Goal: Contribute content: Contribute content

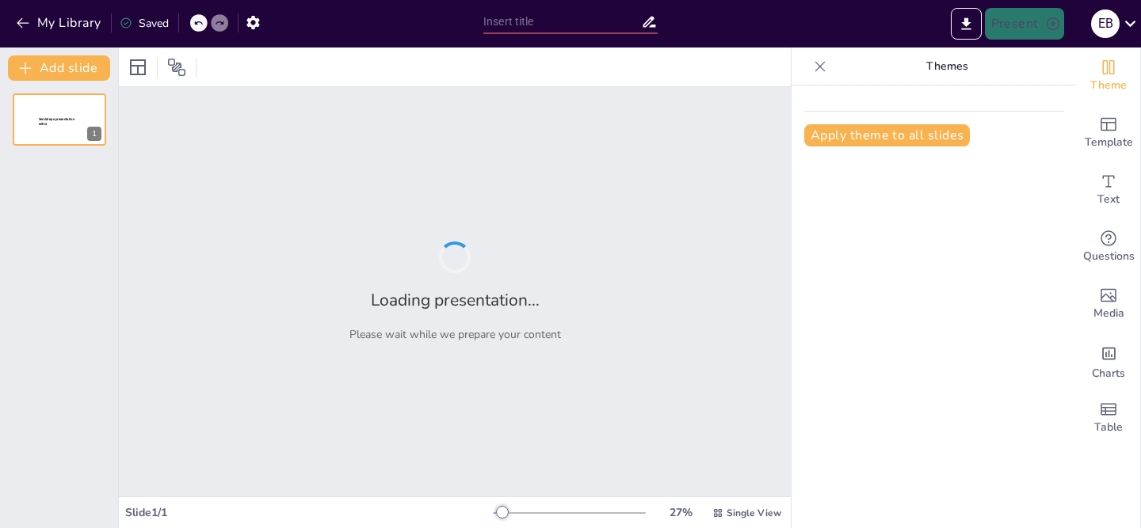
type input "La Estructura del Sermón: Claves para un Arreglo Efectivo"
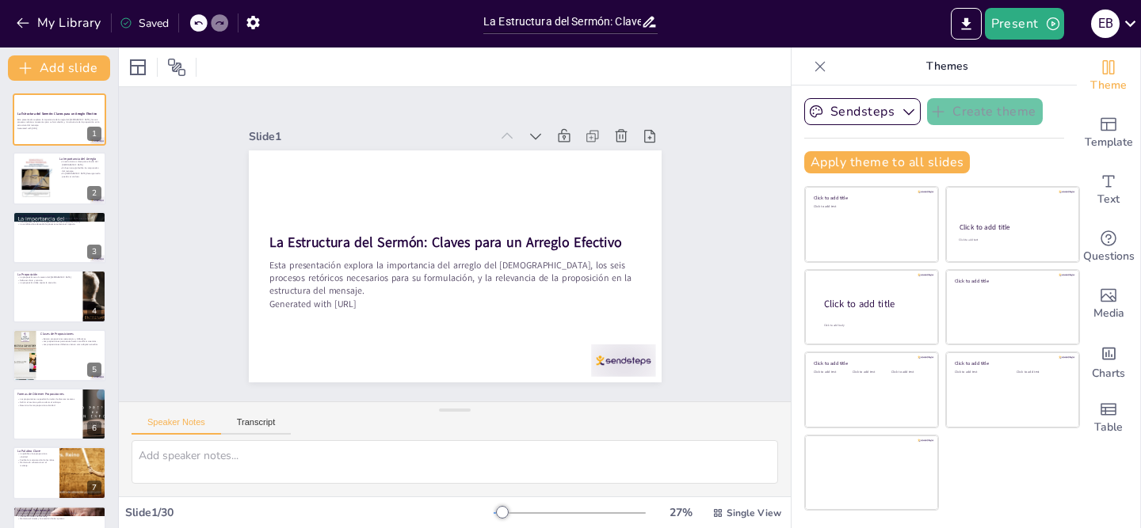
checkbox input "true"
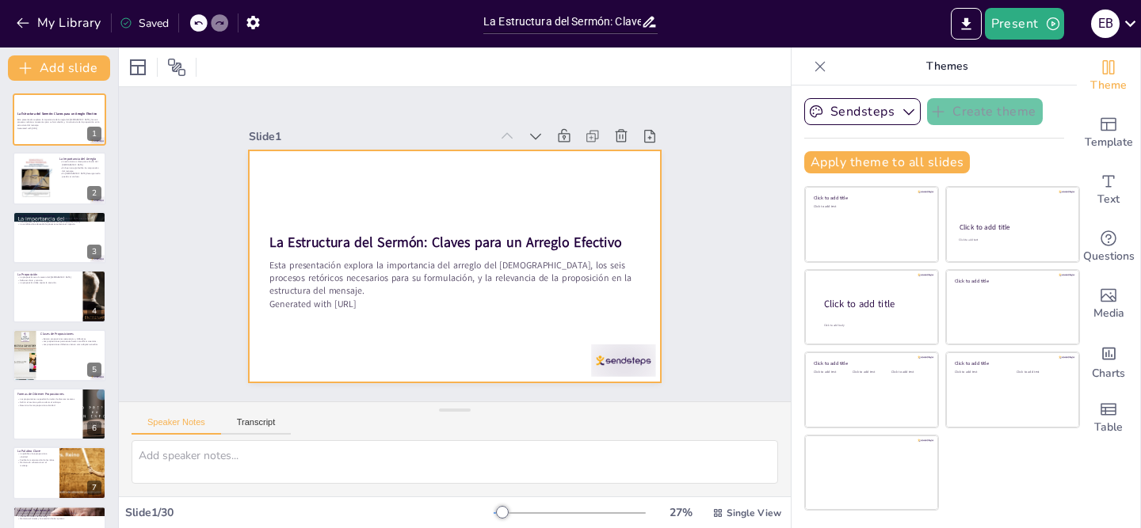
checkbox input "true"
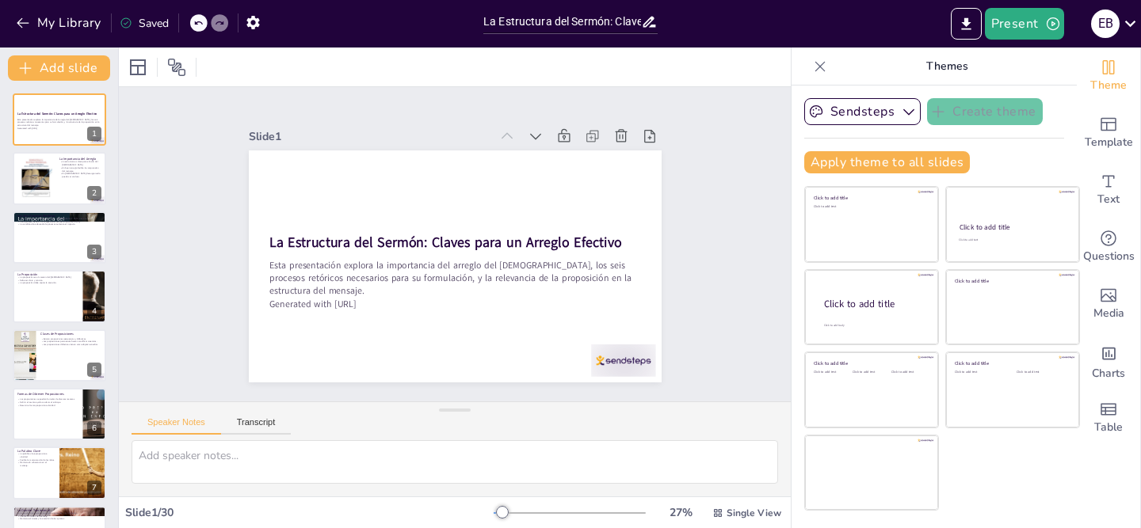
checkbox input "true"
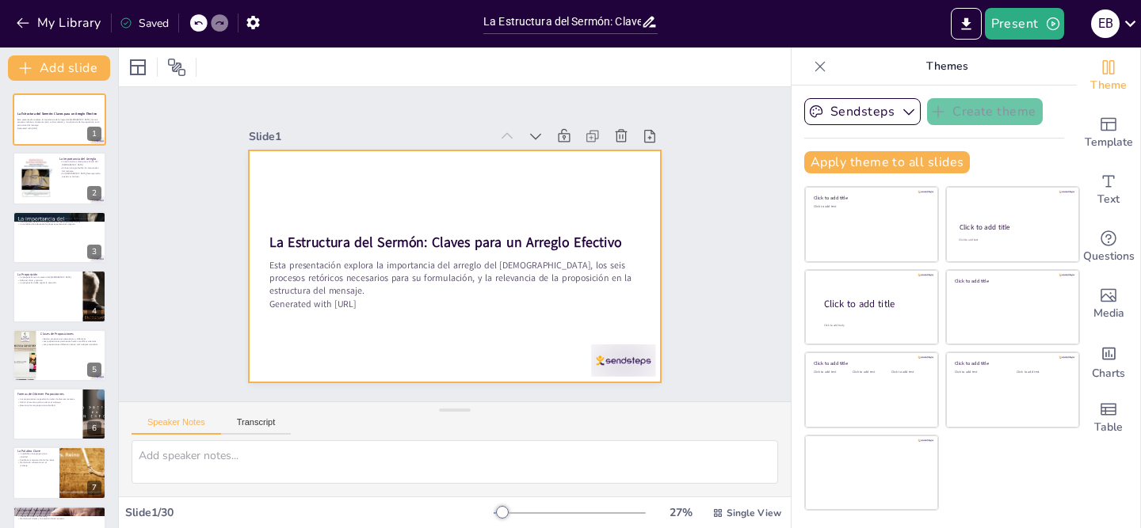
checkbox input "true"
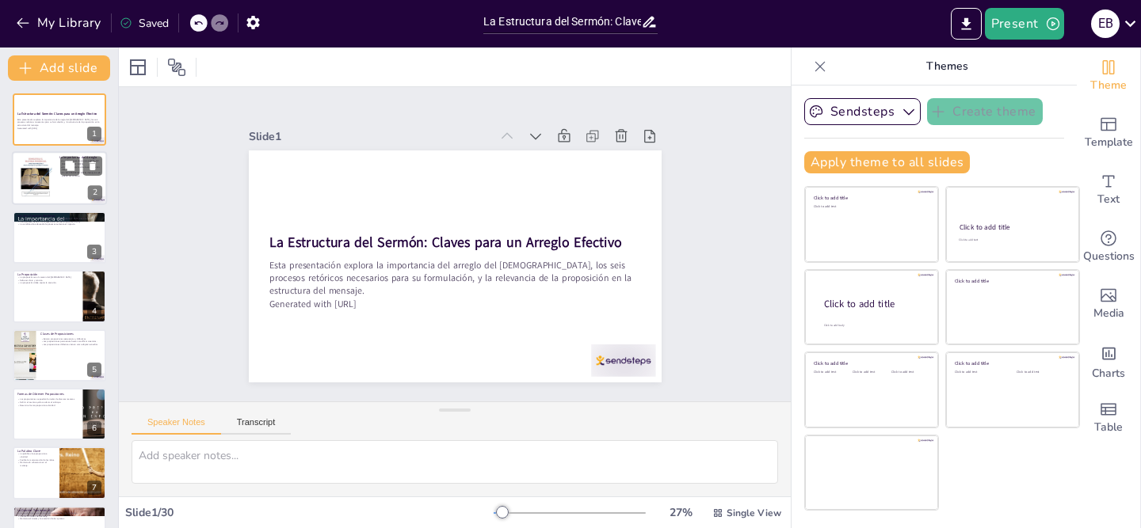
checkbox input "true"
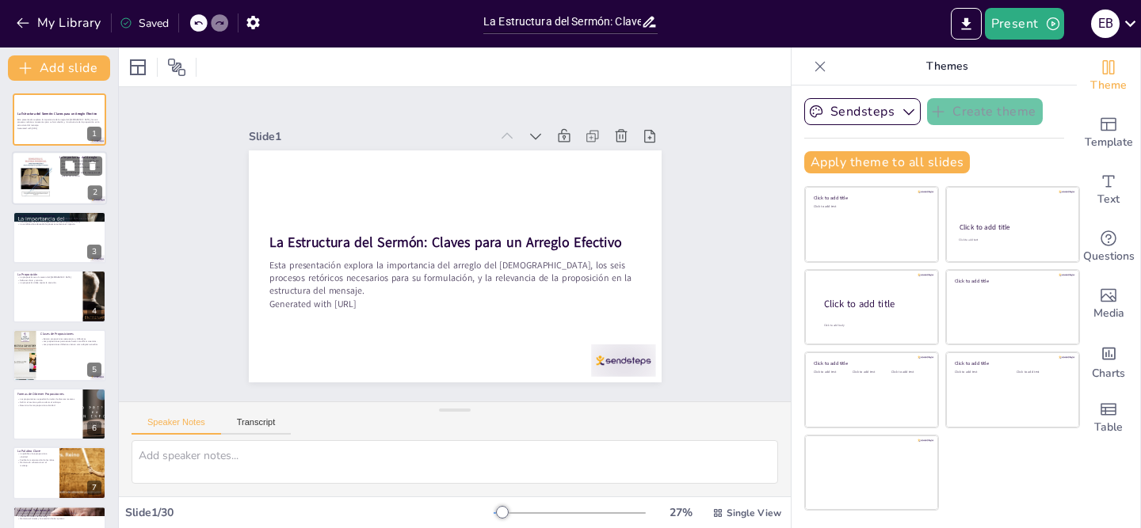
checkbox input "true"
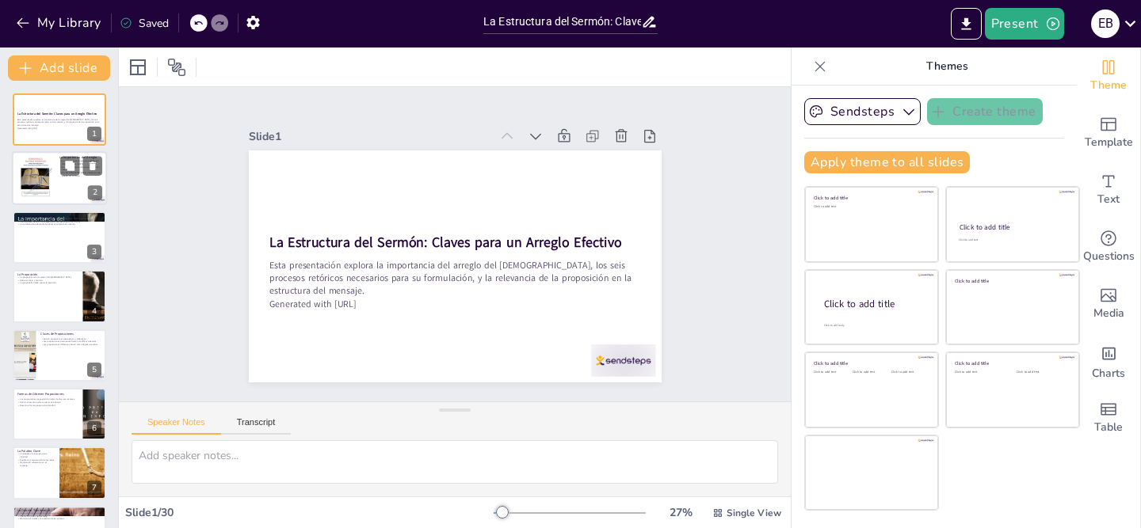
click at [59, 185] on div at bounding box center [59, 179] width 95 height 54
type textarea "La estructura del sermón es esencial porque proporciona un marco que guía tanto…"
checkbox input "true"
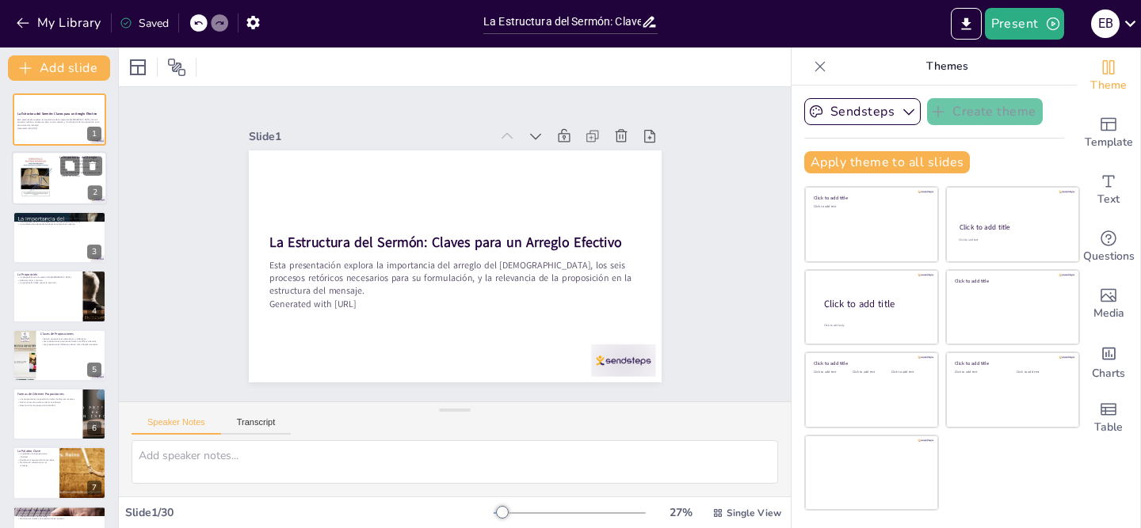
checkbox input "true"
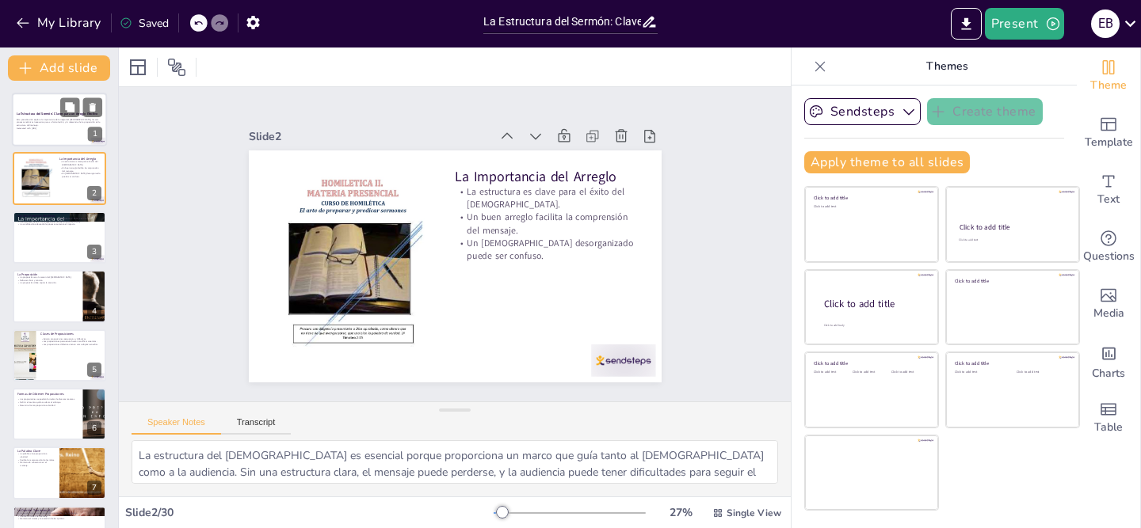
checkbox input "true"
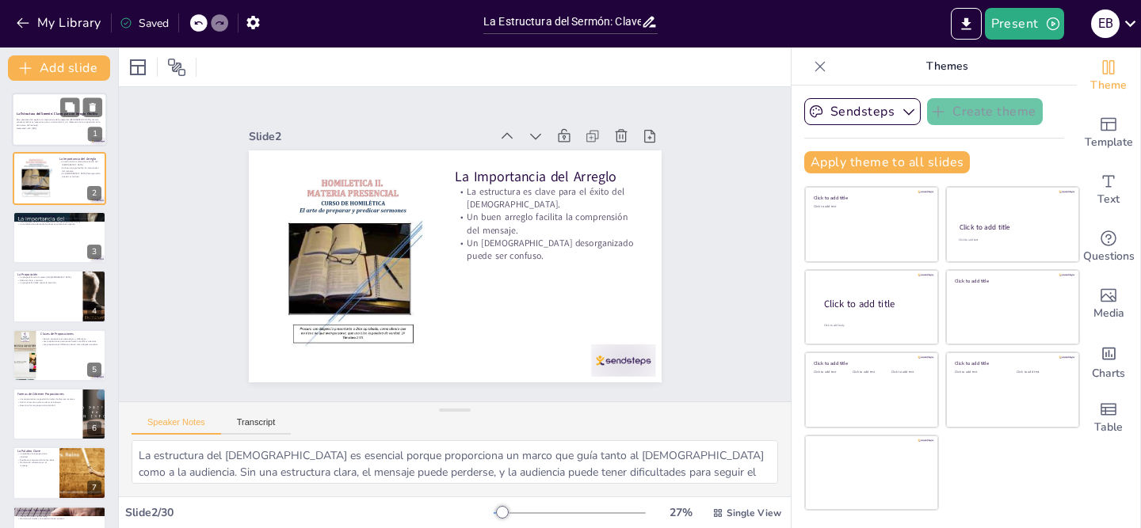
checkbox input "true"
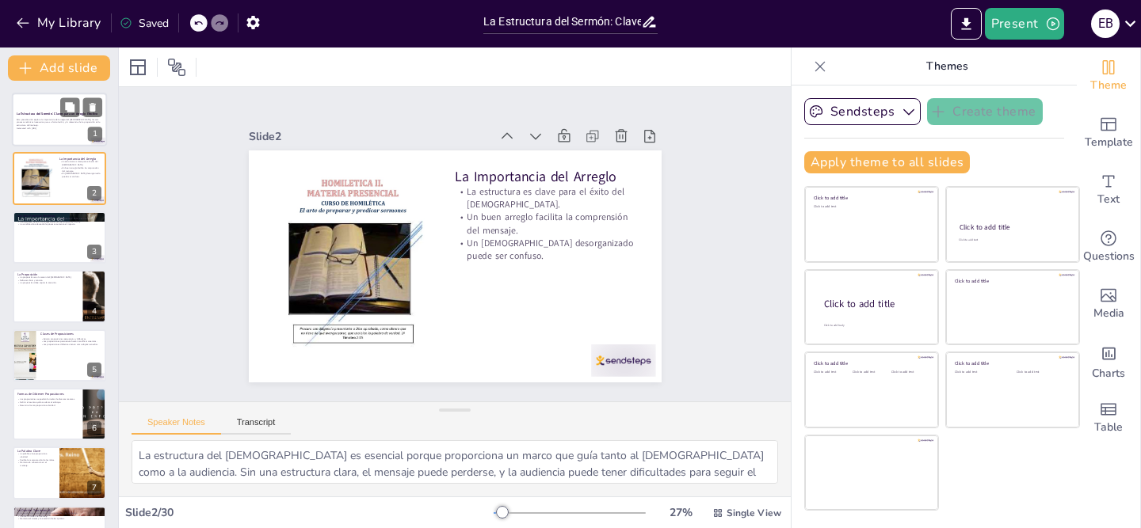
checkbox input "true"
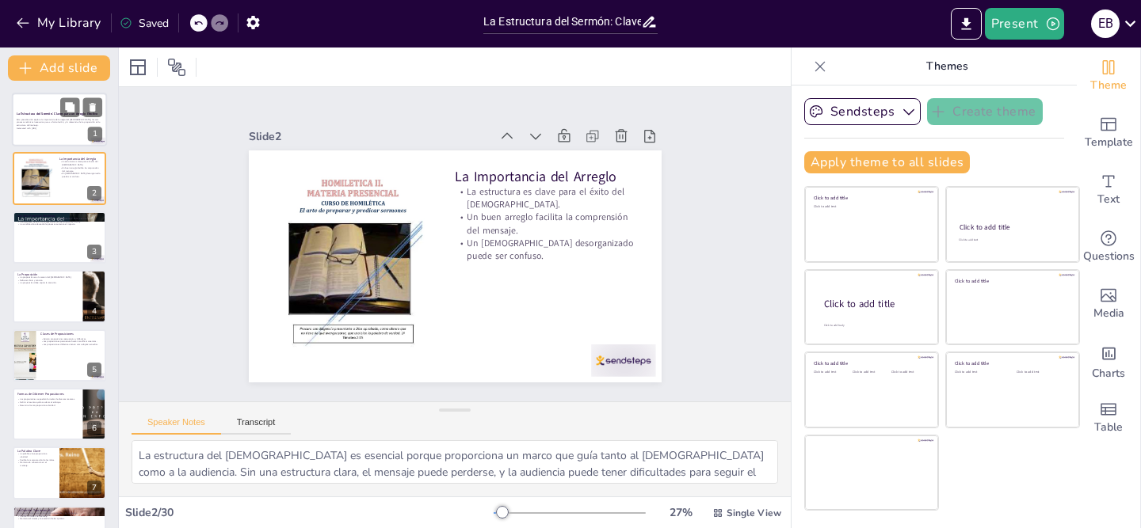
checkbox input "true"
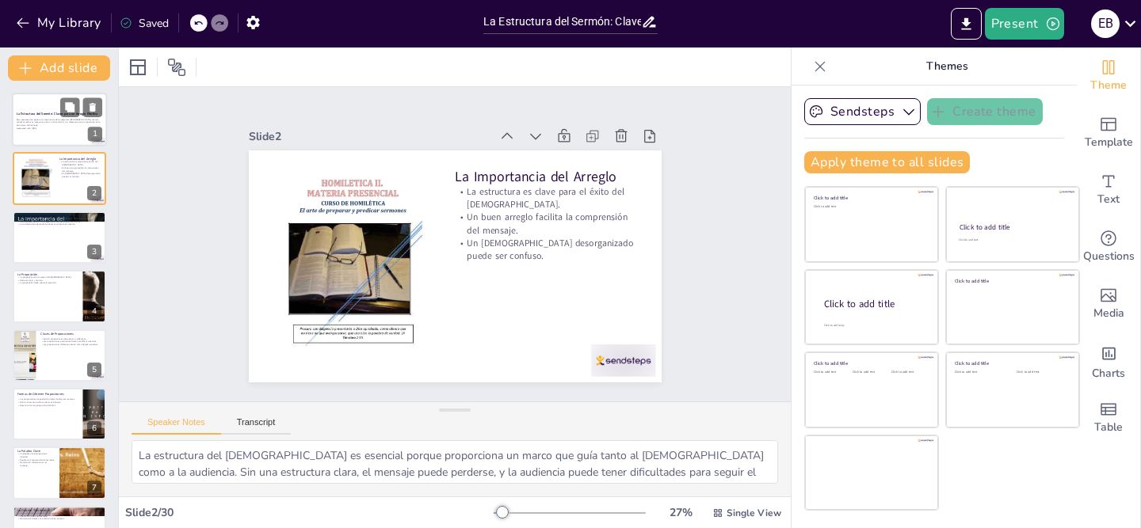
checkbox input "true"
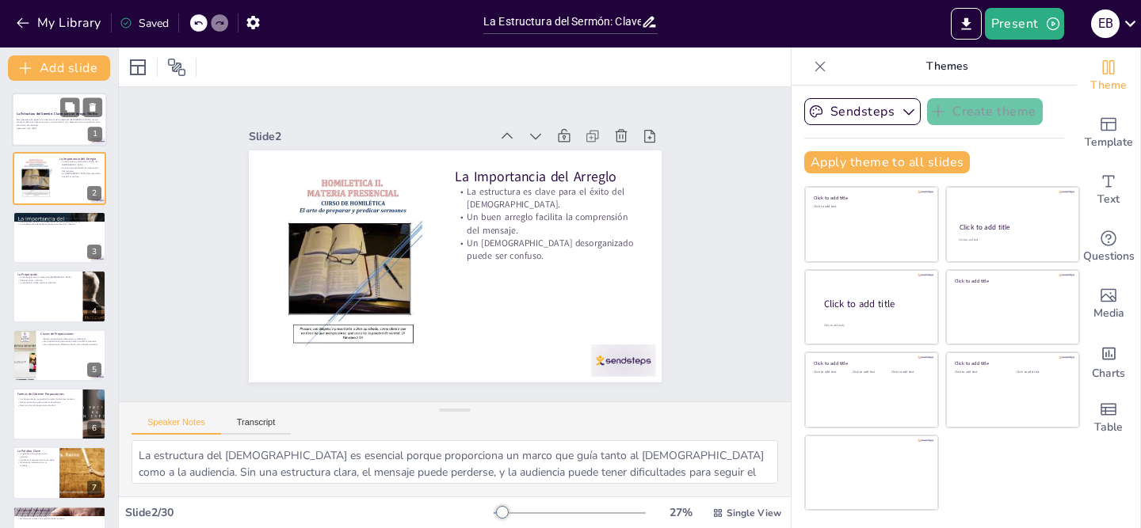
click at [46, 112] on strong "La Estructura del Sermón: Claves para un Arreglo Efectivo" at bounding box center [58, 114] width 82 height 4
checkbox input "true"
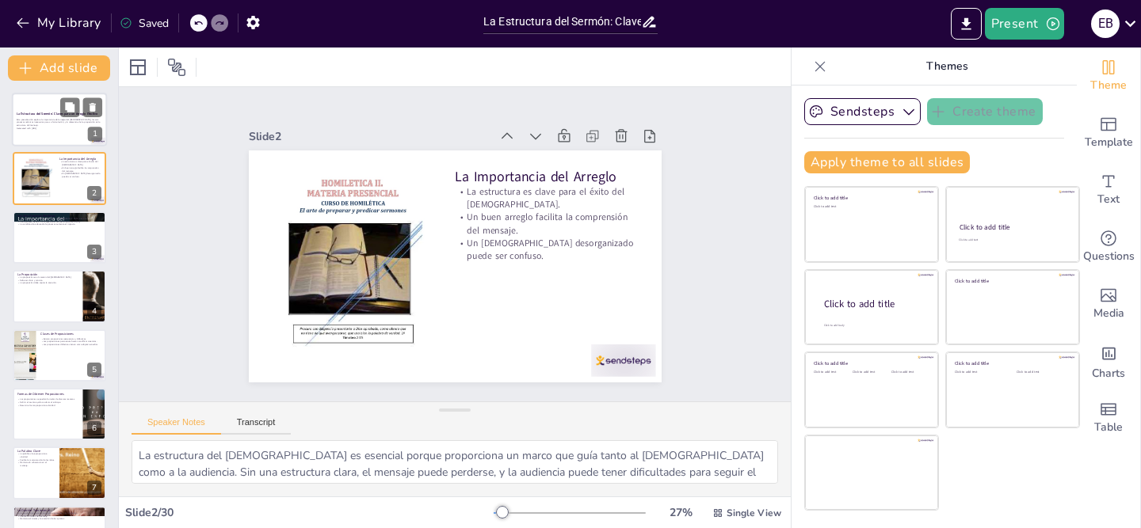
checkbox input "true"
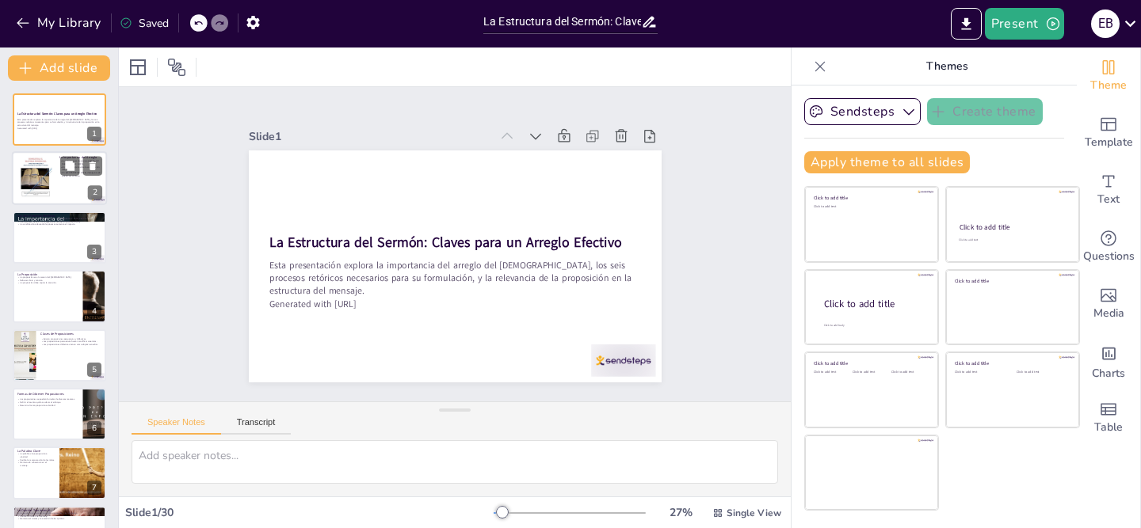
checkbox input "true"
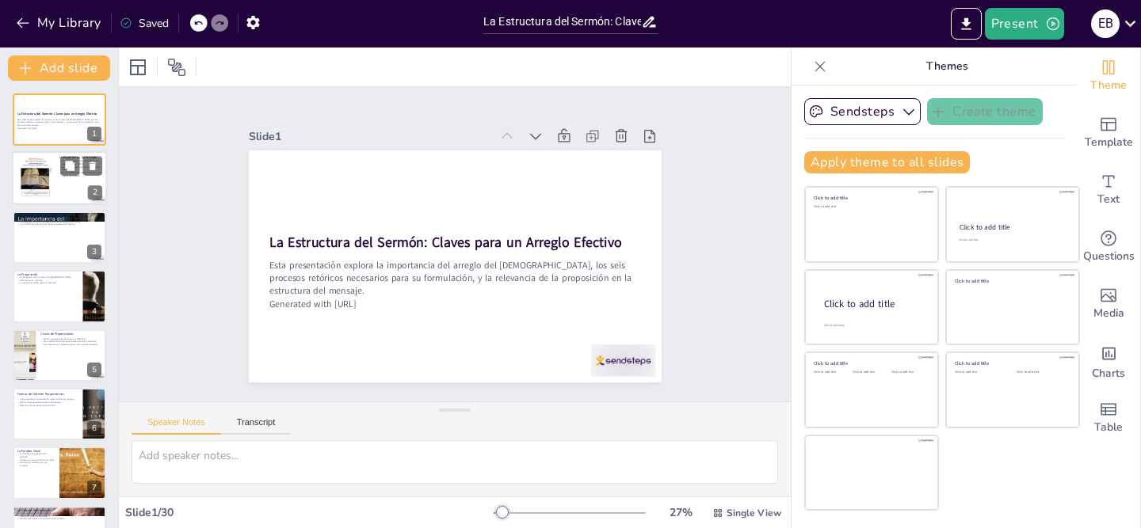
checkbox input "true"
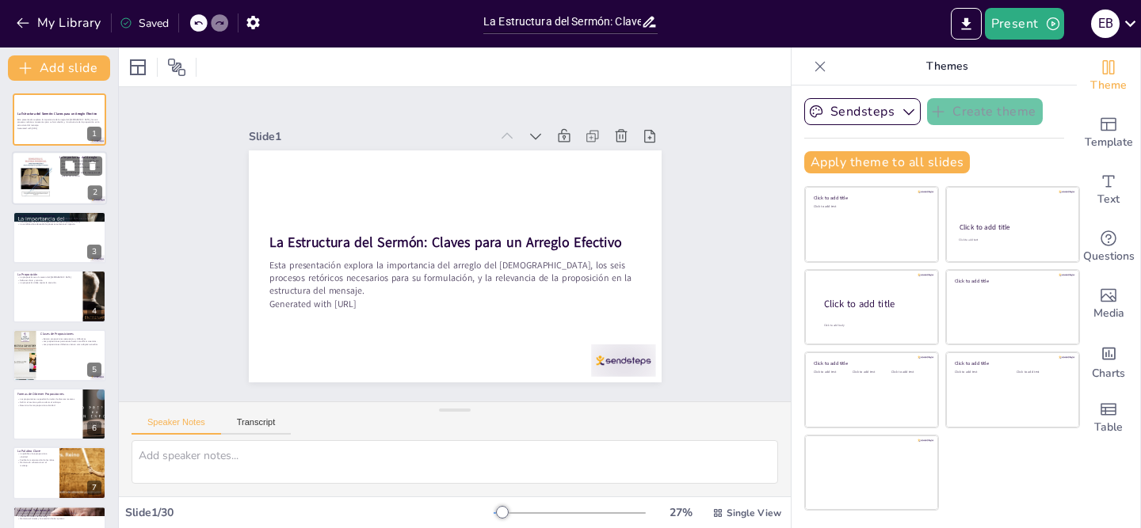
checkbox input "true"
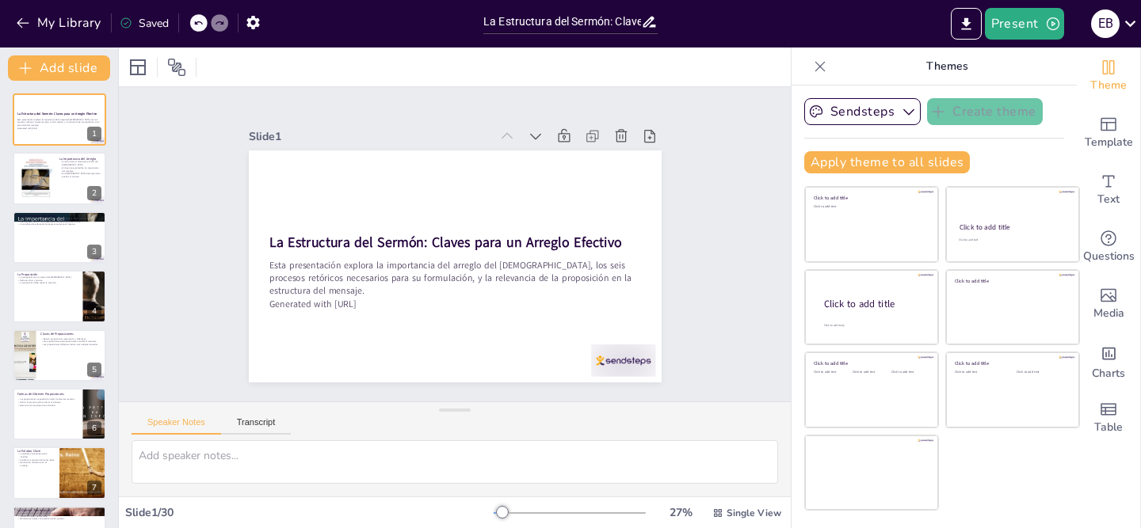
checkbox input "true"
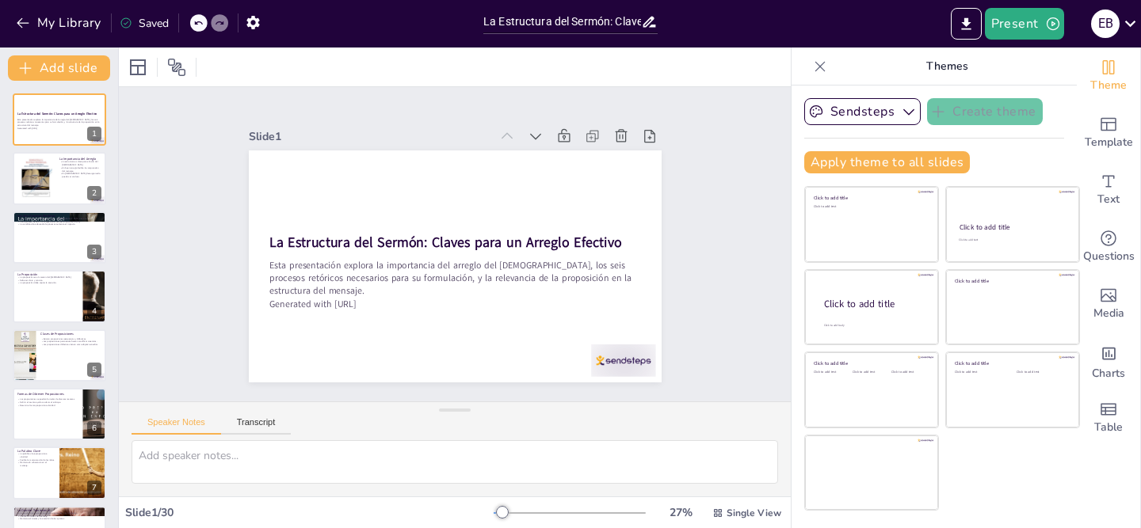
checkbox input "true"
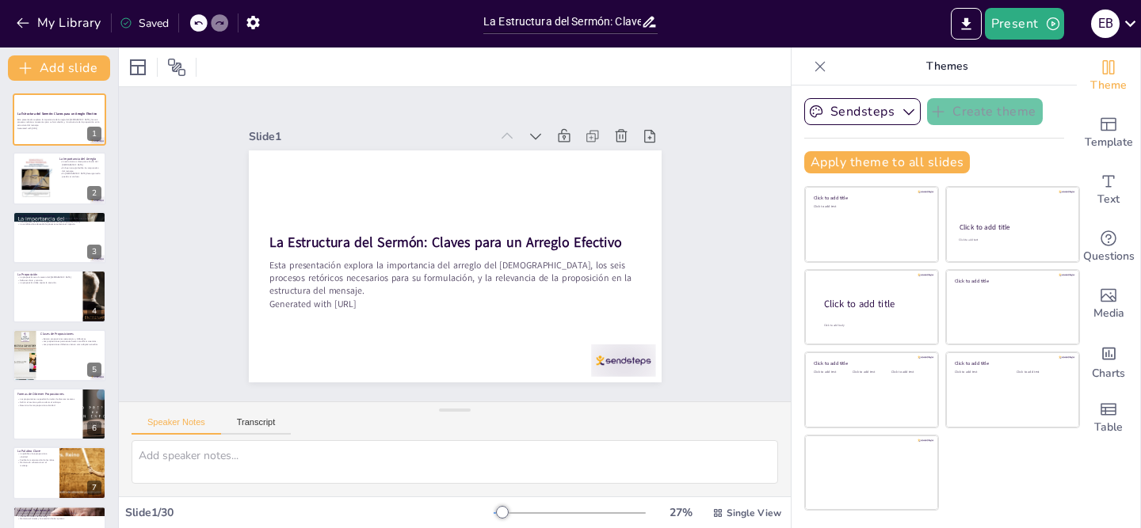
checkbox input "true"
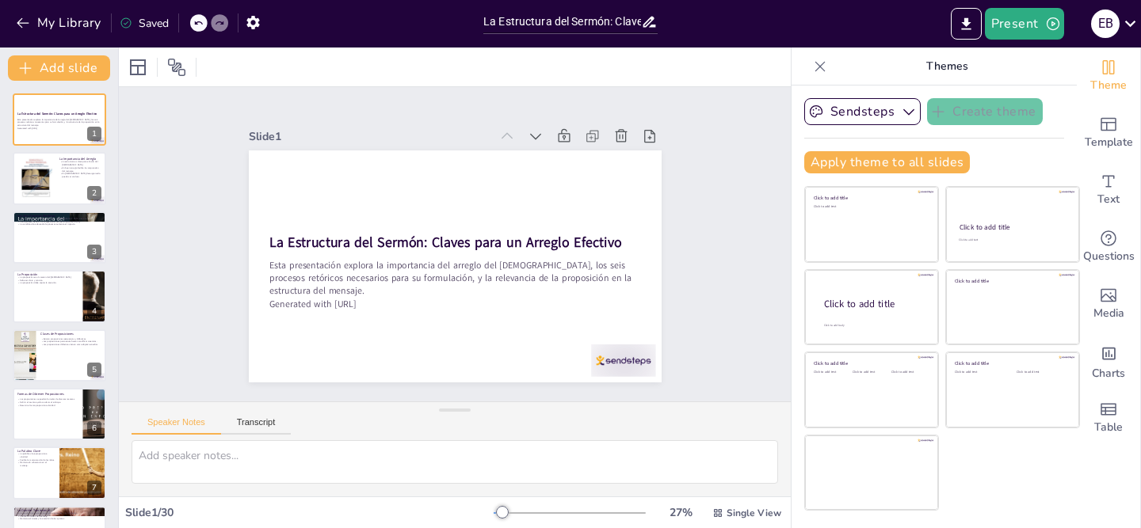
checkbox input "true"
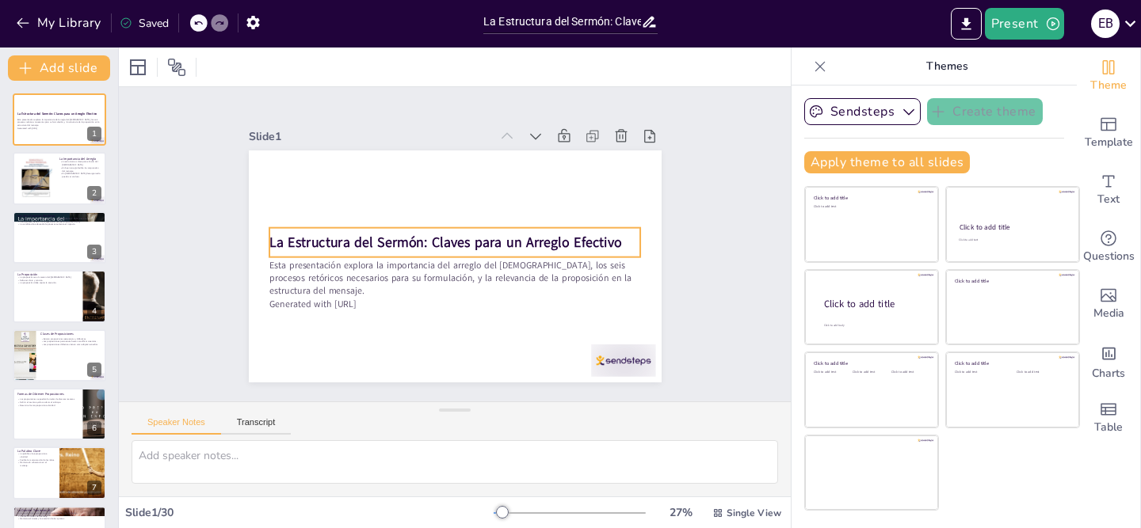
checkbox input "true"
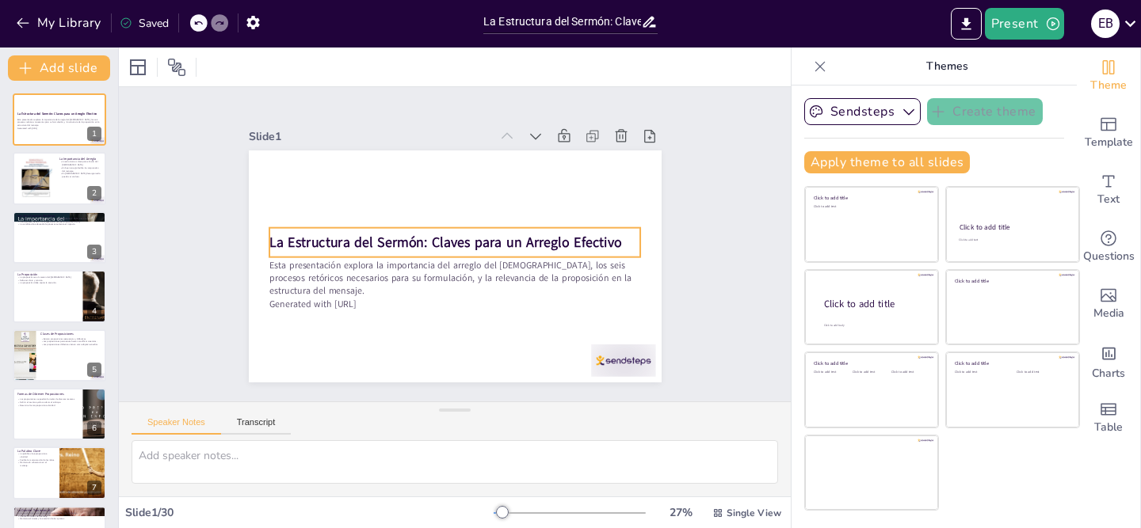
checkbox input "true"
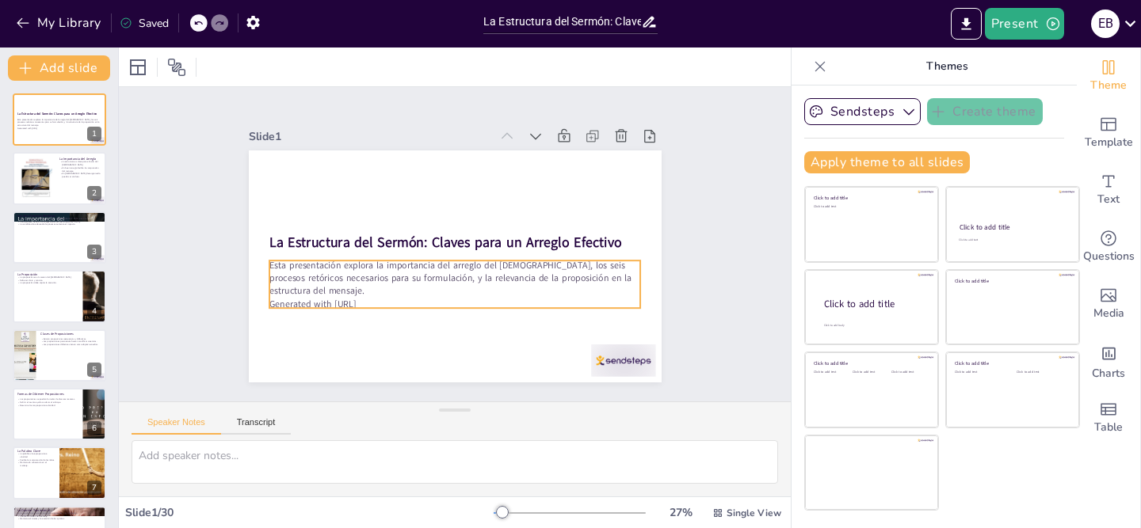
checkbox input "true"
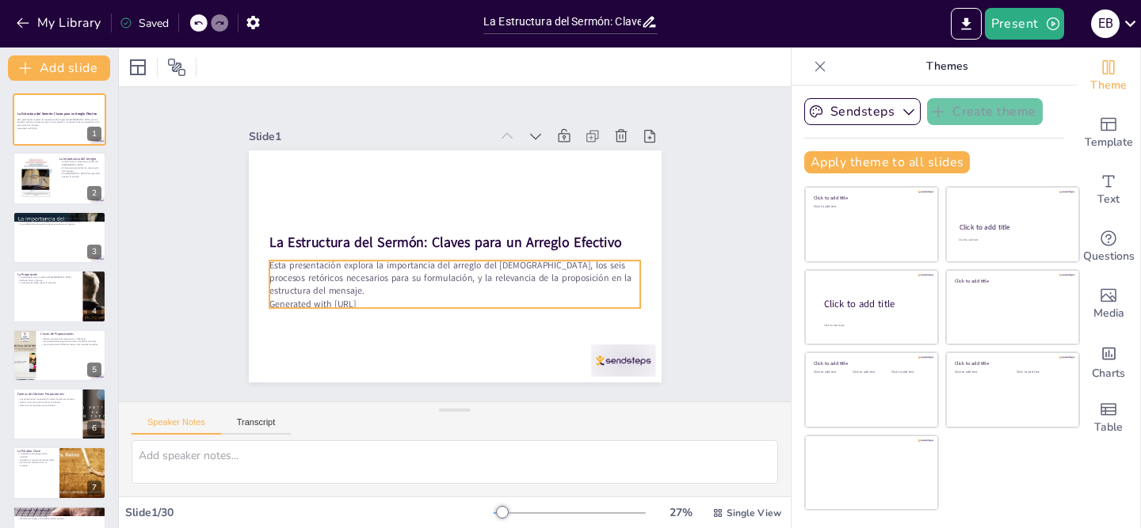
checkbox input "true"
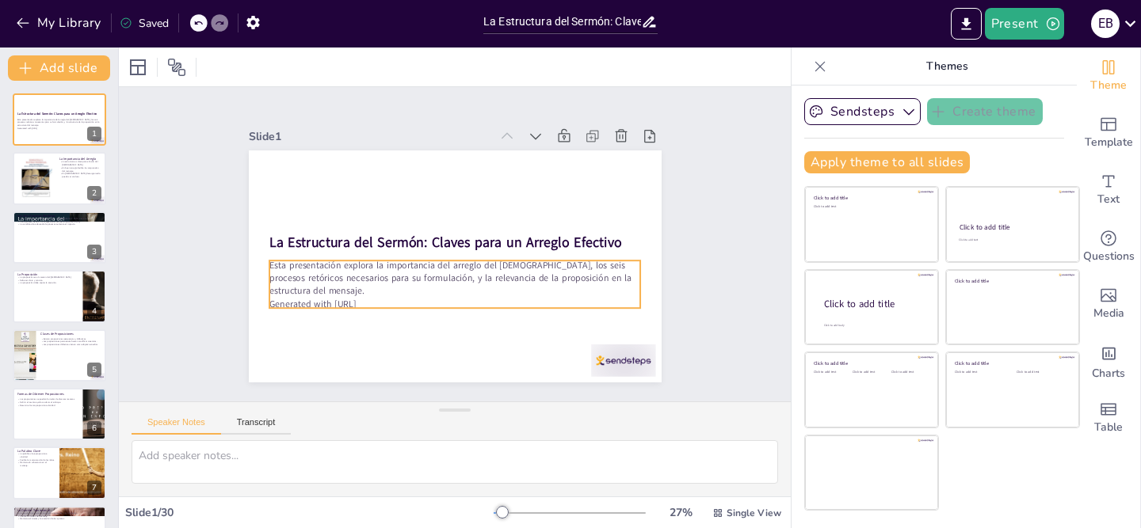
click at [439, 305] on p "Generated with Sendsteps.ai" at bounding box center [435, 301] width 357 height 127
checkbox input "true"
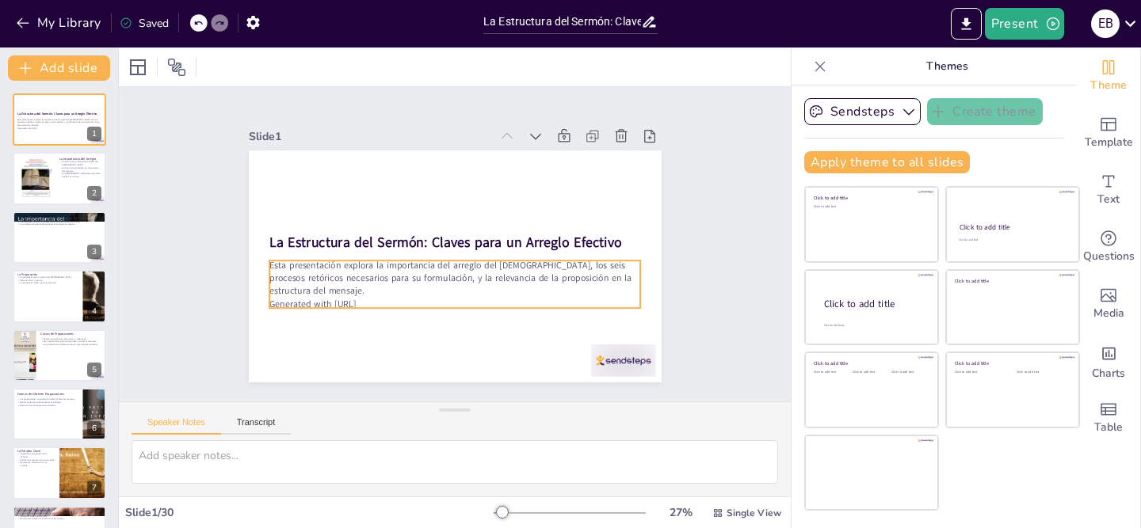
checkbox input "true"
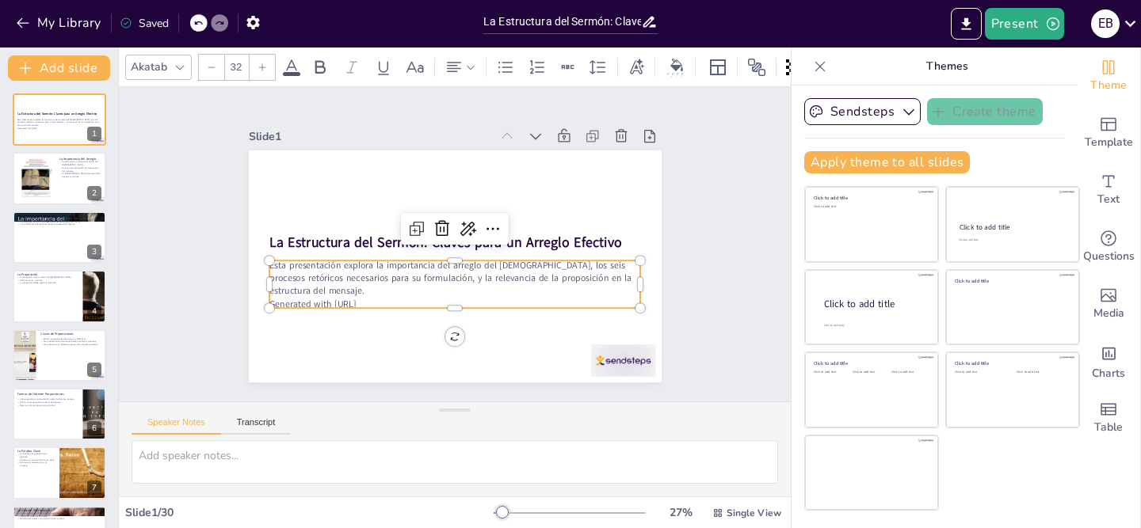
click at [392, 300] on p "Generated with Sendsteps.ai" at bounding box center [442, 302] width 366 height 90
checkbox input "true"
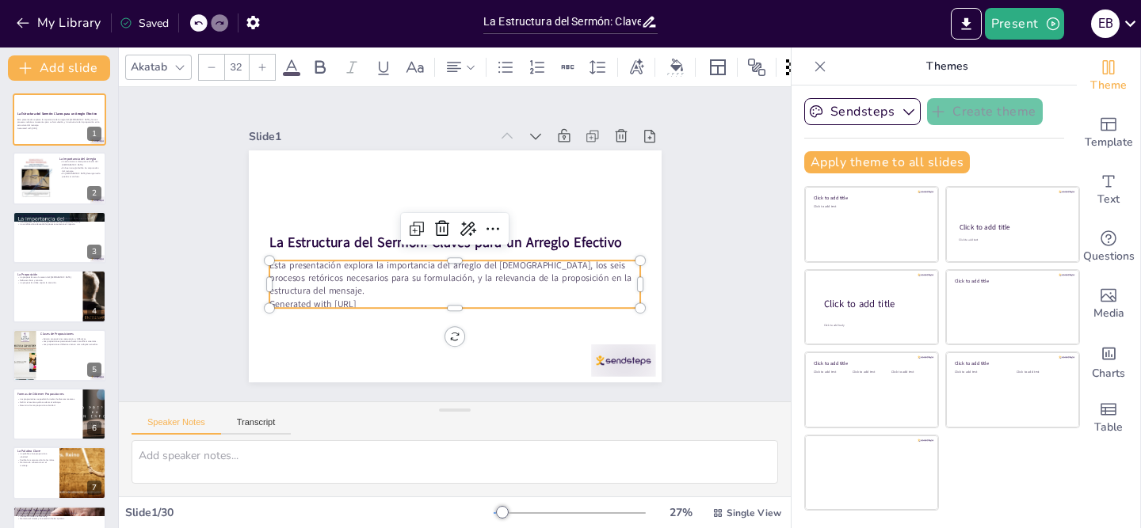
checkbox input "true"
click at [375, 305] on p "Generated with Sendsteps.ai" at bounding box center [435, 301] width 357 height 127
checkbox input "true"
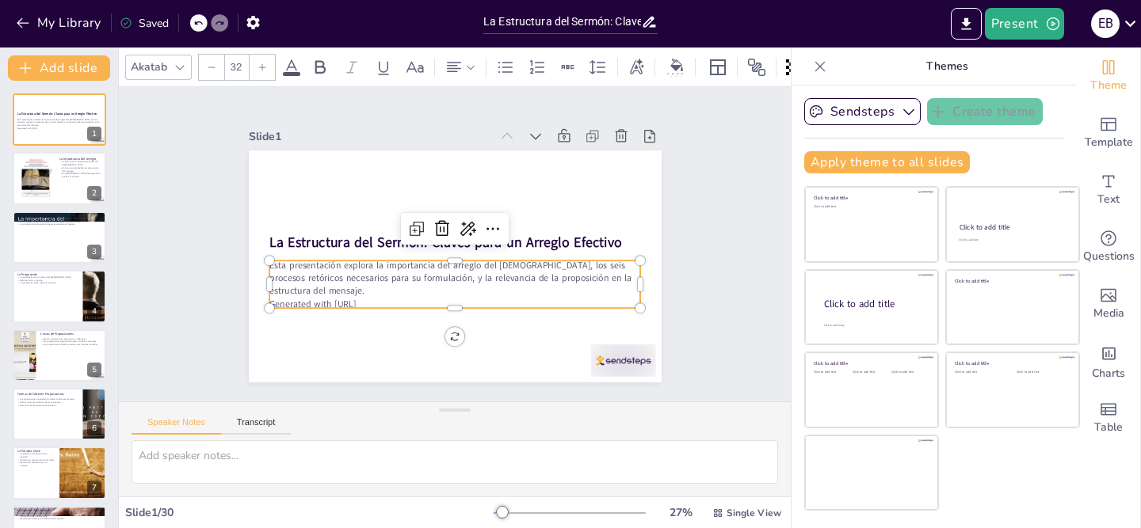
checkbox input "true"
click at [375, 305] on p "Generated with Sendsteps.ai" at bounding box center [435, 301] width 357 height 127
checkbox input "true"
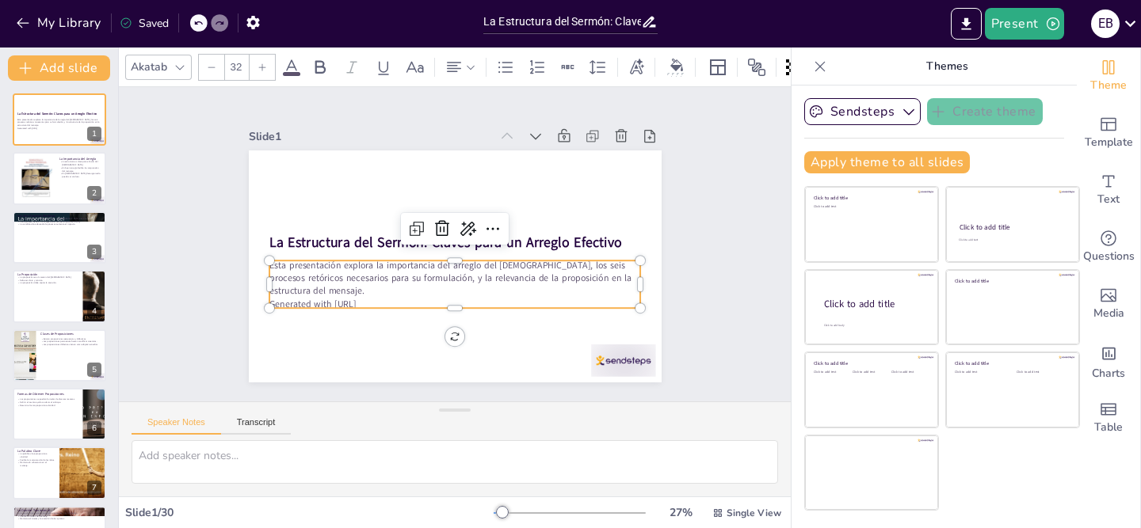
checkbox input "true"
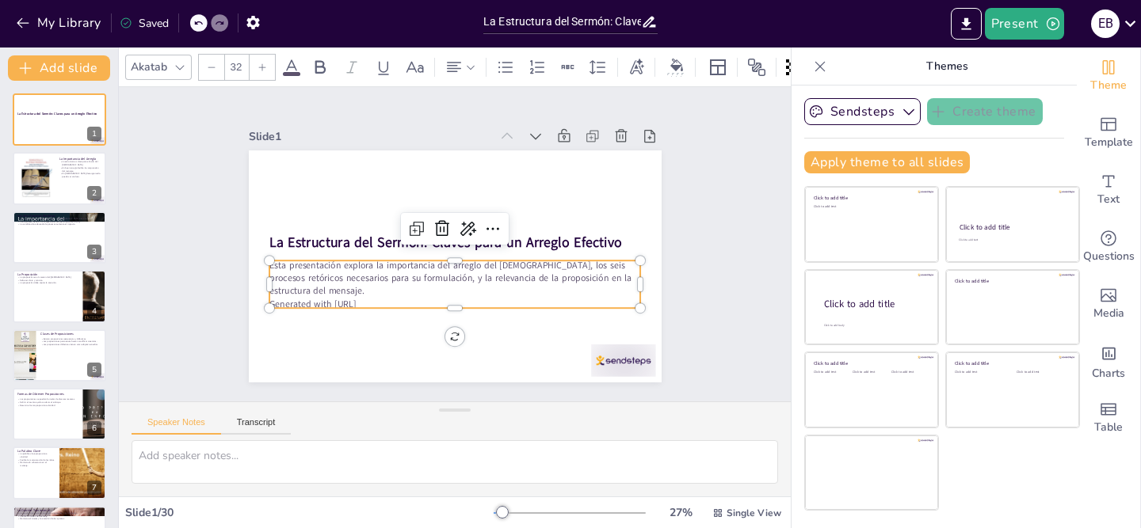
checkbox input "true"
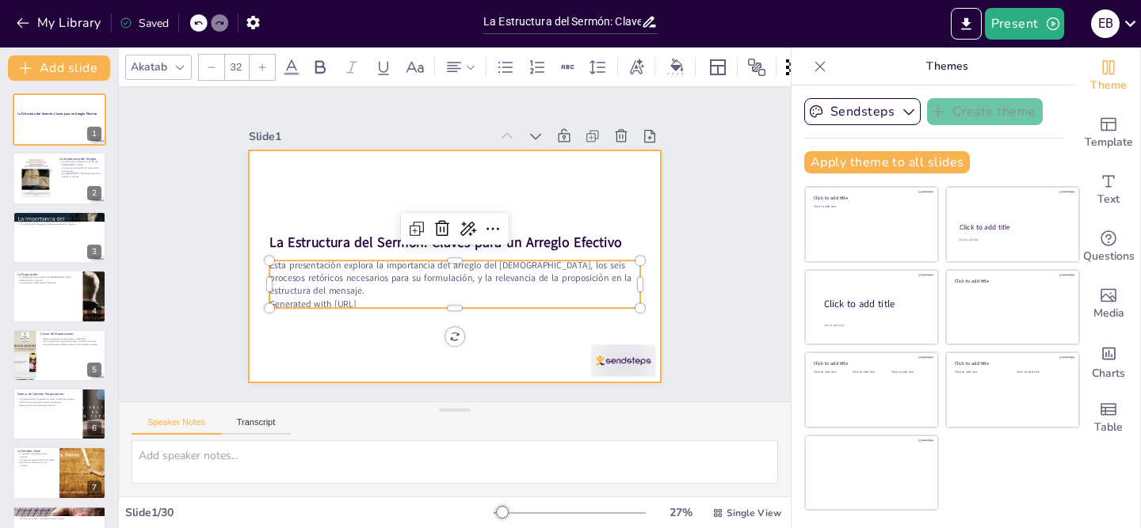
checkbox input "true"
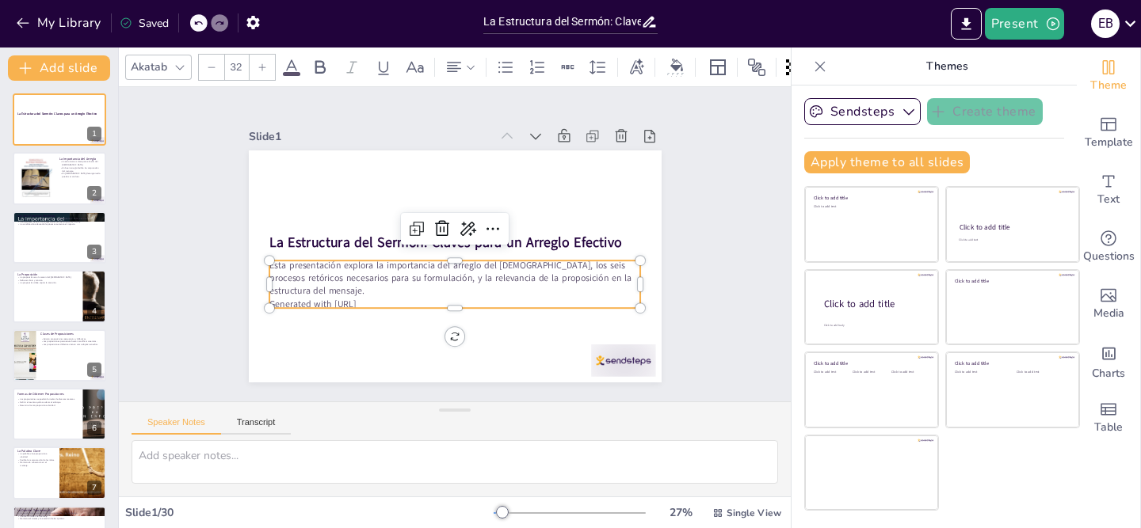
drag, startPoint x: 394, startPoint y: 303, endPoint x: 276, endPoint y: 303, distance: 117.2
click at [276, 303] on p "Generated with Sendsteps.ai" at bounding box center [435, 301] width 357 height 127
checkbox input "true"
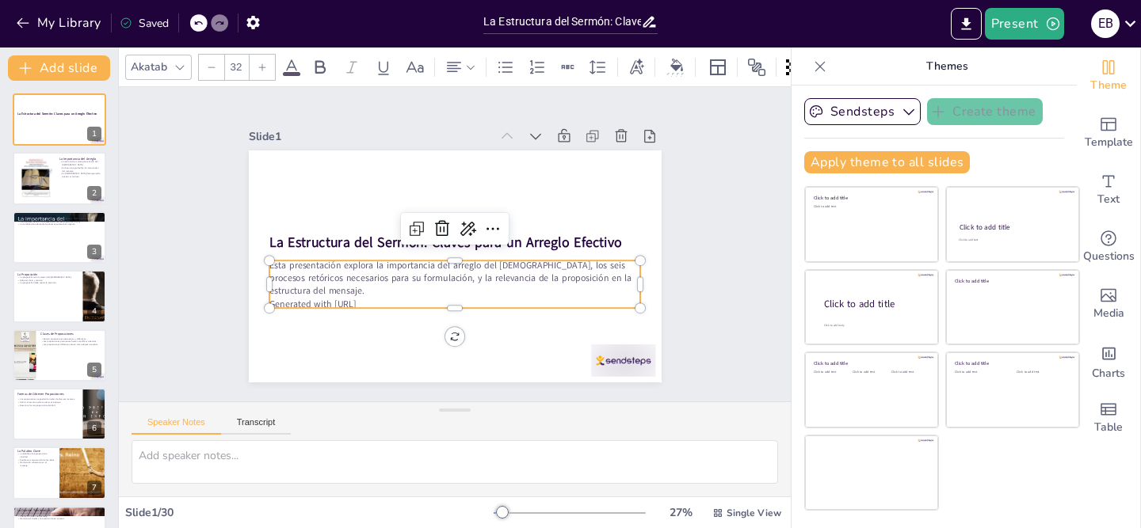
checkbox input "true"
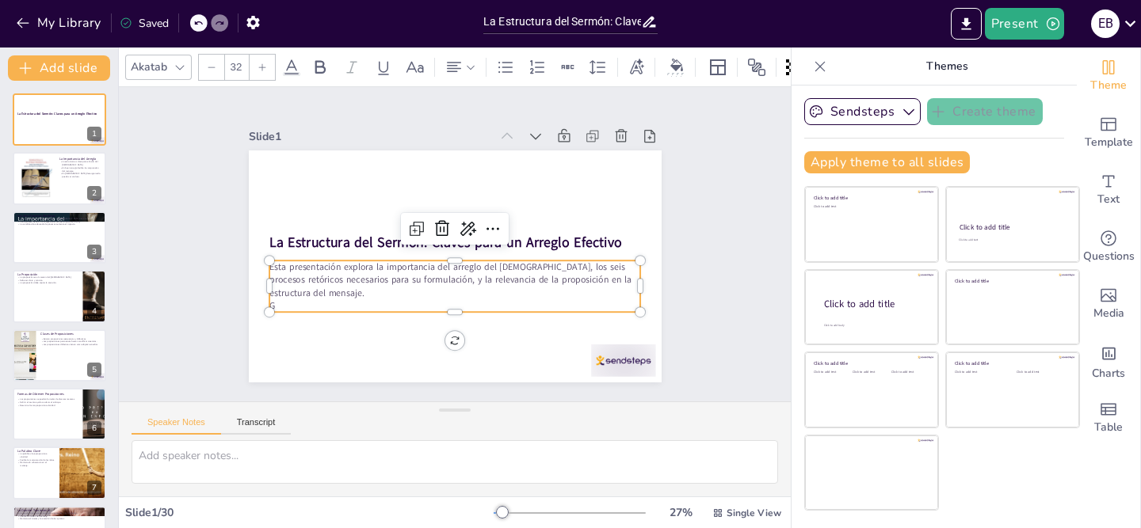
checkbox input "true"
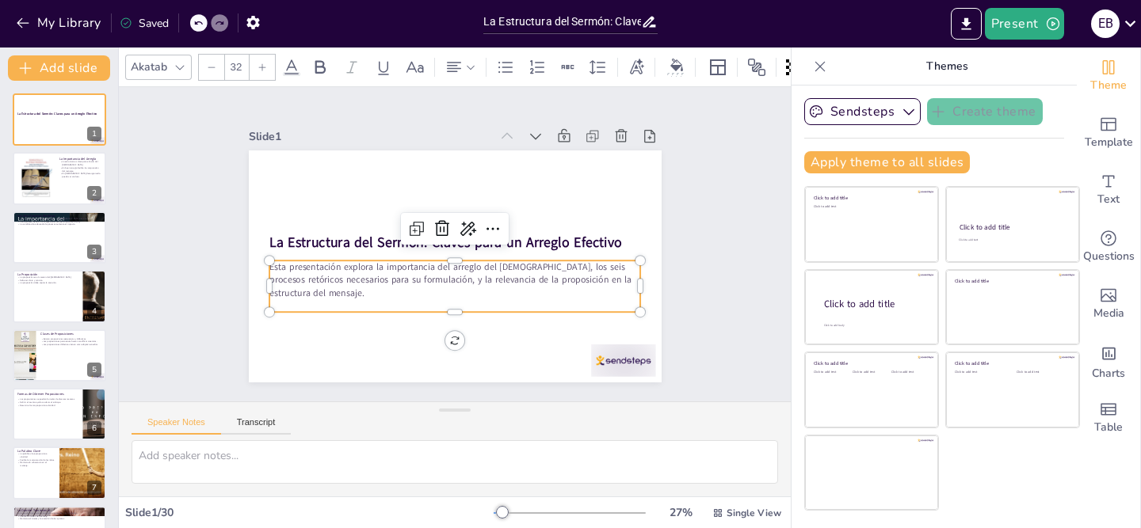
checkbox input "true"
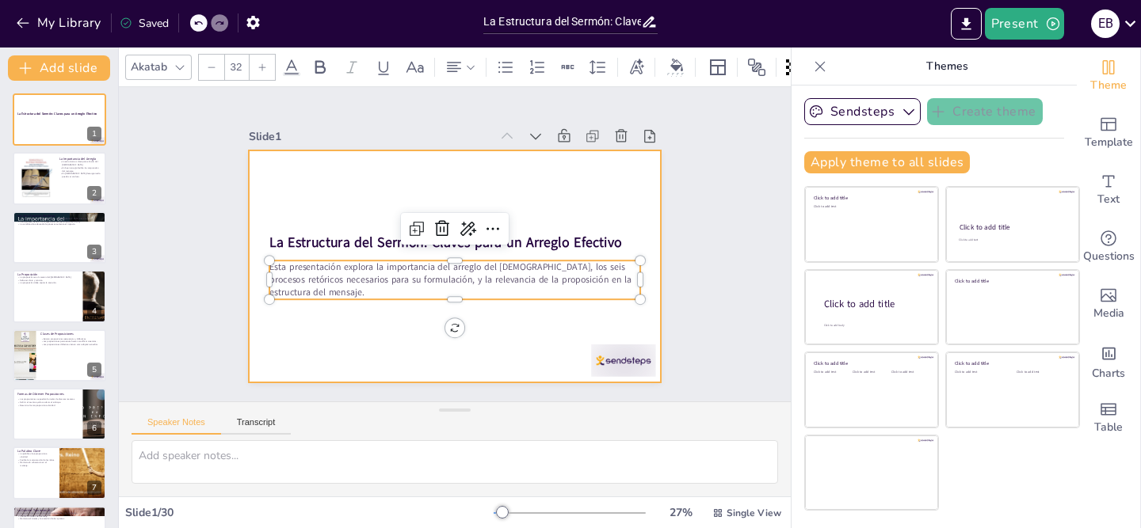
checkbox input "true"
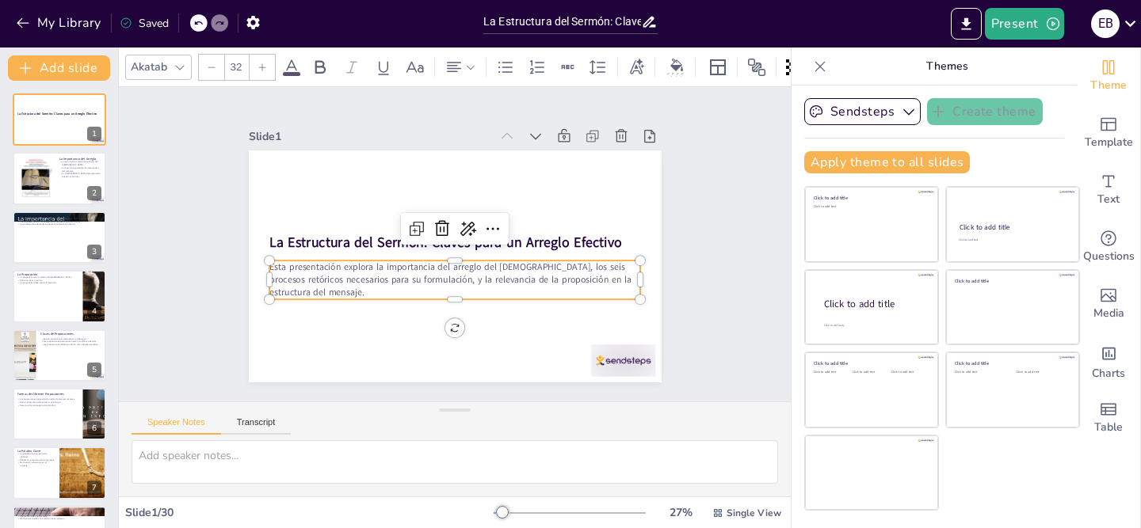
checkbox input "true"
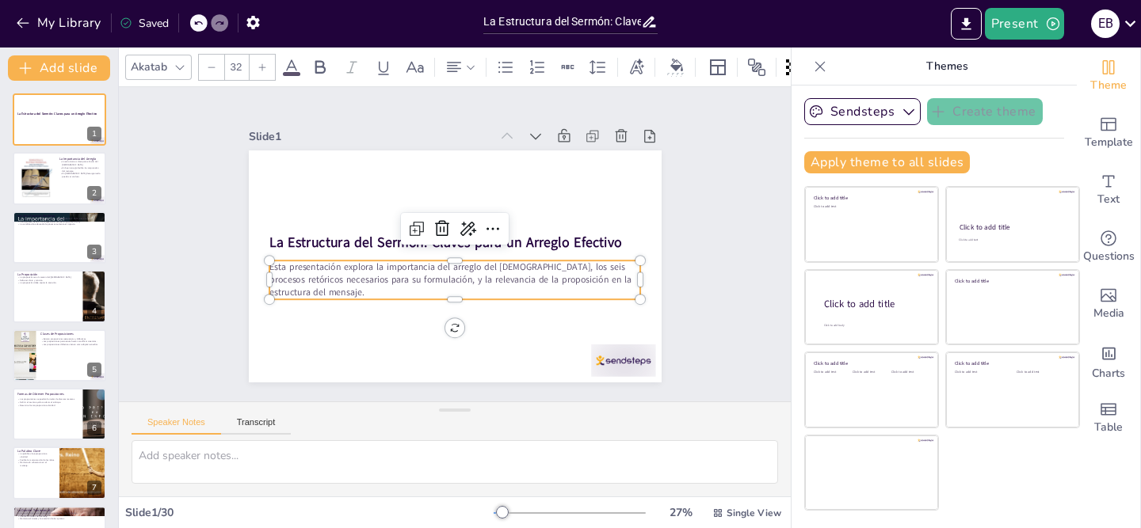
checkbox input "true"
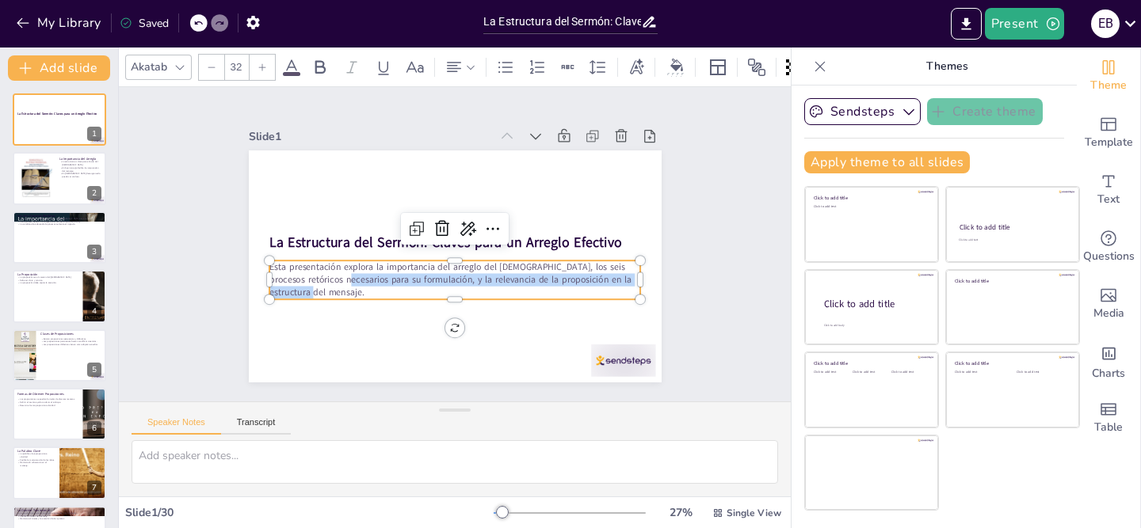
drag, startPoint x: 453, startPoint y: 299, endPoint x: 455, endPoint y: 308, distance: 9.8
click at [456, 321] on div "La Estructura del Sermón: Claves para un Arreglo Efectivo Esta presentación exp…" at bounding box center [438, 260] width 448 height 462
checkbox input "true"
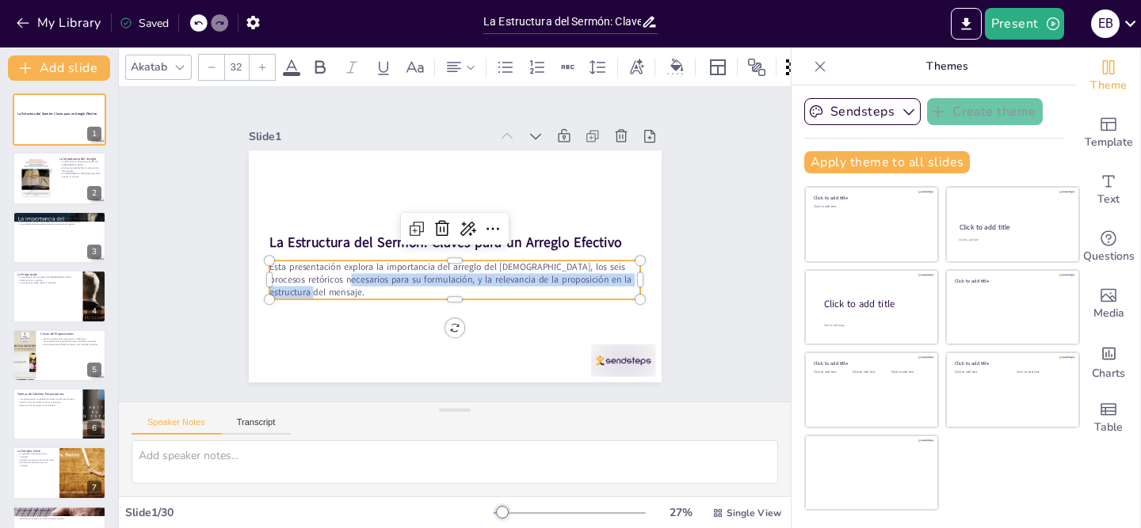
checkbox input "true"
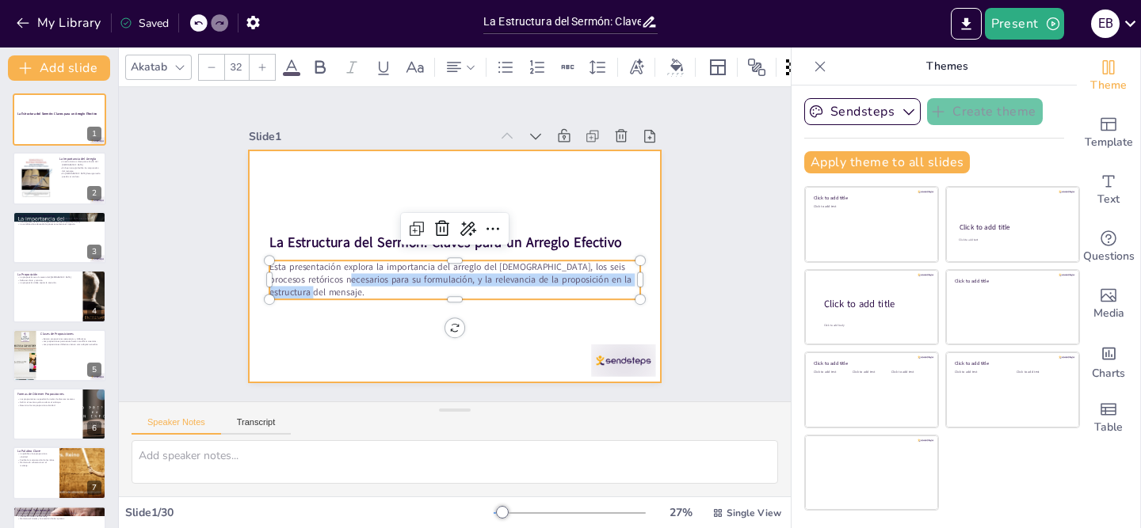
checkbox input "true"
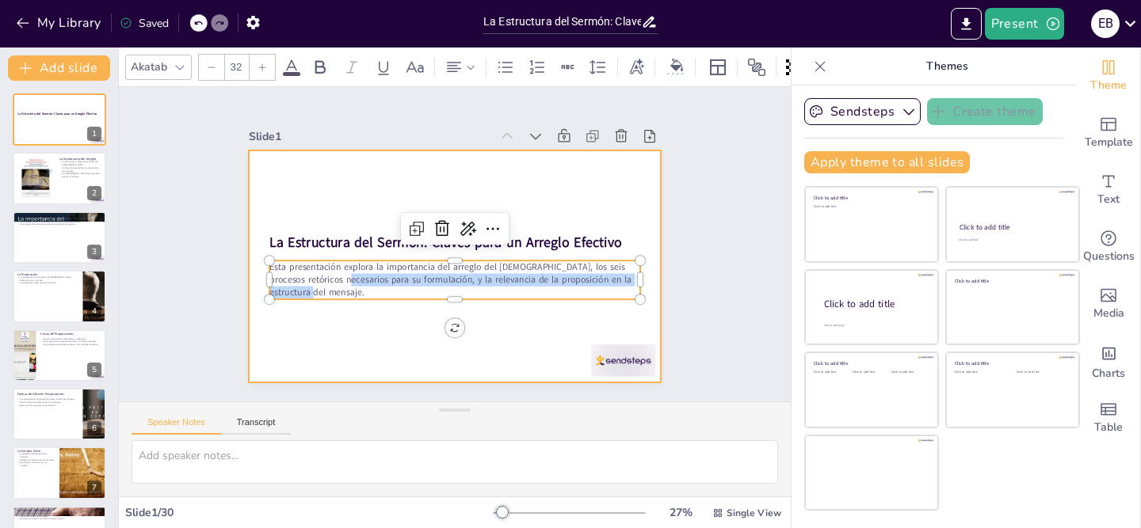
checkbox input "true"
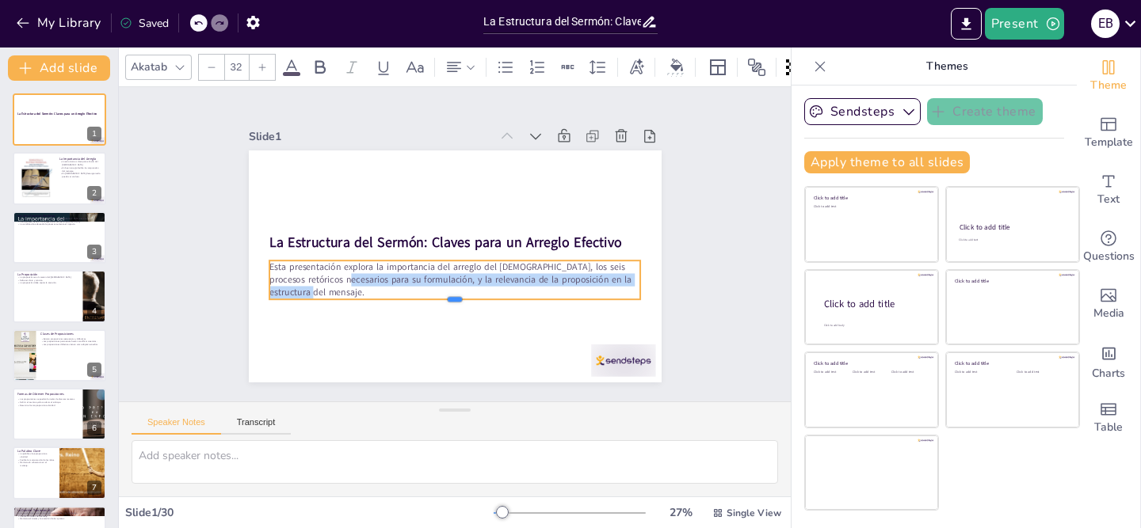
click at [456, 209] on div at bounding box center [448, 183] width 371 height 51
checkbox input "true"
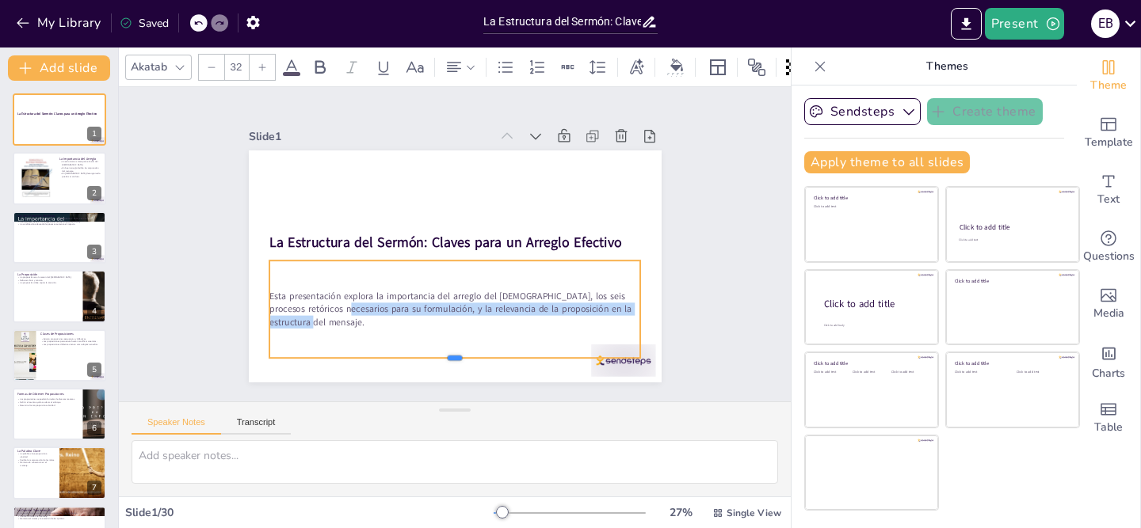
drag, startPoint x: 456, startPoint y: 302, endPoint x: 457, endPoint y: 360, distance: 57.8
click at [457, 360] on div at bounding box center [406, 353] width 345 height 162
click at [263, 67] on icon at bounding box center [262, 68] width 10 height 10
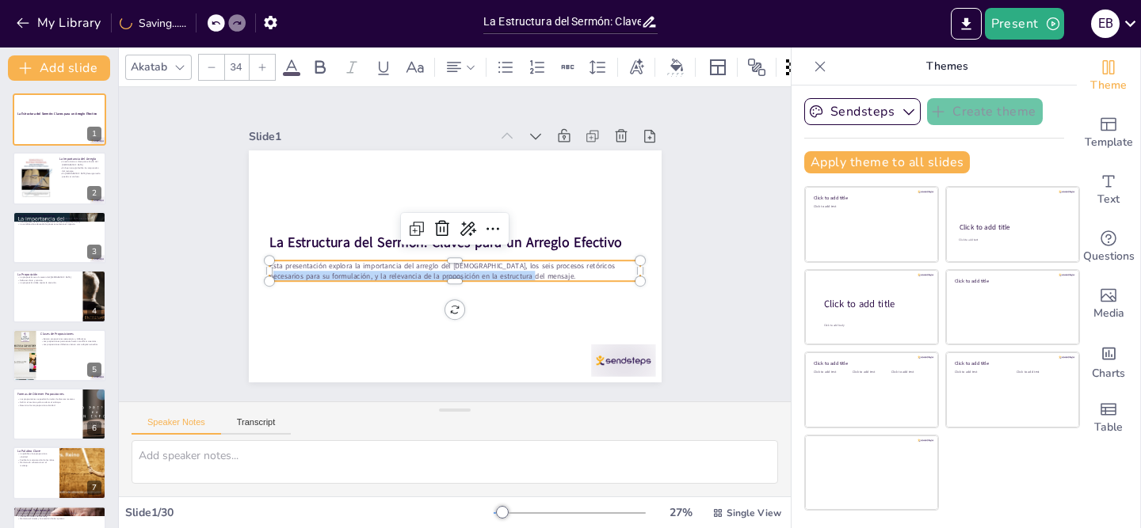
click at [263, 67] on icon at bounding box center [262, 68] width 10 height 10
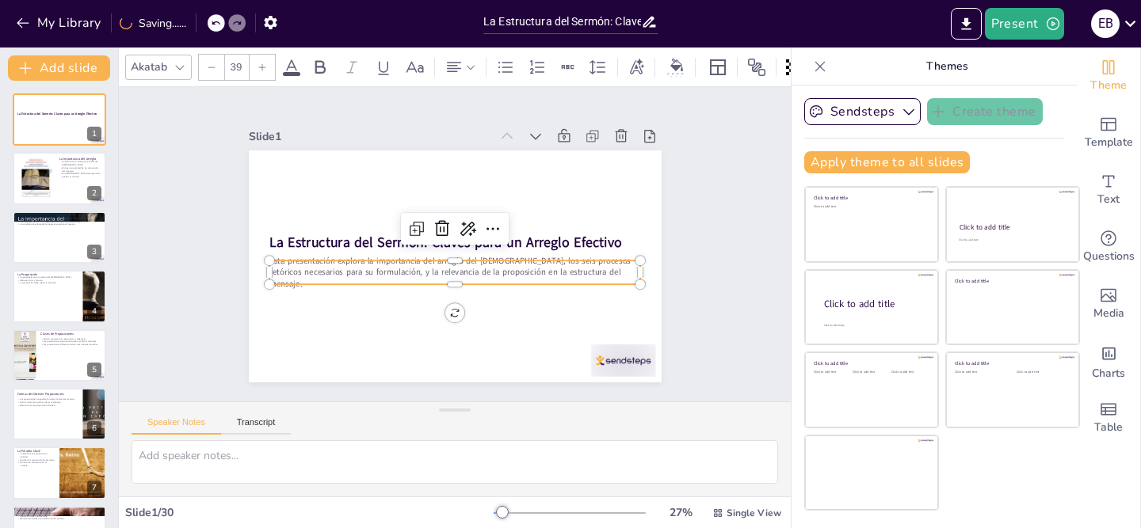
click at [263, 67] on icon at bounding box center [262, 68] width 10 height 10
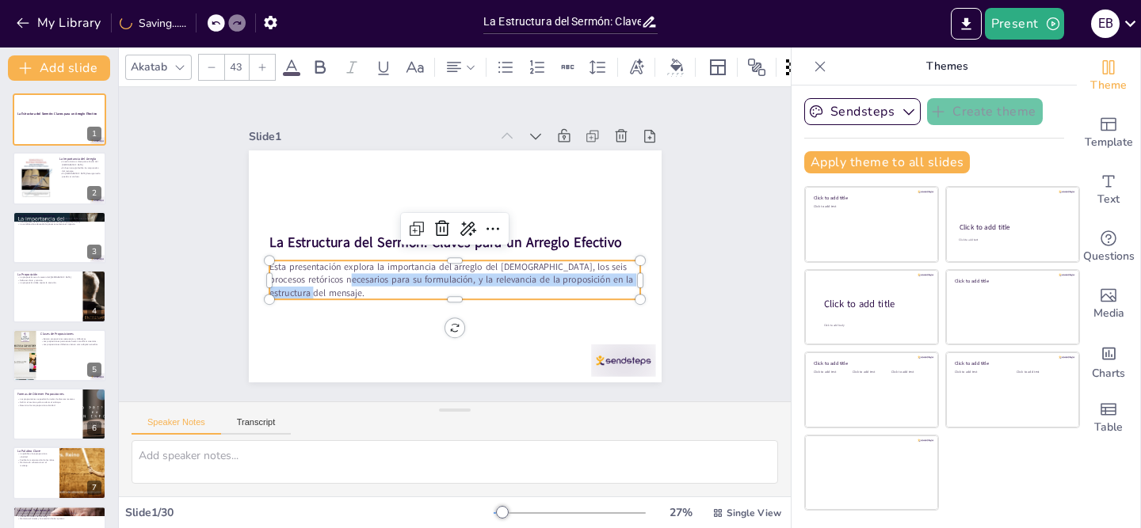
click at [263, 67] on icon at bounding box center [262, 68] width 10 height 10
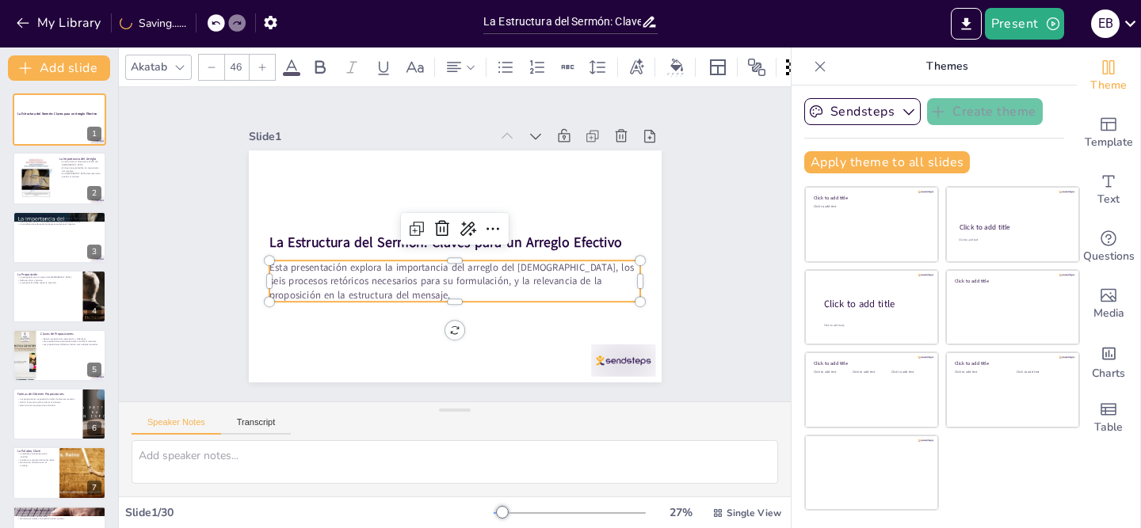
click at [263, 67] on icon at bounding box center [262, 68] width 10 height 10
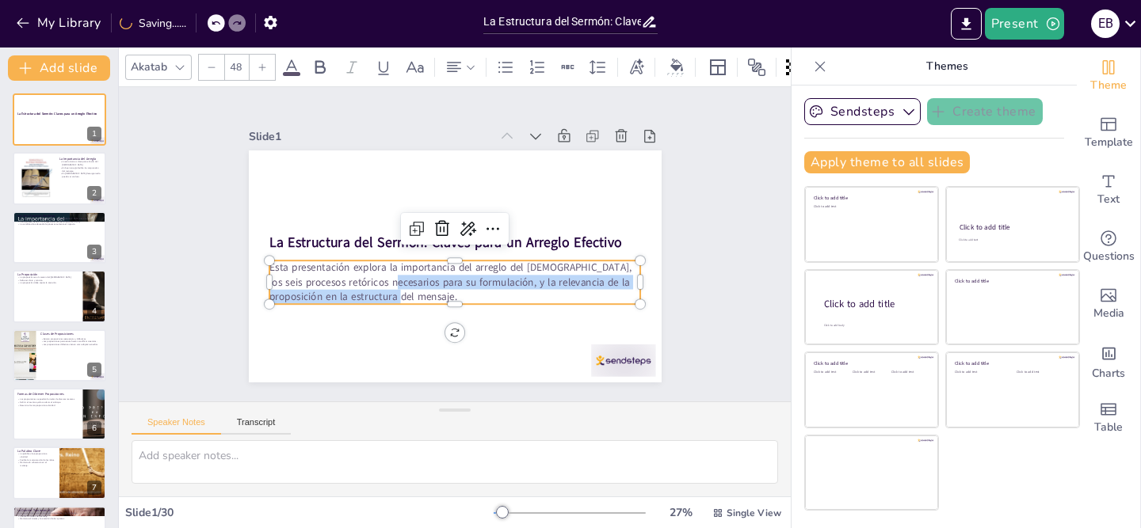
click at [263, 67] on icon at bounding box center [262, 68] width 10 height 10
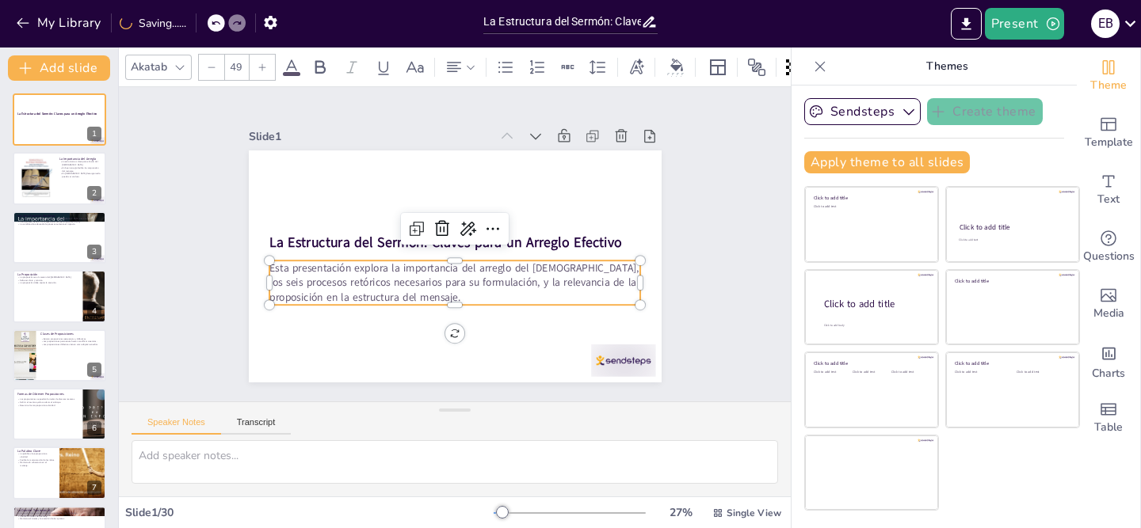
click at [263, 67] on icon at bounding box center [262, 68] width 10 height 10
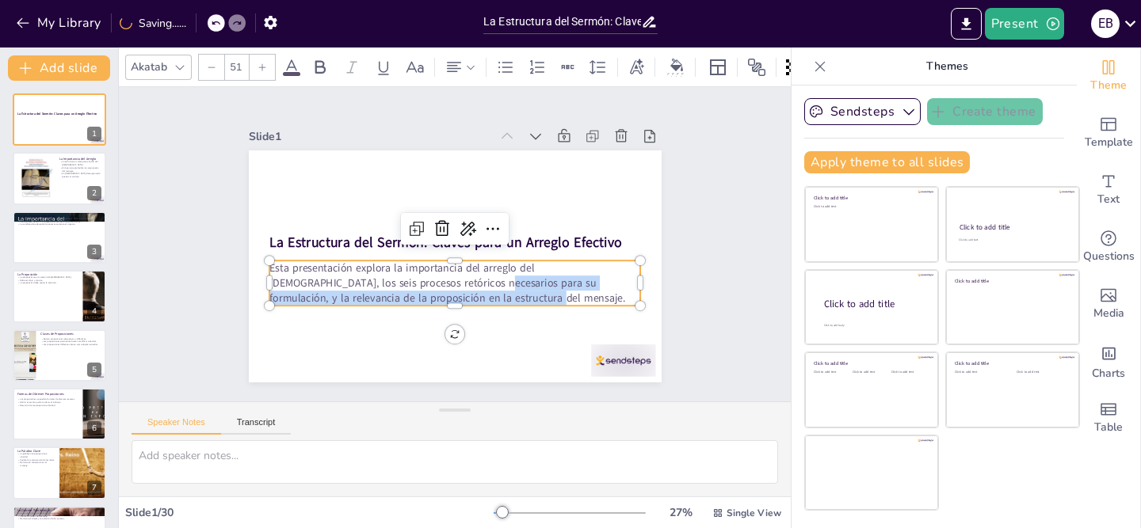
click at [263, 67] on icon at bounding box center [262, 68] width 10 height 10
click at [483, 291] on p "Esta presentación explora la importancia del arreglo del [DEMOGRAPHIC_DATA], lo…" at bounding box center [431, 276] width 328 height 256
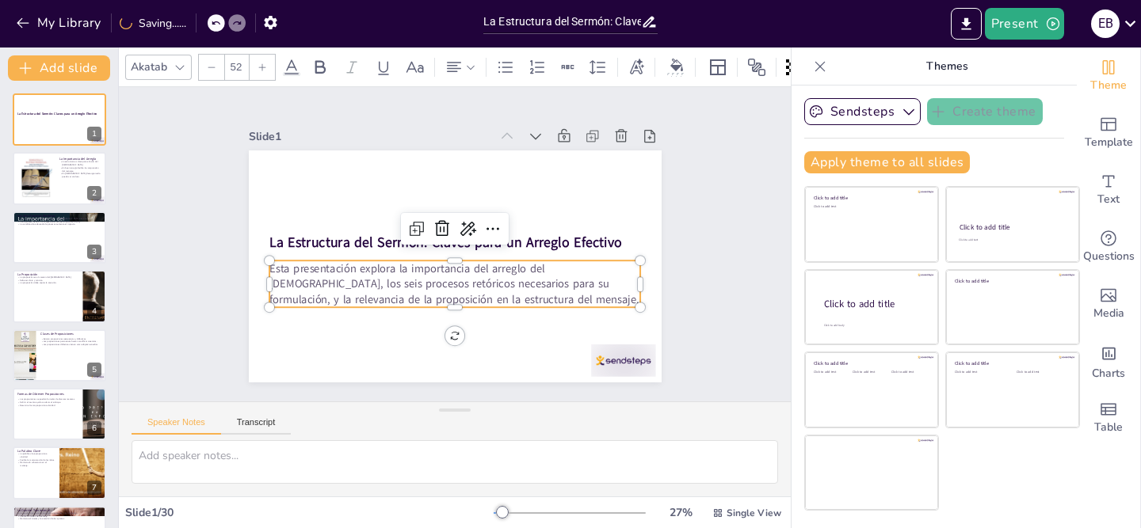
click at [362, 295] on p "Esta presentación explora la importancia del arreglo del [DEMOGRAPHIC_DATA], lo…" at bounding box center [451, 285] width 374 height 86
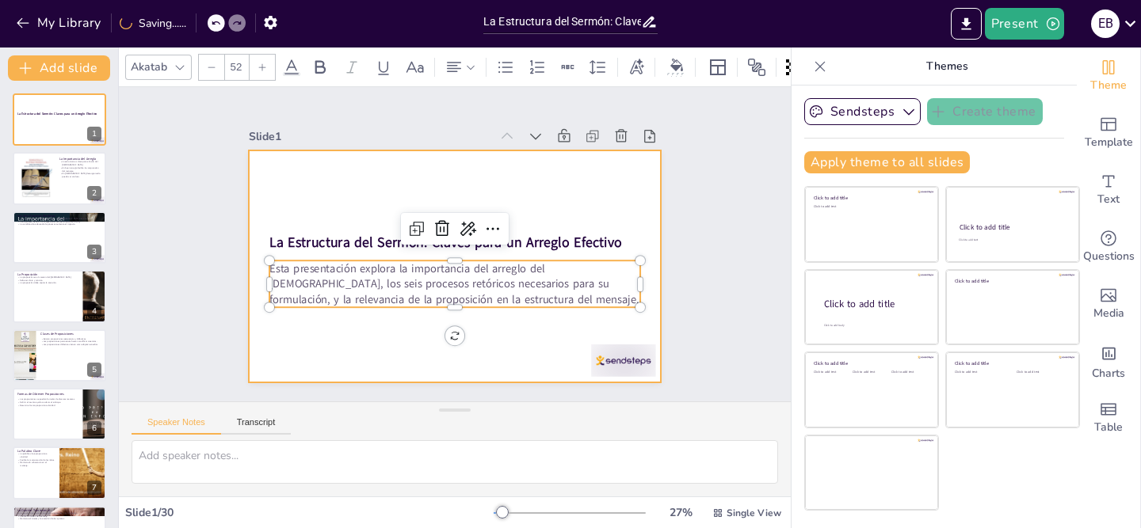
click at [340, 165] on div at bounding box center [447, 265] width 464 height 349
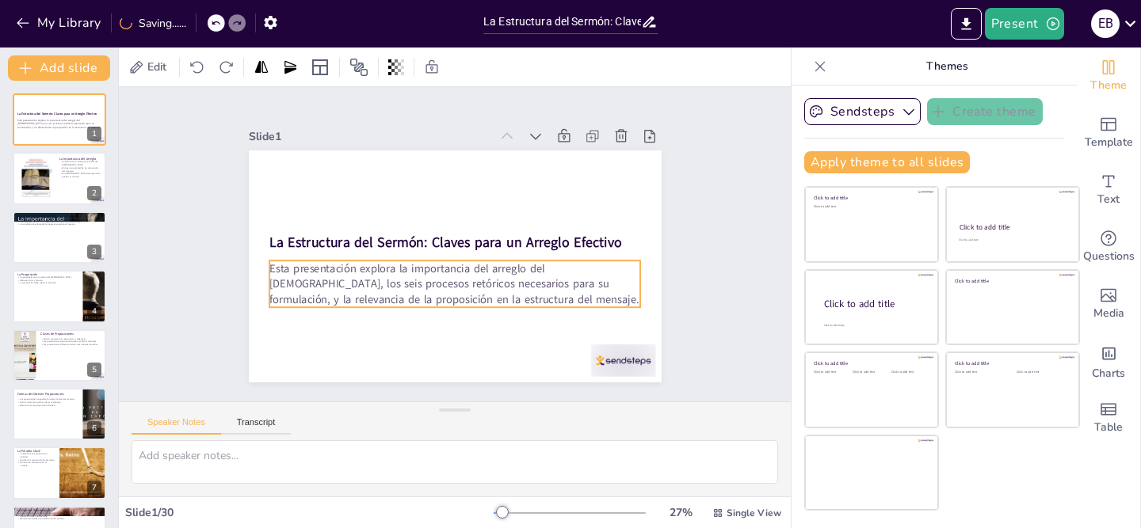
click at [349, 279] on p "Esta presentación explora la importancia del arreglo del [DEMOGRAPHIC_DATA], lo…" at bounding box center [442, 282] width 368 height 159
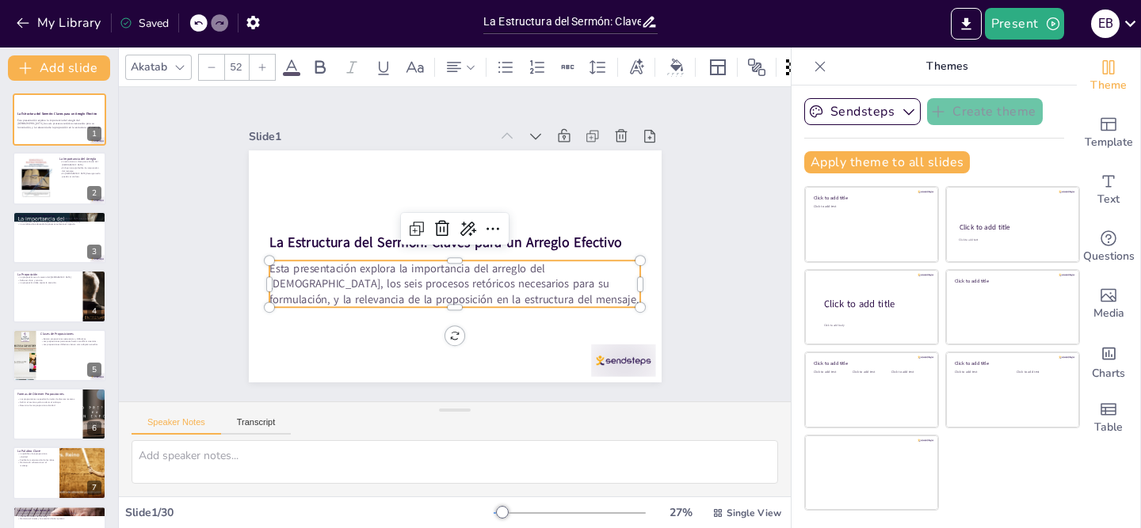
click at [260, 66] on icon at bounding box center [262, 68] width 10 height 10
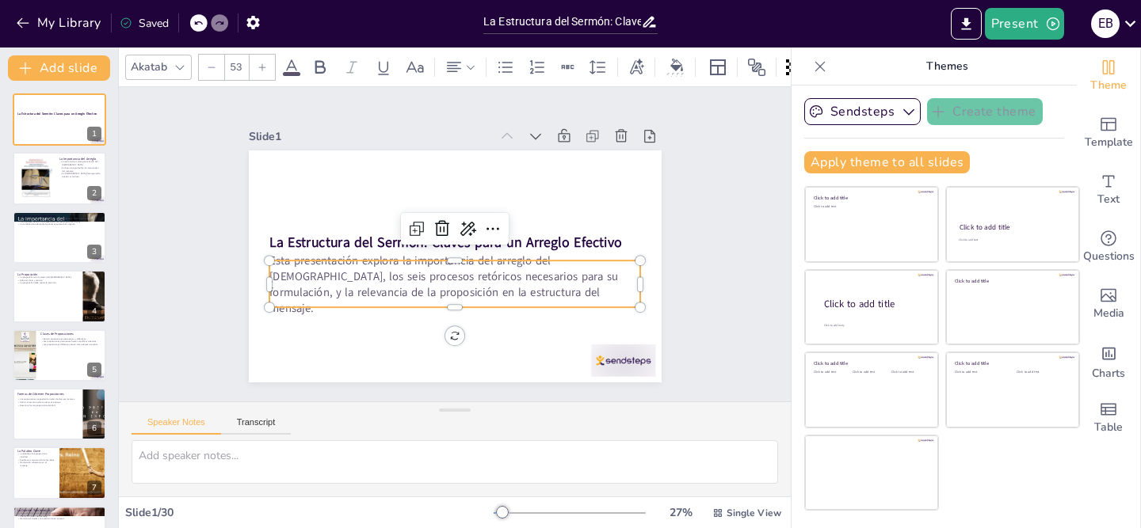
click at [260, 66] on icon at bounding box center [262, 68] width 10 height 10
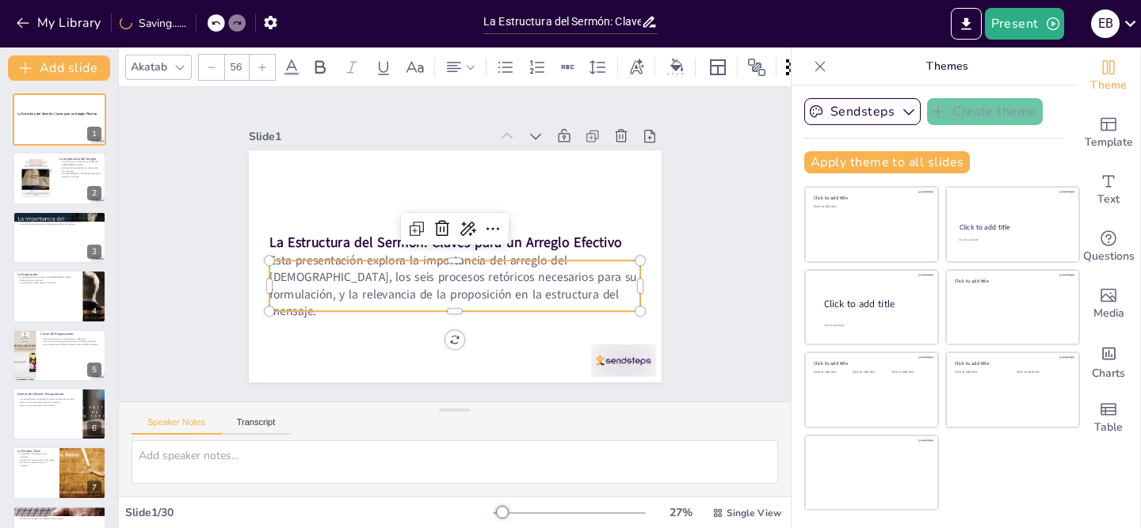
click at [260, 66] on icon at bounding box center [262, 68] width 10 height 10
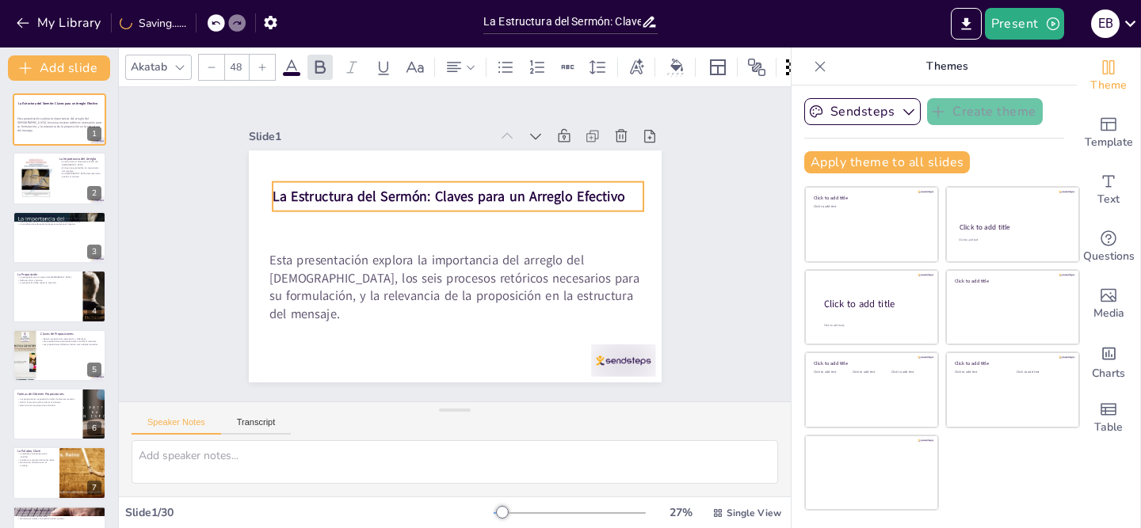
drag, startPoint x: 336, startPoint y: 239, endPoint x: 339, endPoint y: 193, distance: 46.0
click at [345, 193] on strong "La Estructura del Sermón: Claves para un Arreglo Efectivo" at bounding box center [482, 205] width 274 height 250
click at [263, 66] on icon at bounding box center [262, 68] width 10 height 10
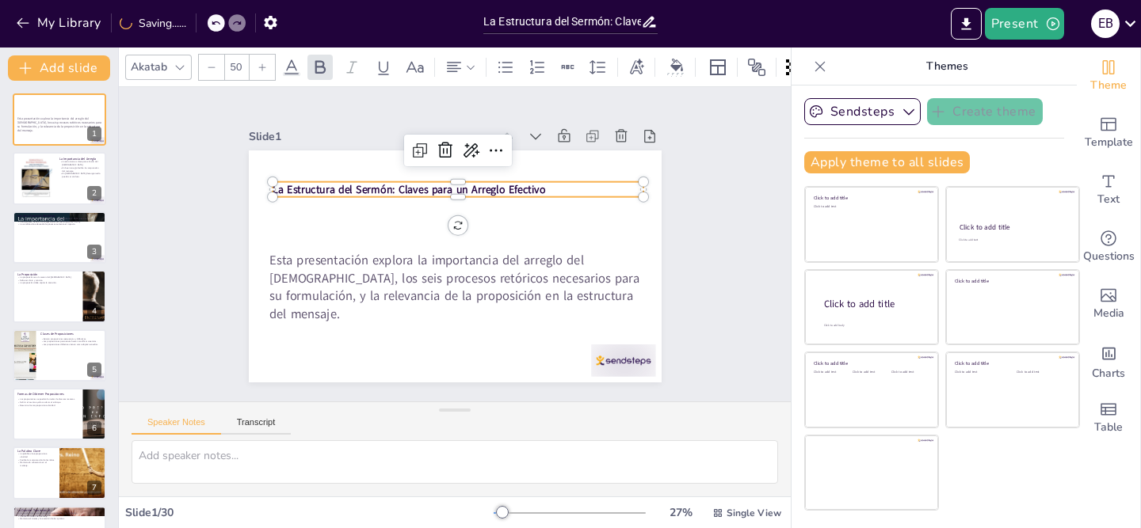
click at [263, 66] on icon at bounding box center [262, 68] width 10 height 10
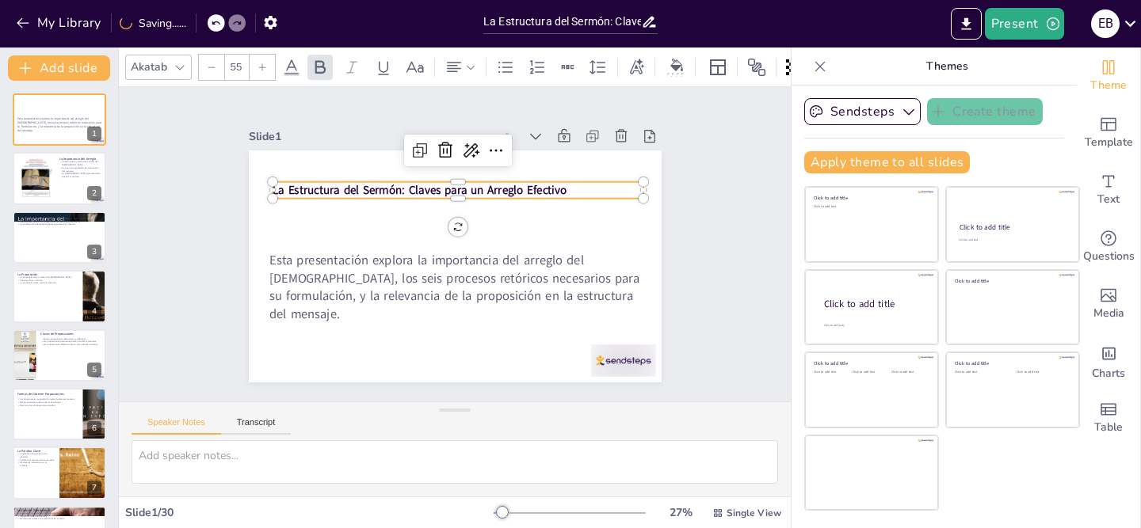
click at [263, 66] on icon at bounding box center [262, 68] width 10 height 10
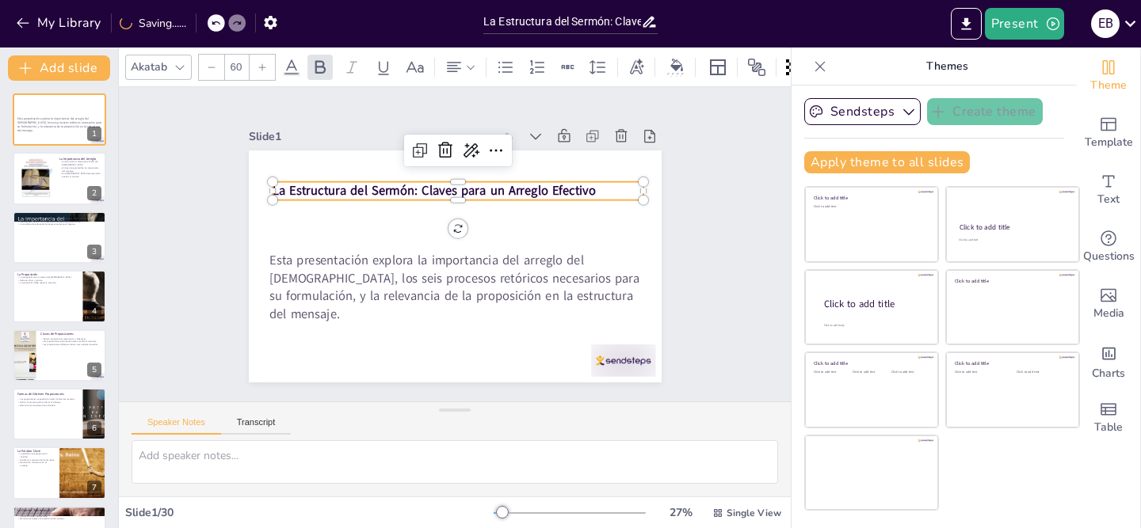
click at [263, 66] on icon at bounding box center [262, 68] width 10 height 10
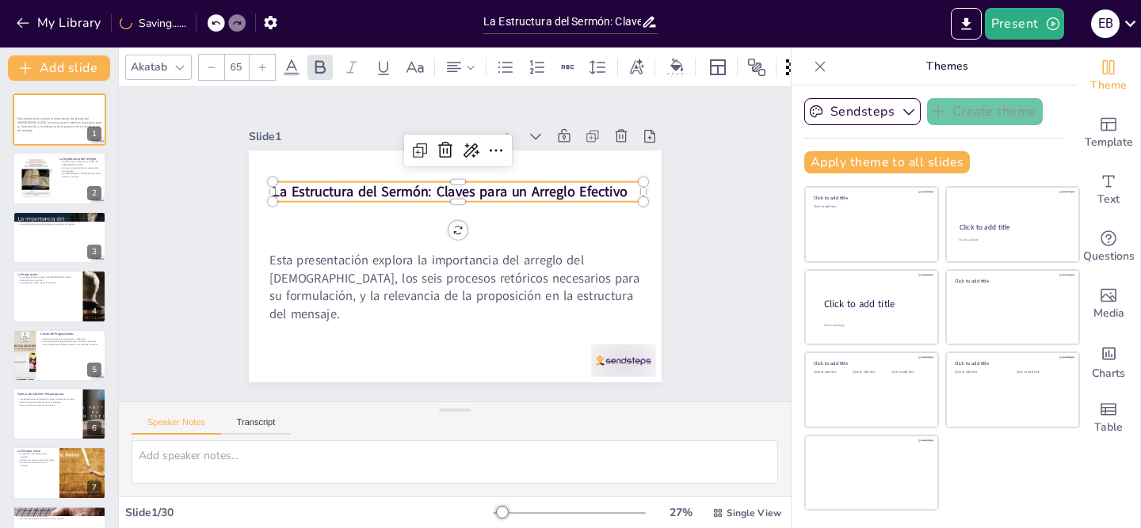
click at [263, 66] on icon at bounding box center [262, 68] width 10 height 10
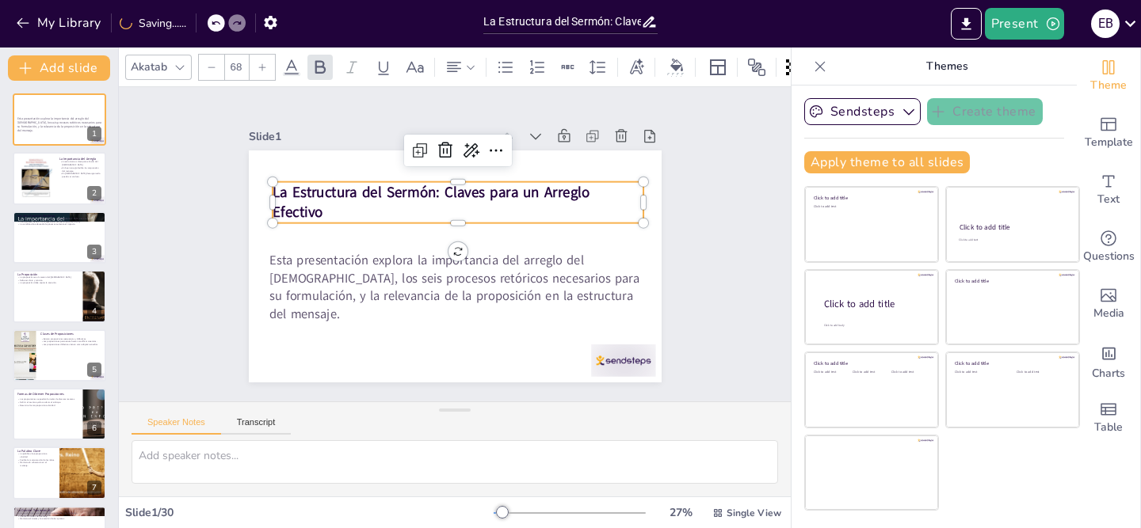
click at [263, 66] on icon at bounding box center [262, 68] width 10 height 10
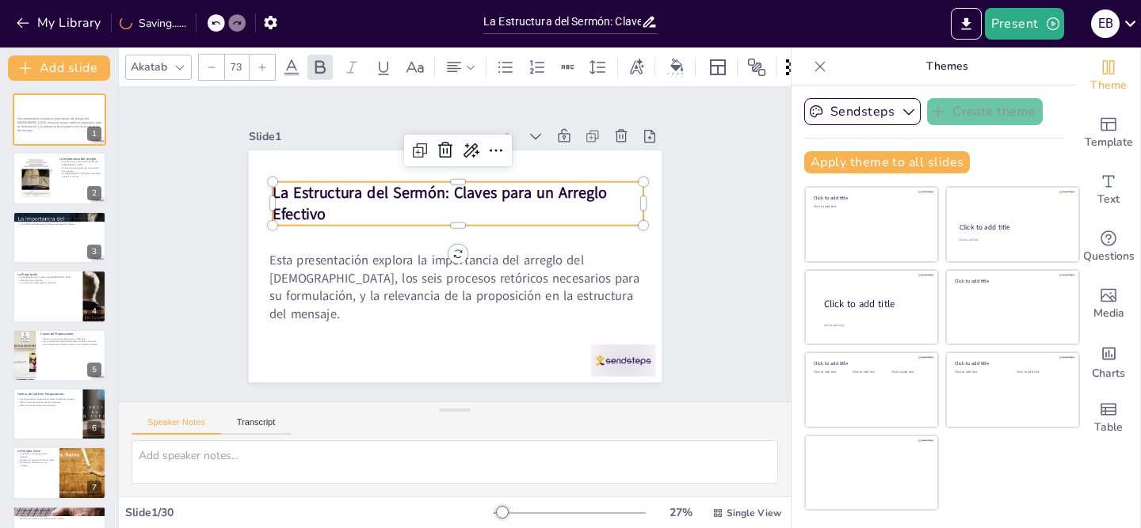
click at [263, 66] on icon at bounding box center [262, 68] width 10 height 10
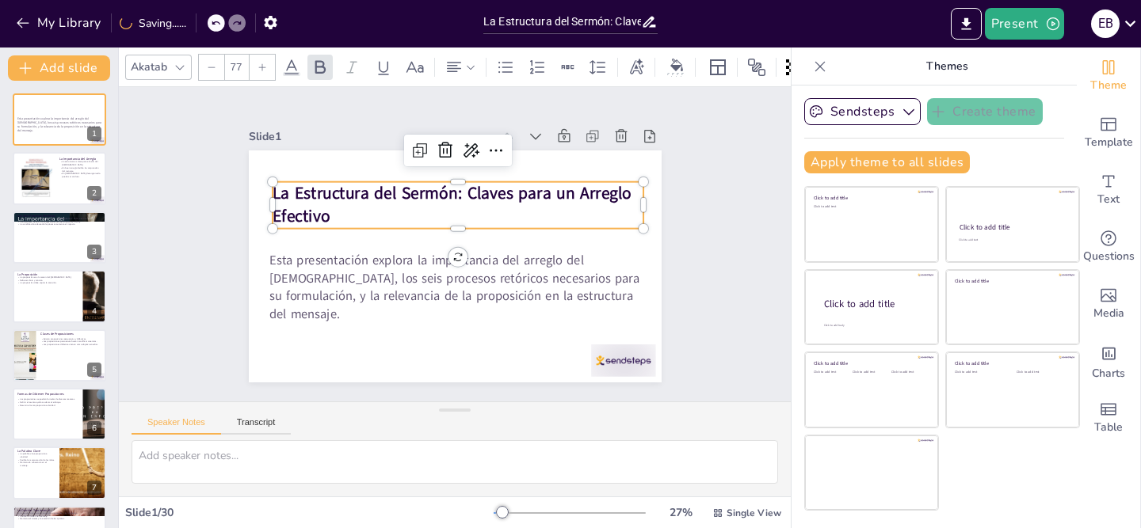
click at [263, 66] on icon at bounding box center [262, 68] width 10 height 10
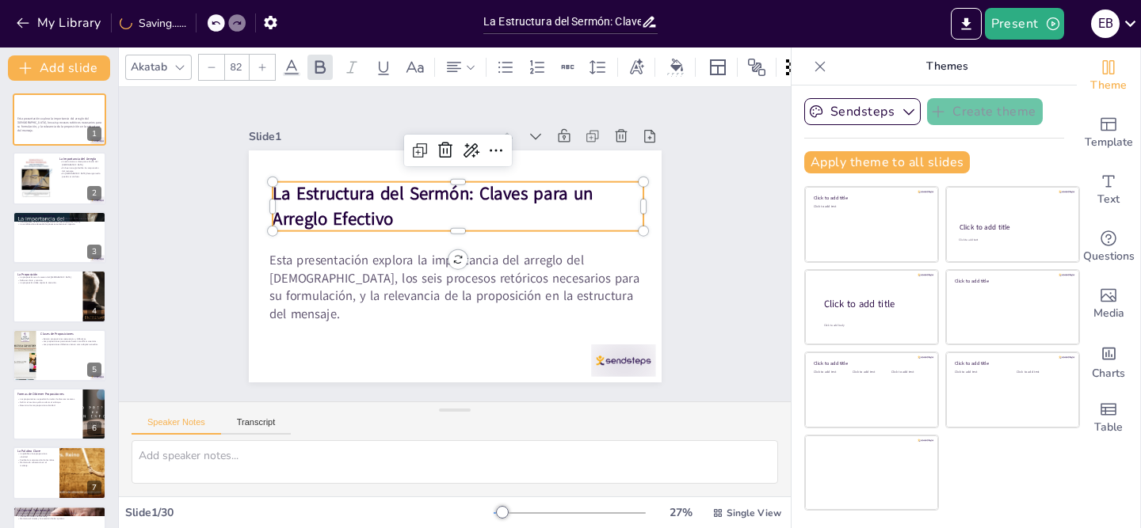
click at [263, 66] on icon at bounding box center [262, 68] width 10 height 10
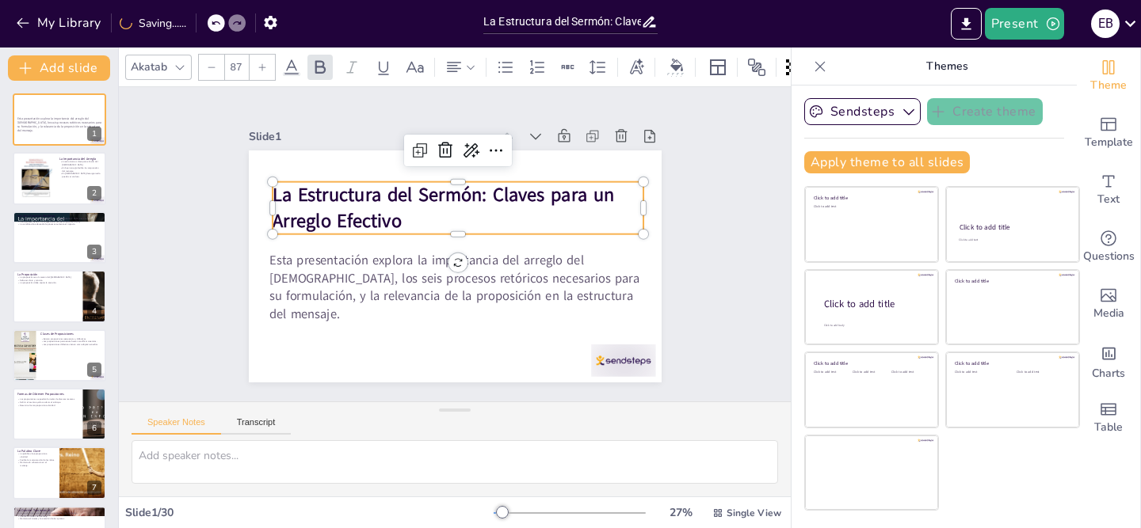
click at [263, 66] on icon at bounding box center [262, 68] width 10 height 10
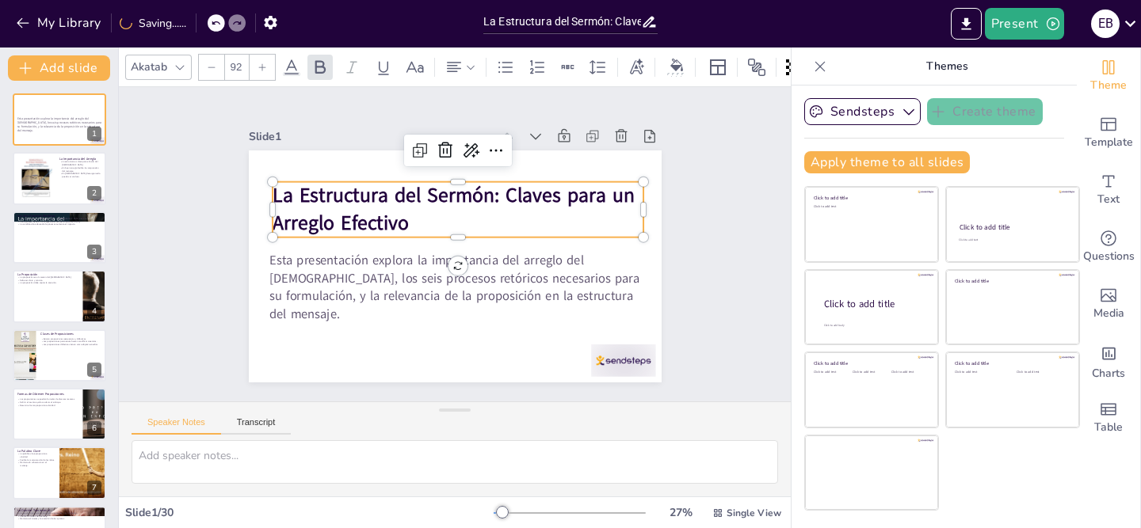
click at [263, 66] on icon at bounding box center [262, 68] width 10 height 10
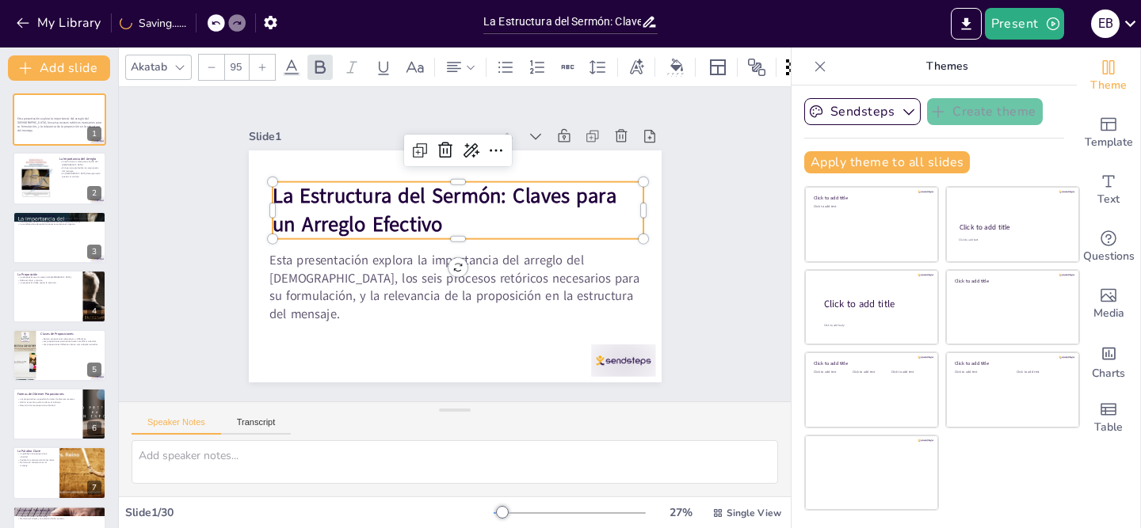
click at [263, 66] on icon at bounding box center [262, 68] width 10 height 10
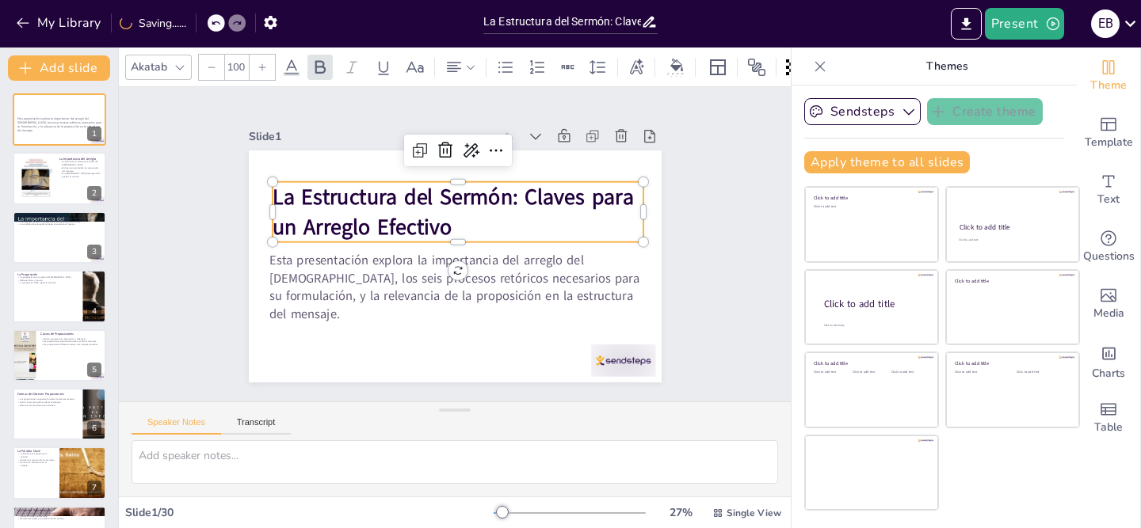
click at [263, 66] on icon at bounding box center [262, 68] width 10 height 10
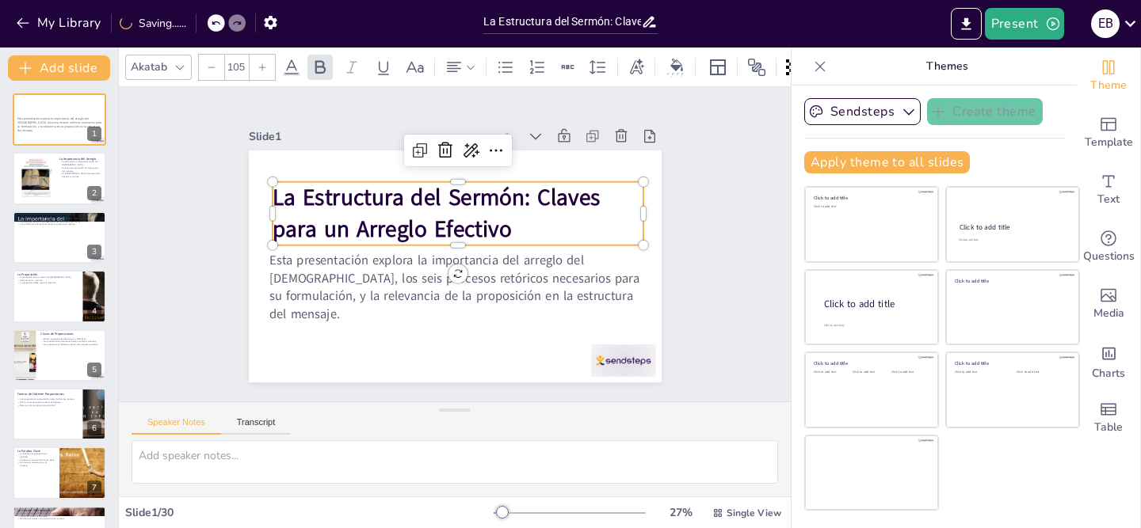
click at [263, 66] on icon at bounding box center [262, 68] width 10 height 10
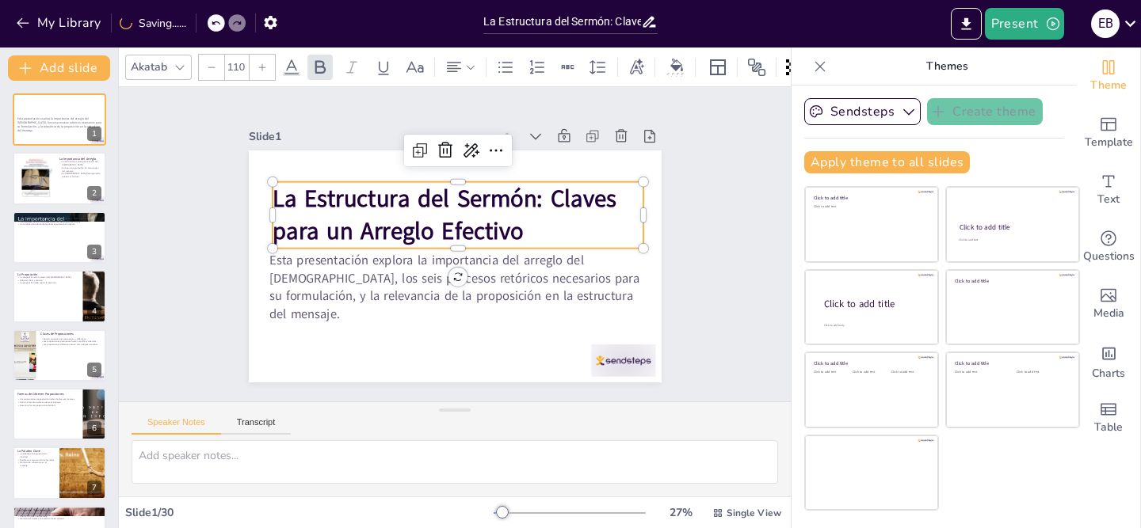
click at [263, 66] on icon at bounding box center [262, 68] width 10 height 10
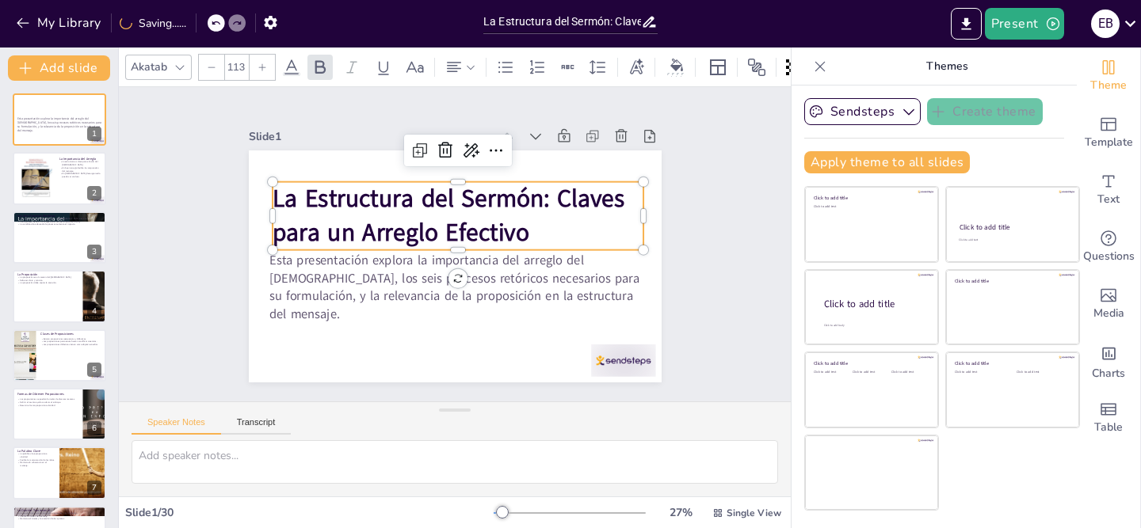
click at [263, 66] on icon at bounding box center [262, 68] width 10 height 10
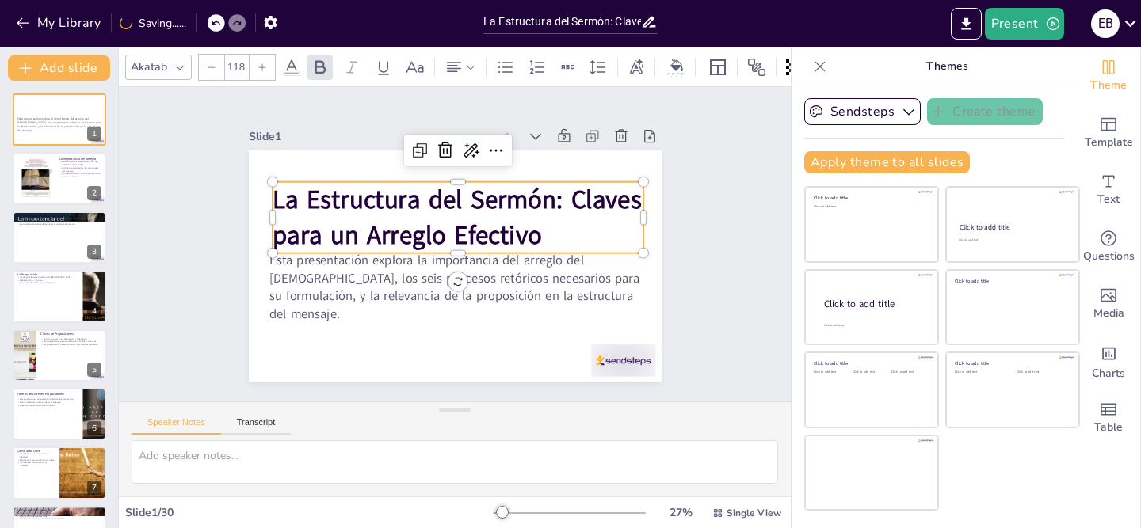
click at [263, 66] on icon at bounding box center [262, 68] width 10 height 10
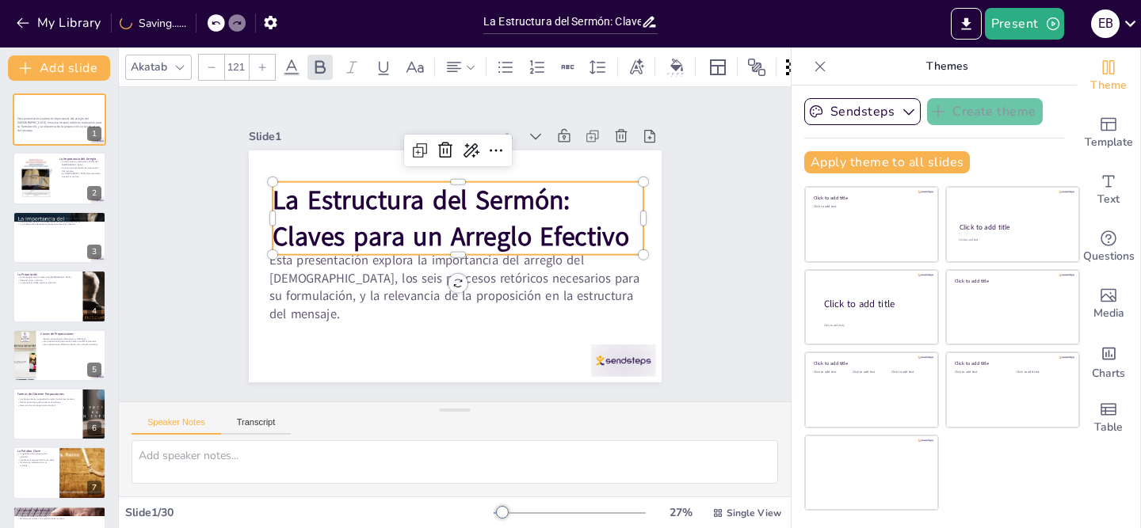
click at [263, 66] on icon at bounding box center [262, 68] width 10 height 10
click at [460, 67] on icon at bounding box center [453, 67] width 19 height 19
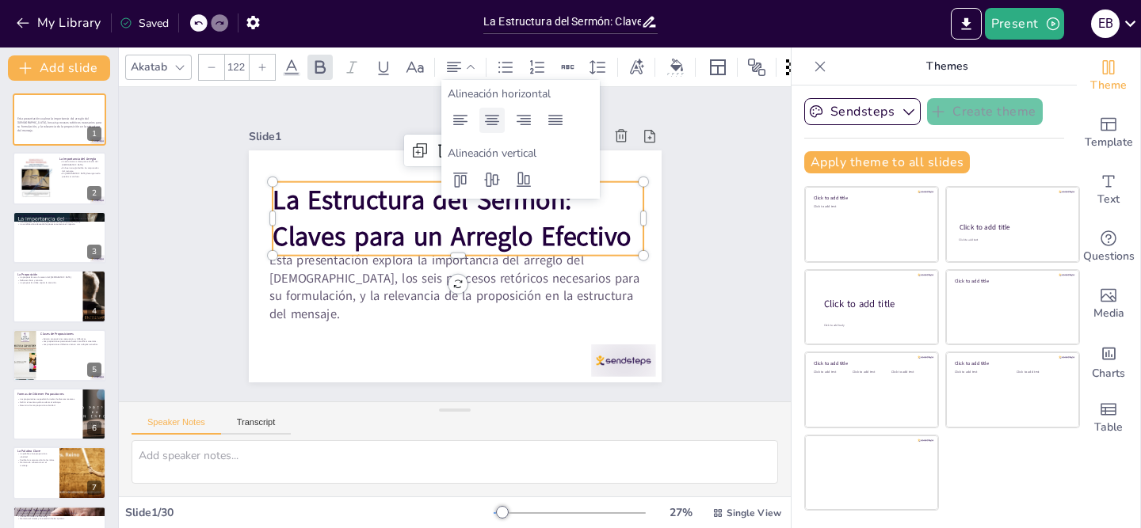
click at [488, 116] on icon at bounding box center [491, 120] width 19 height 19
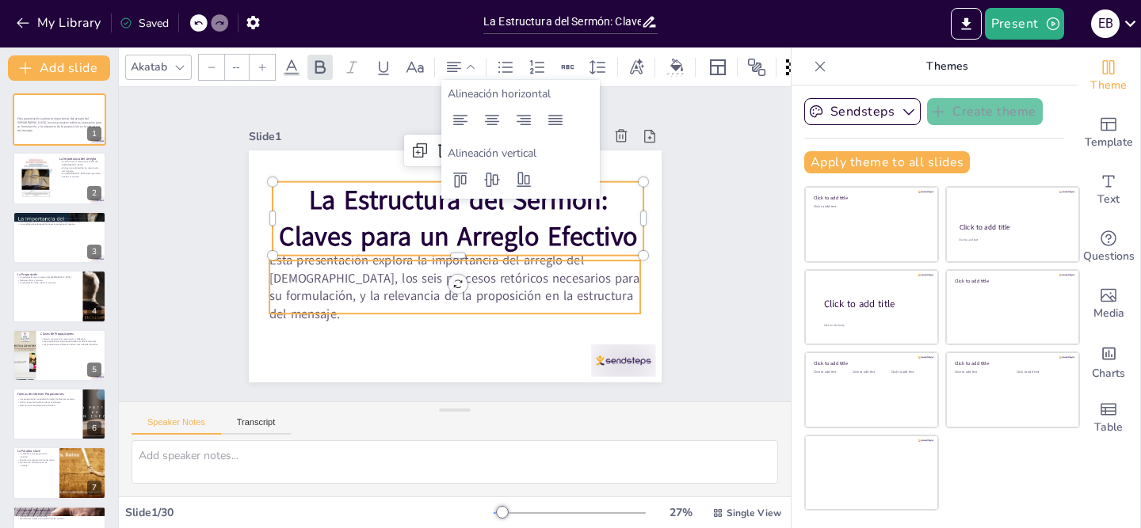
click at [357, 300] on p "Esta presentación explora la importancia del arreglo del [DEMOGRAPHIC_DATA], lo…" at bounding box center [446, 286] width 378 height 147
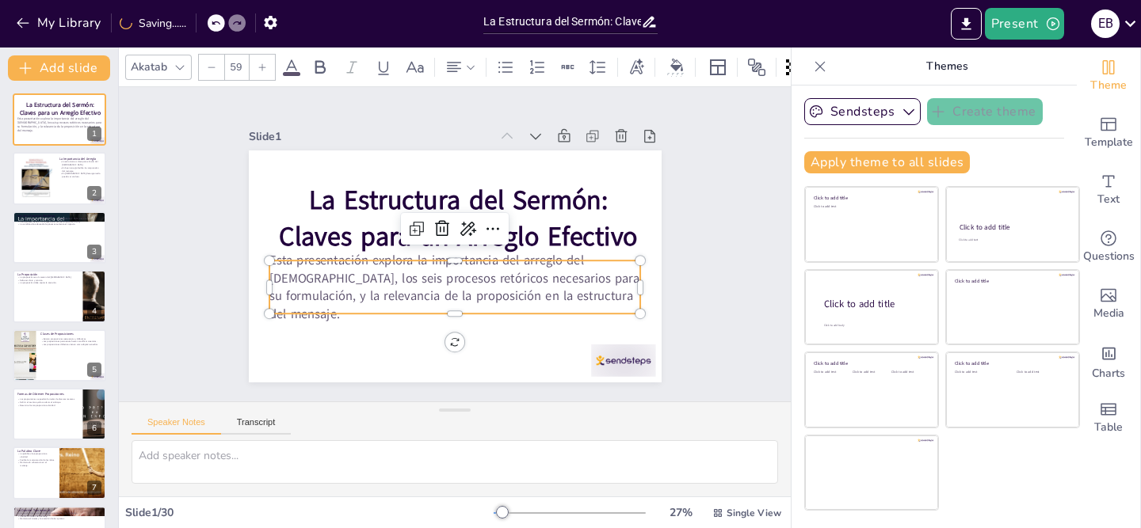
click at [261, 59] on div at bounding box center [262, 67] width 25 height 25
click at [262, 66] on icon at bounding box center [262, 68] width 10 height 10
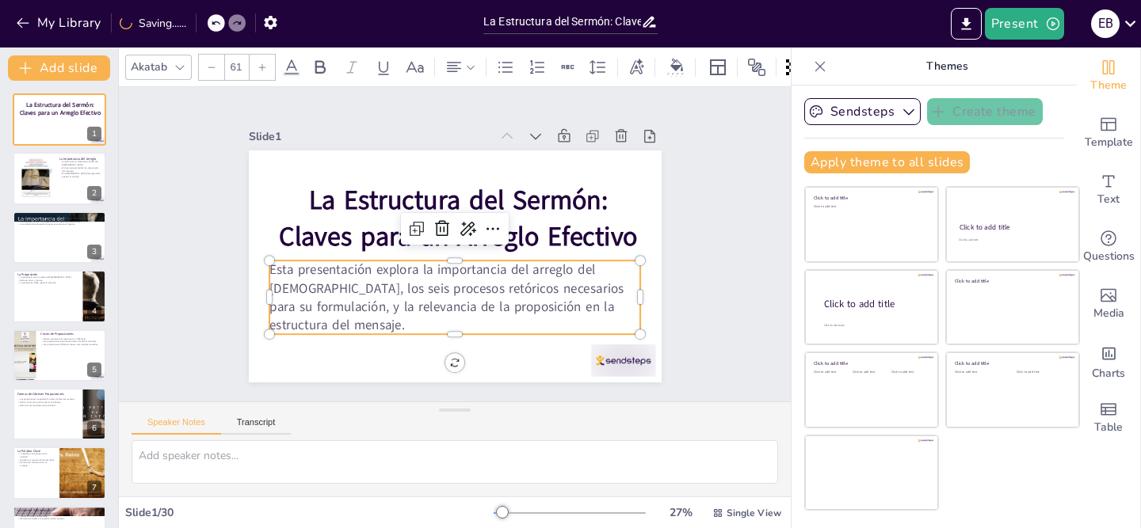
click at [262, 66] on icon at bounding box center [262, 68] width 10 height 10
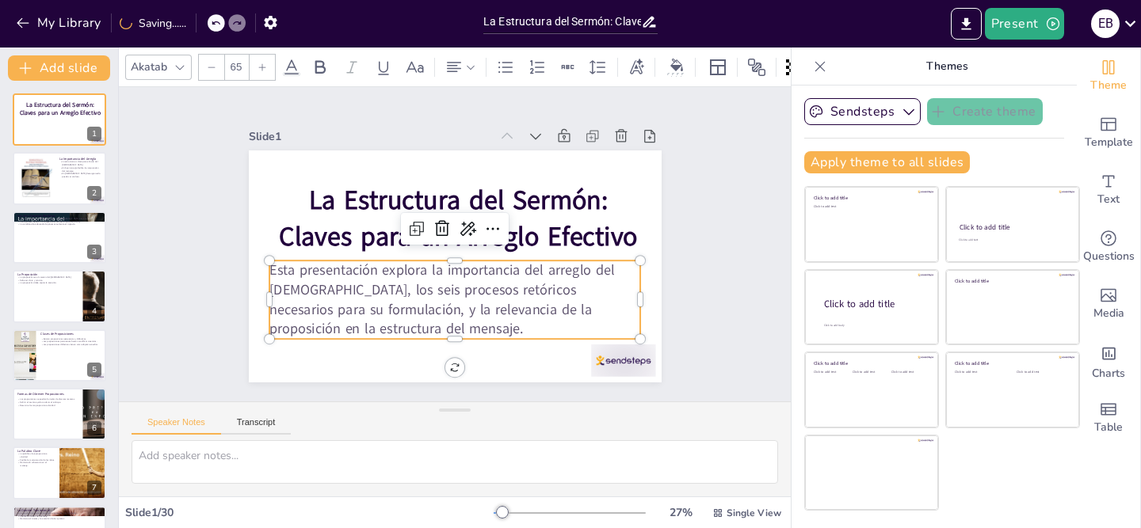
click at [262, 66] on icon at bounding box center [262, 68] width 10 height 10
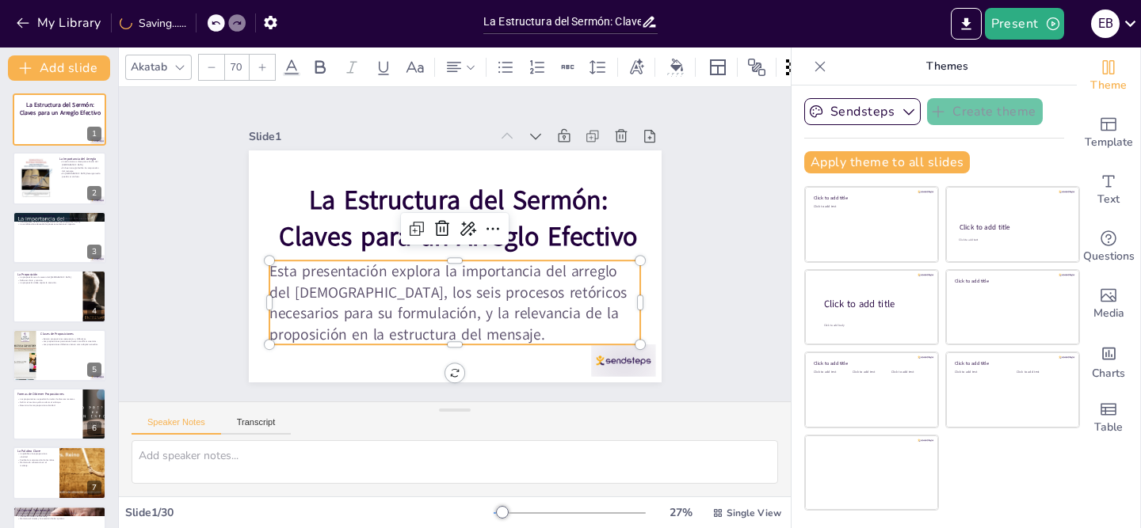
click at [262, 66] on icon at bounding box center [262, 68] width 10 height 10
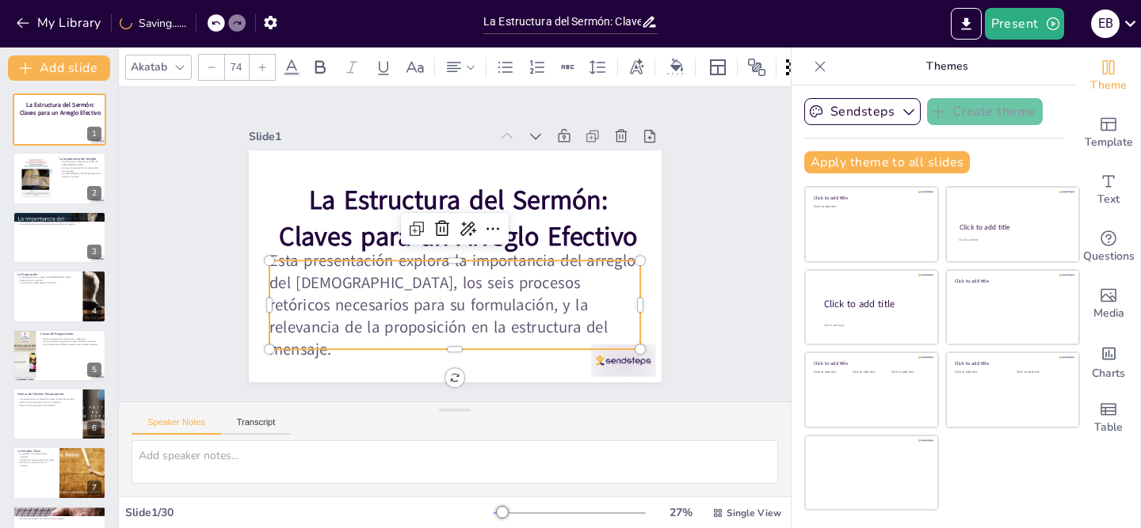
click at [262, 66] on icon at bounding box center [262, 68] width 10 height 10
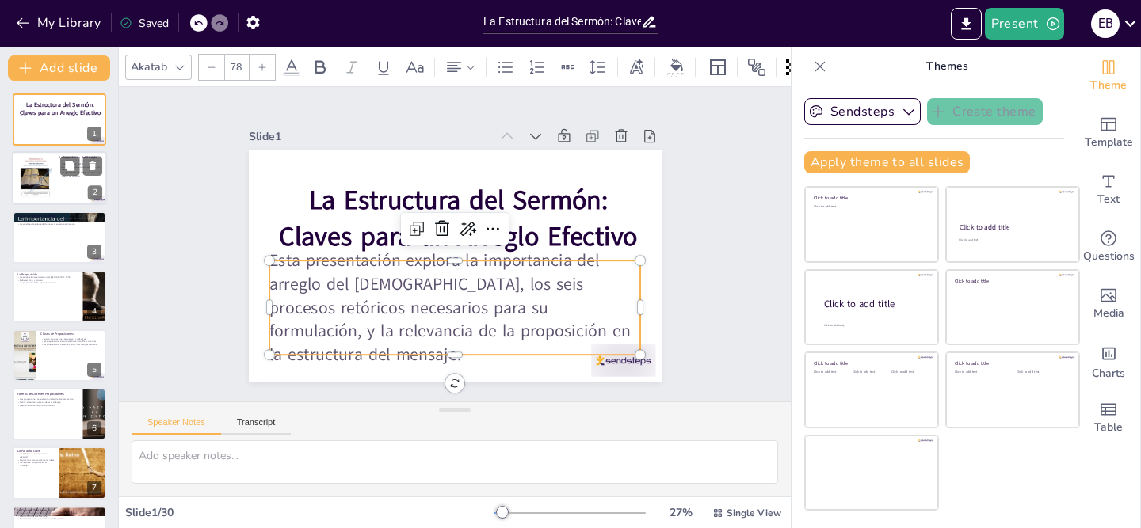
click at [55, 184] on div at bounding box center [59, 179] width 95 height 54
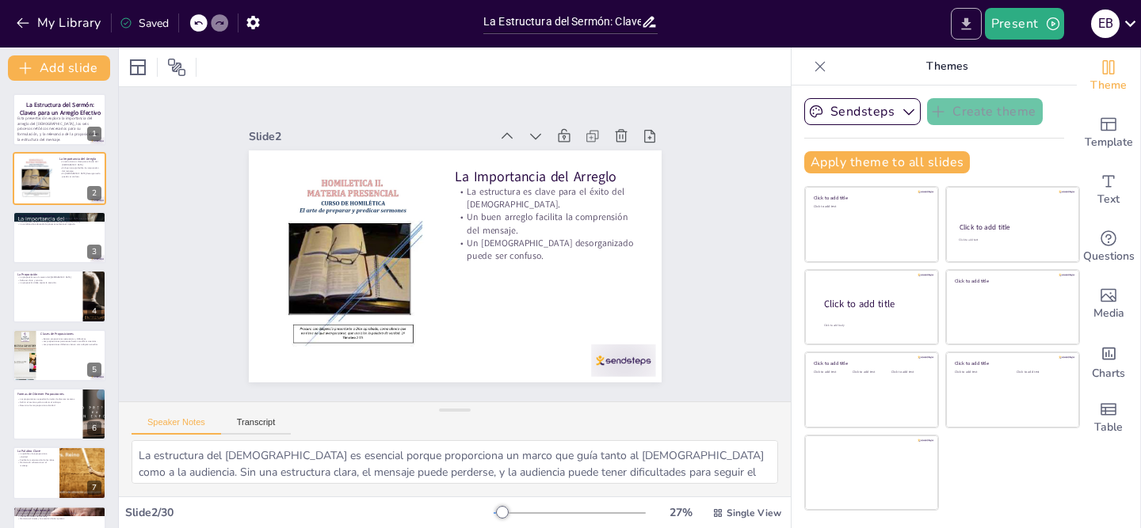
click at [970, 28] on icon "Export to PowerPoint" at bounding box center [966, 23] width 10 height 12
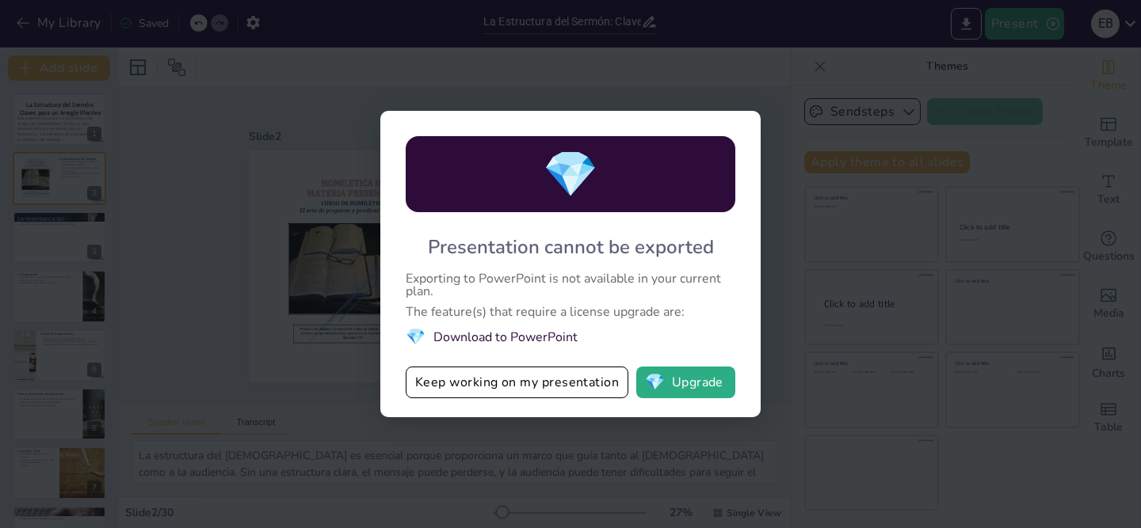
click at [189, 328] on div "💎 Presentation cannot be exported Exporting to PowerPoint is not available in y…" at bounding box center [570, 264] width 1141 height 528
click at [603, 77] on div "💎 Presentation cannot be exported Exporting to PowerPoint is not available in y…" at bounding box center [570, 264] width 1141 height 528
click at [696, 387] on button "💎 Upgrade" at bounding box center [685, 383] width 99 height 32
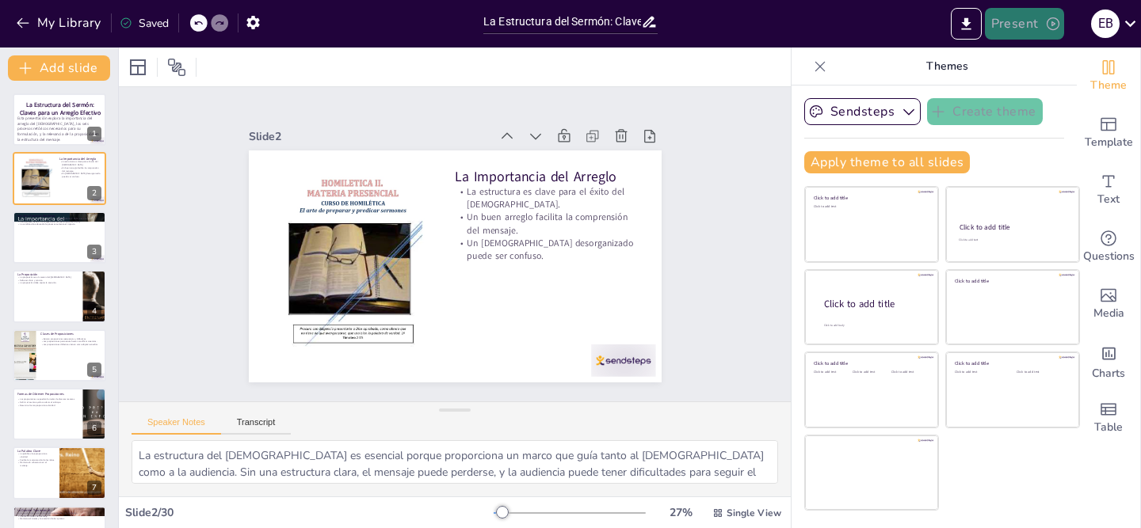
click at [1050, 27] on icon "button" at bounding box center [1053, 24] width 16 height 16
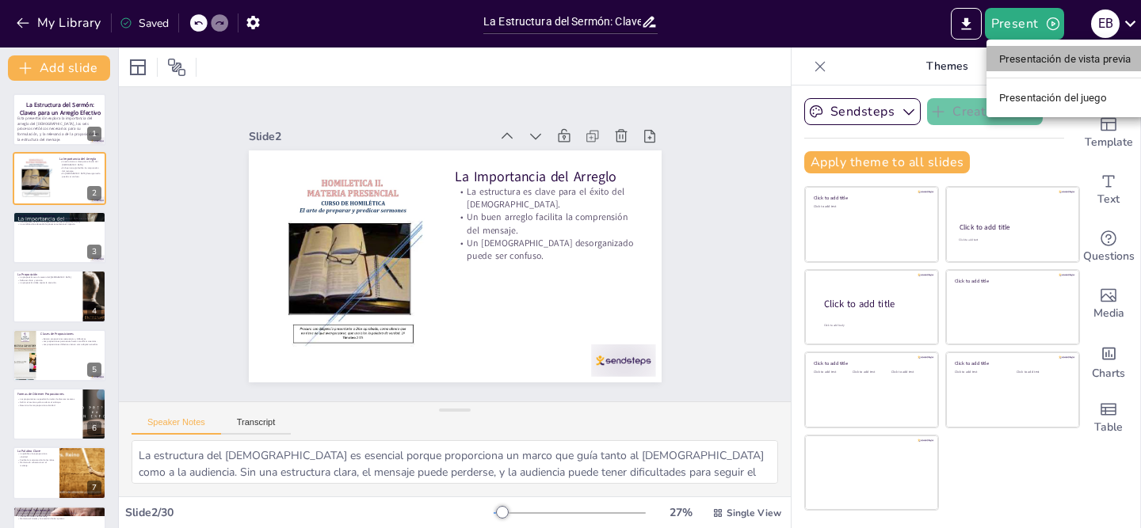
click at [1044, 69] on li "Presentación de vista previa" at bounding box center [1065, 58] width 158 height 25
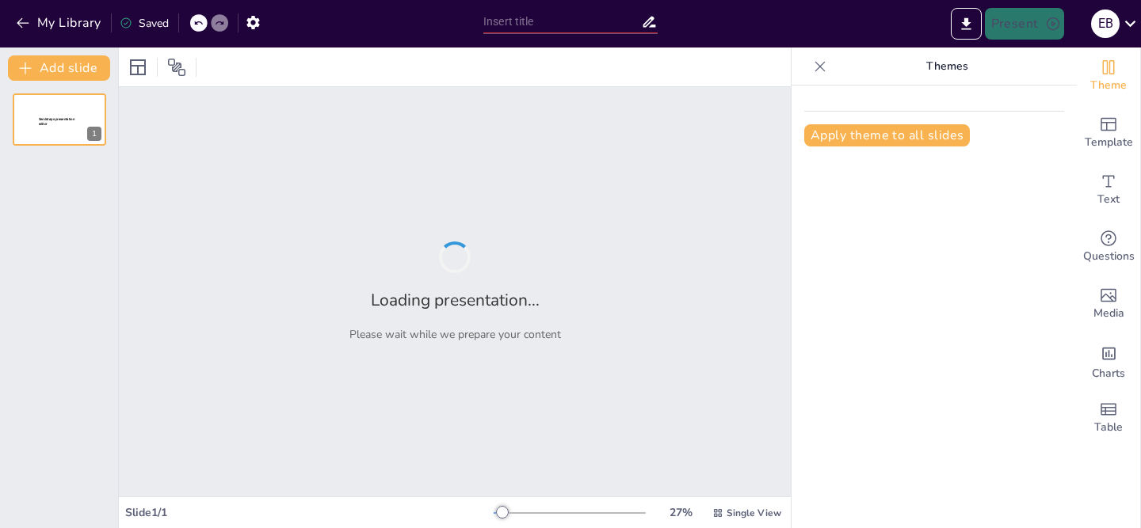
type input "La Estructura del Sermón: Claves para un Arreglo Efectivo"
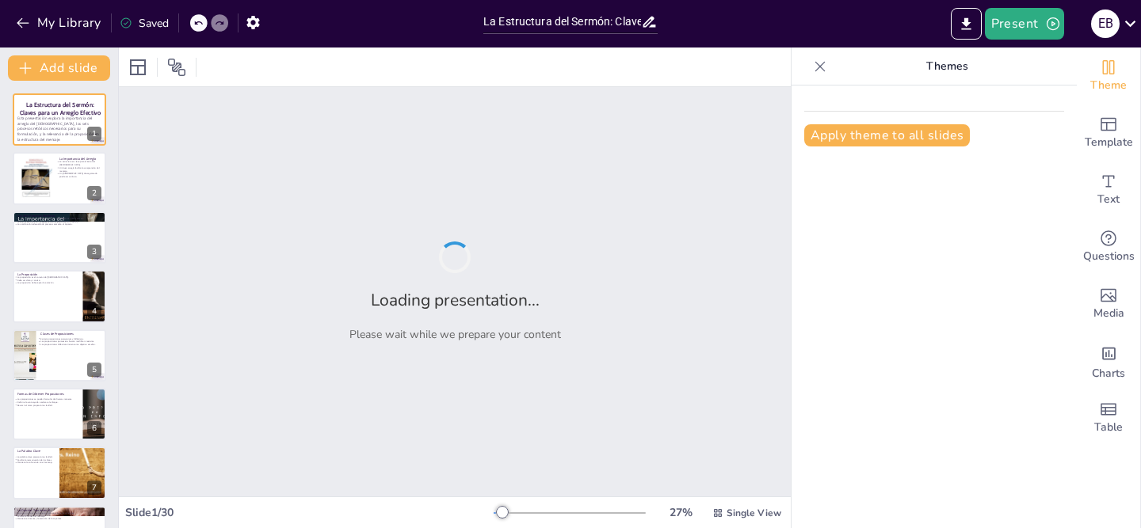
checkbox input "true"
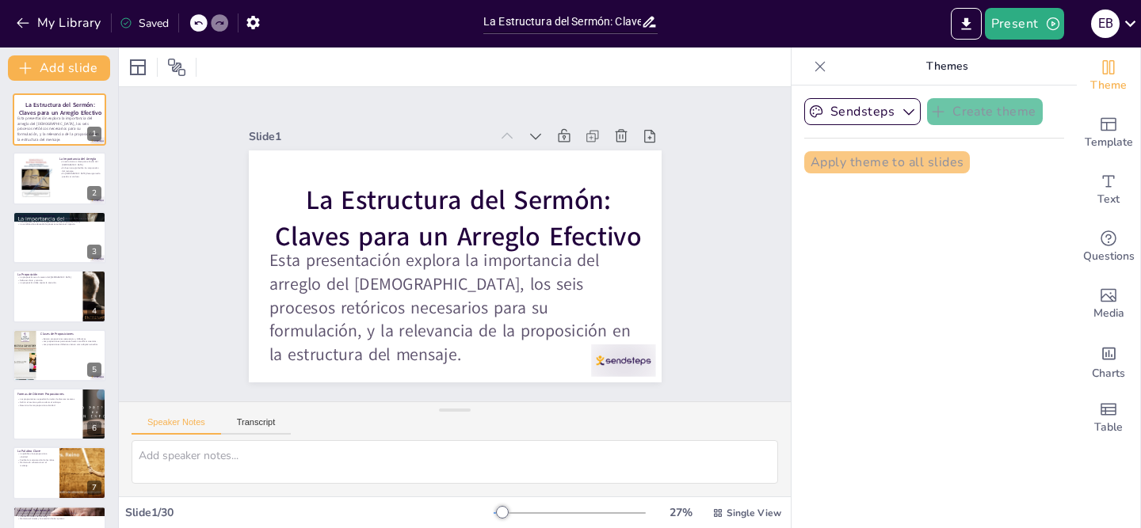
checkbox input "true"
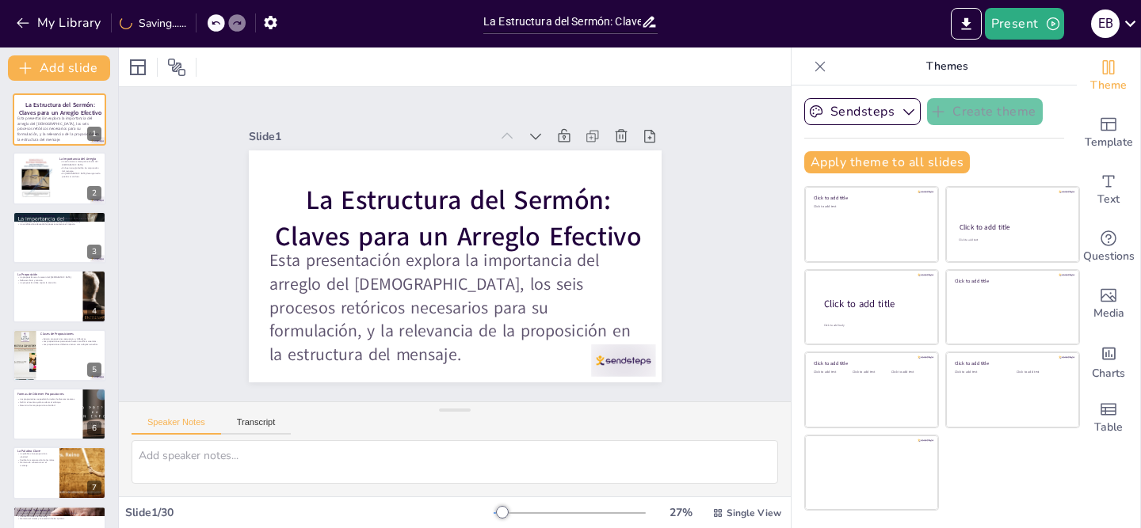
click at [424, 31] on div "My Library Saving......" at bounding box center [237, 22] width 475 height 29
click at [272, 23] on icon "button" at bounding box center [270, 22] width 17 height 17
click at [257, 25] on icon "button" at bounding box center [252, 22] width 13 height 13
click at [254, 24] on icon "button" at bounding box center [252, 22] width 13 height 13
checkbox input "true"
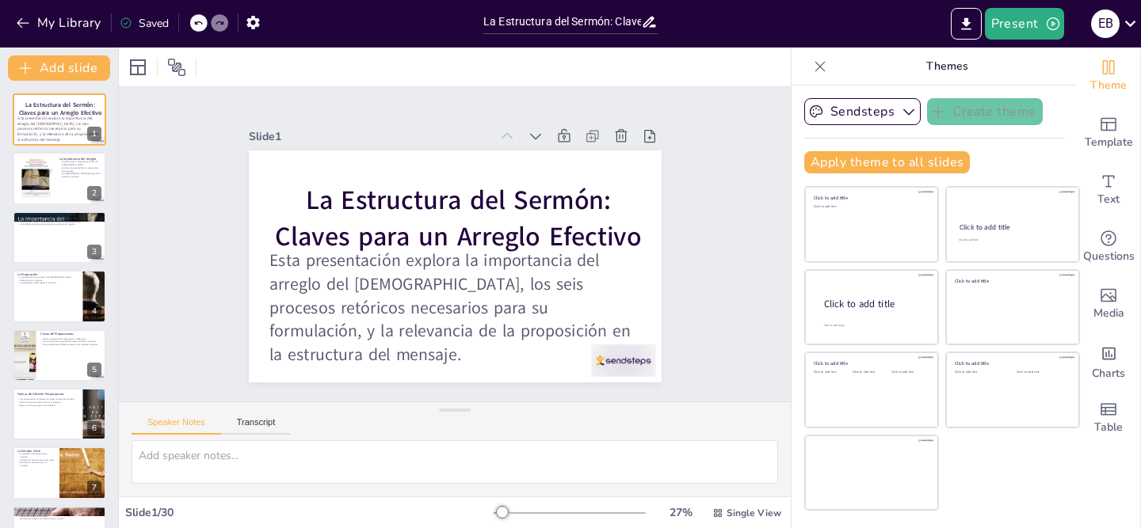
checkbox input "true"
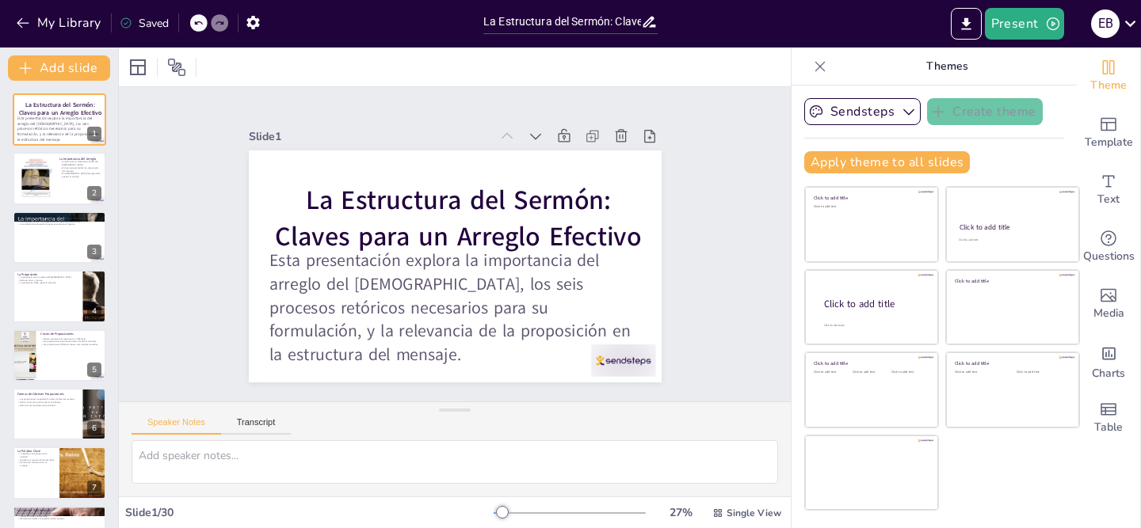
checkbox input "true"
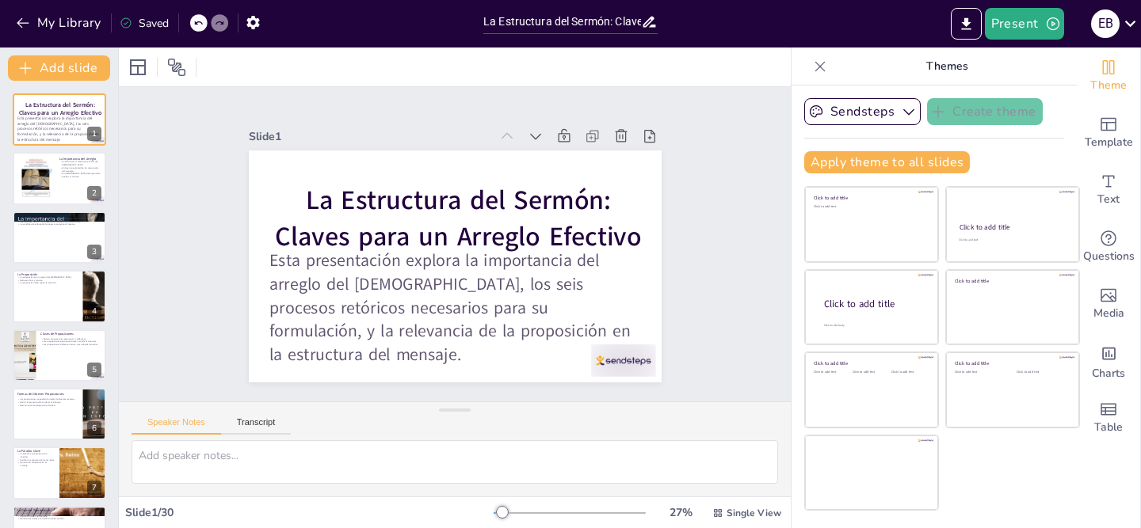
checkbox input "true"
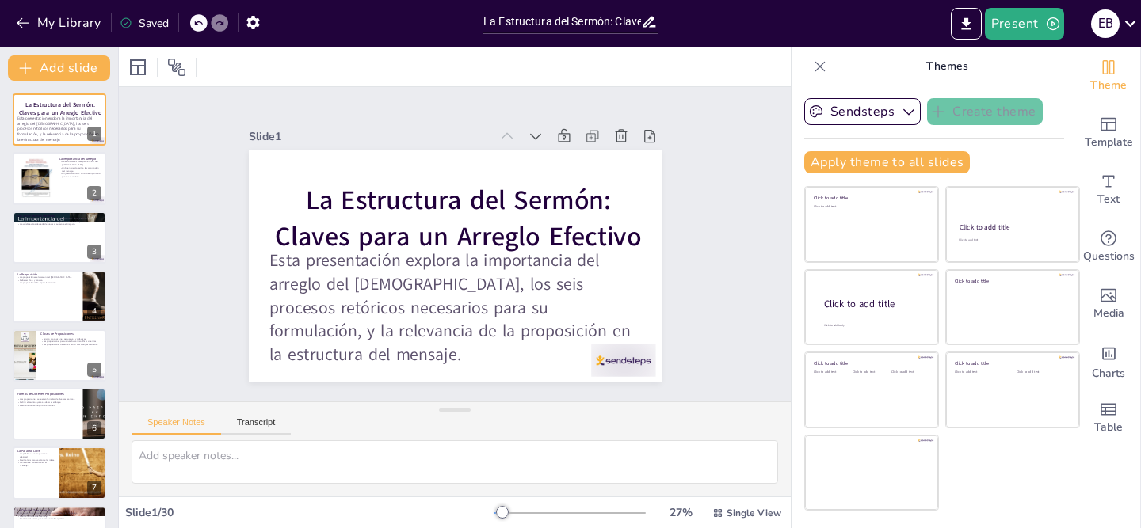
checkbox input "true"
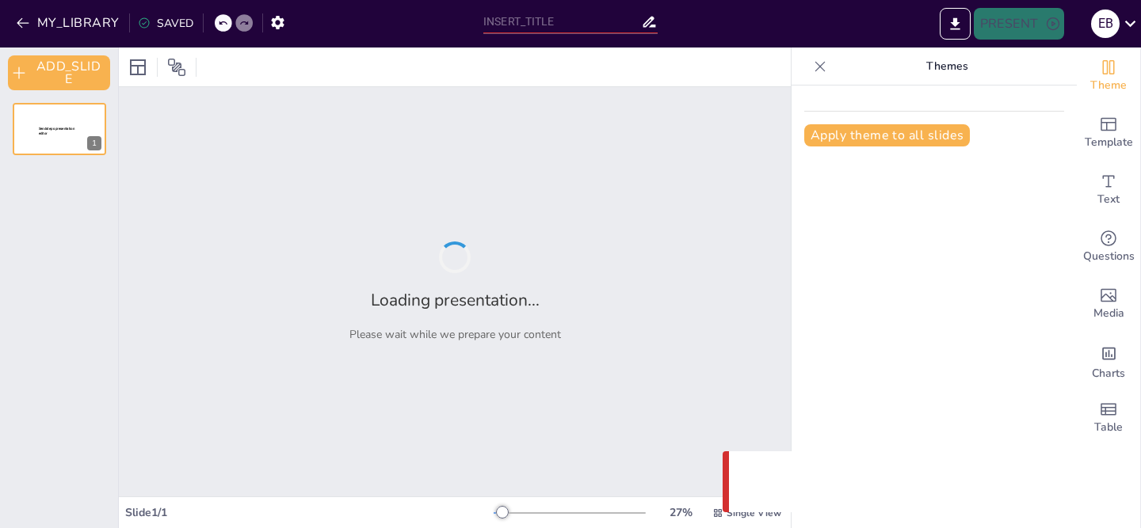
type input "La Estructura del Sermón: Claves para un Arreglo Efectivo"
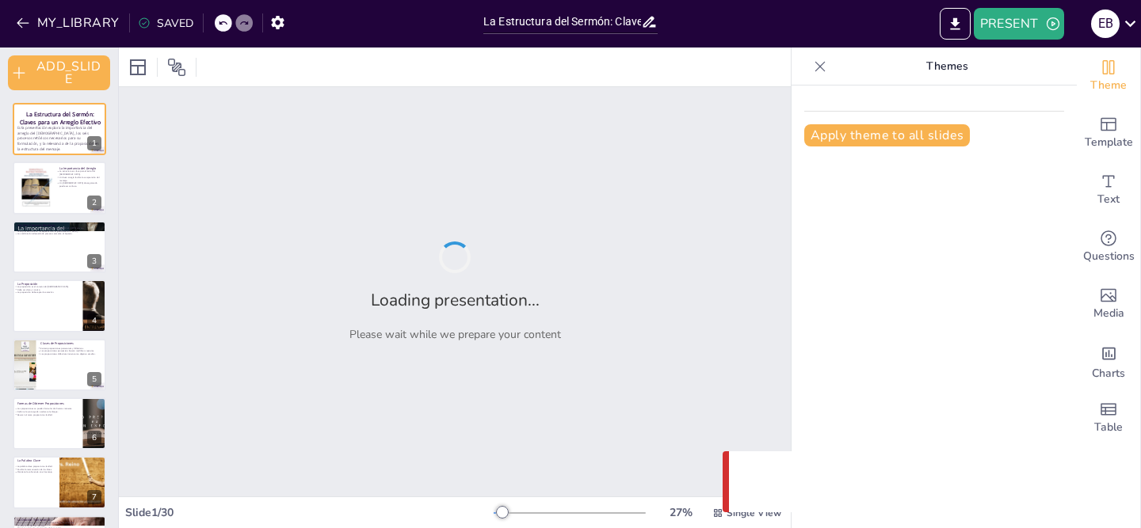
checkbox input "true"
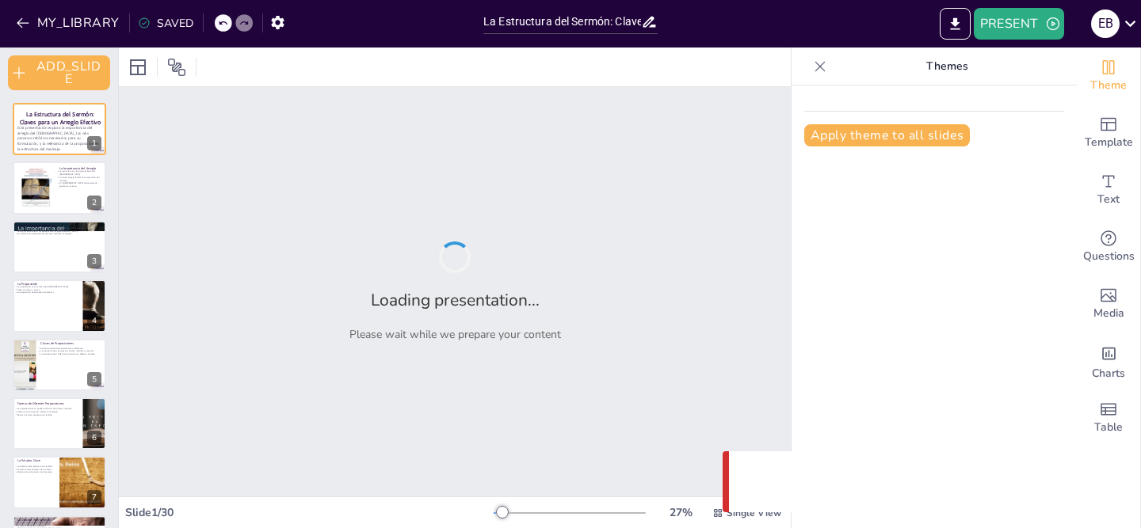
checkbox input "true"
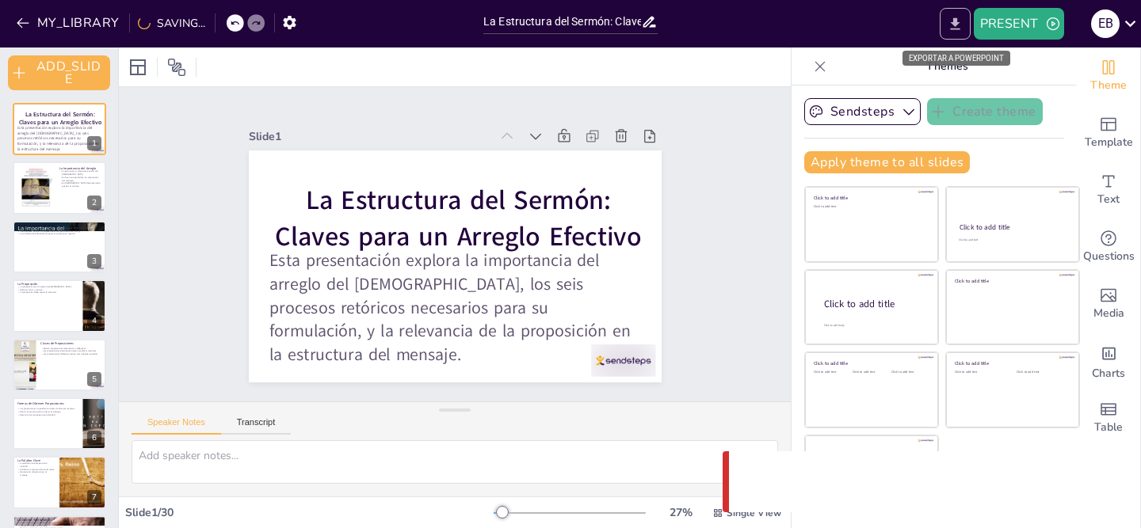
click at [952, 24] on icon "EXPORT_TO_POWERPOINT" at bounding box center [955, 24] width 17 height 17
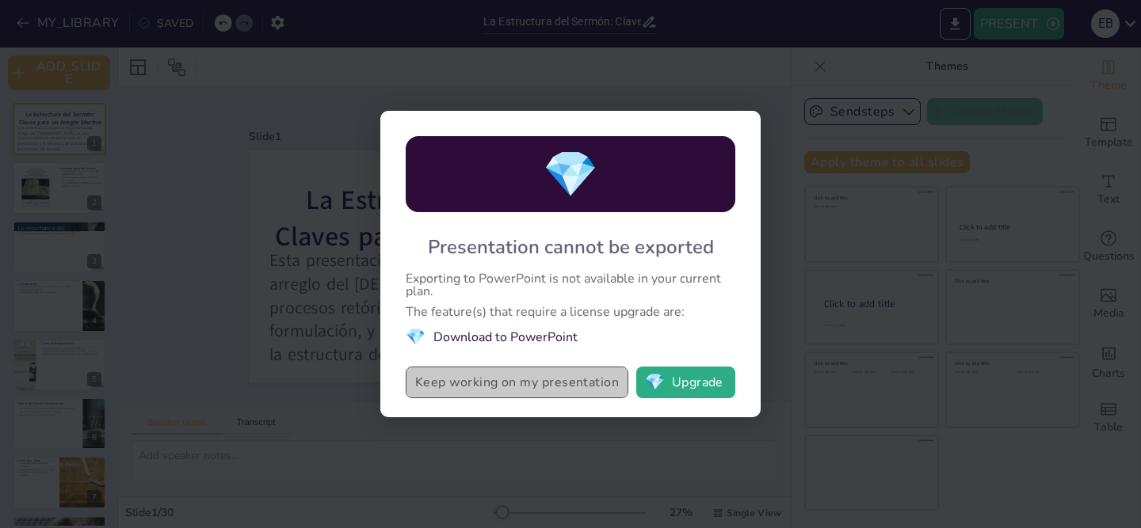
click at [478, 386] on button "Keep working on my presentation" at bounding box center [517, 383] width 223 height 32
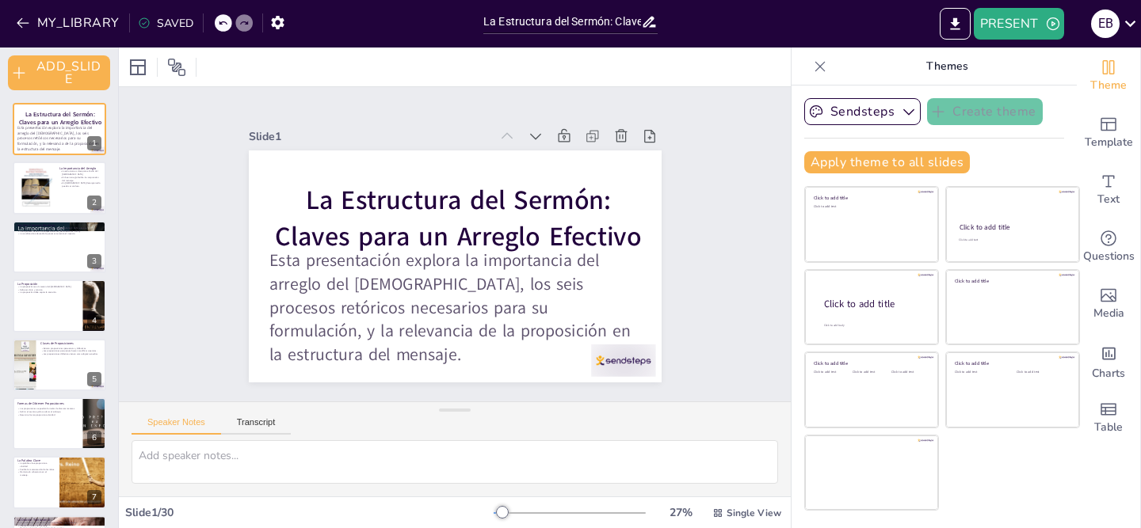
checkbox input "true"
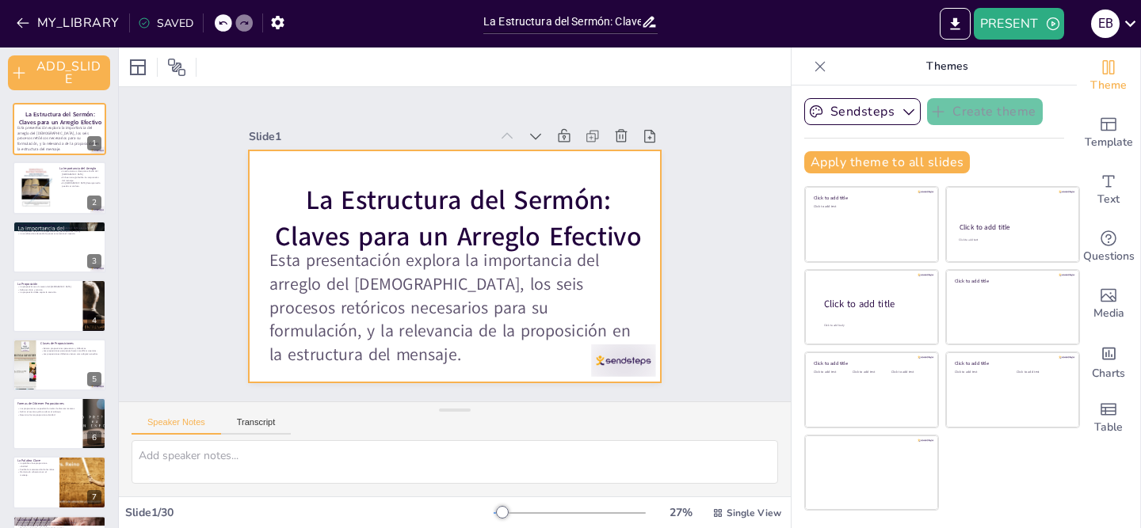
checkbox input "true"
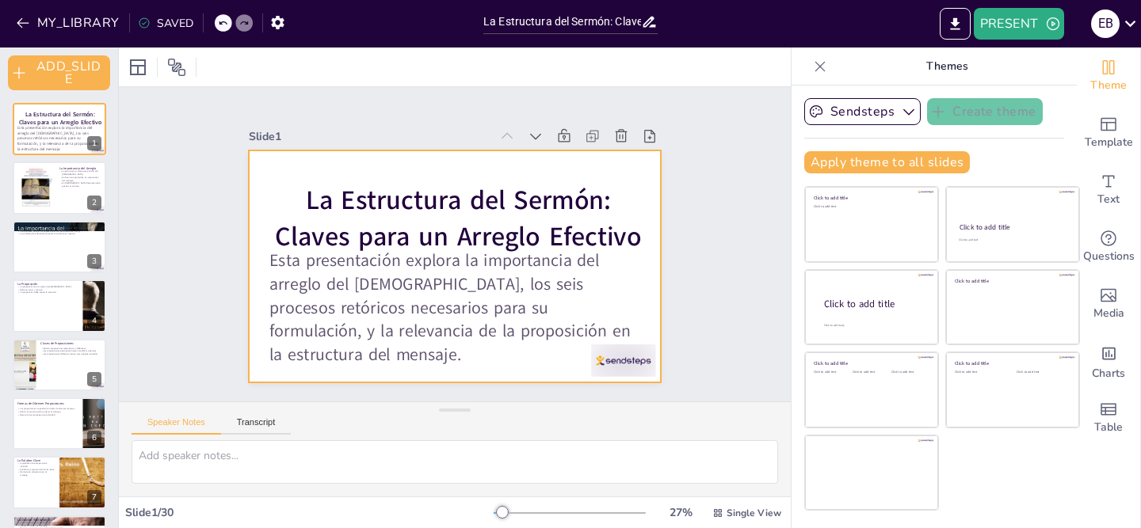
checkbox input "true"
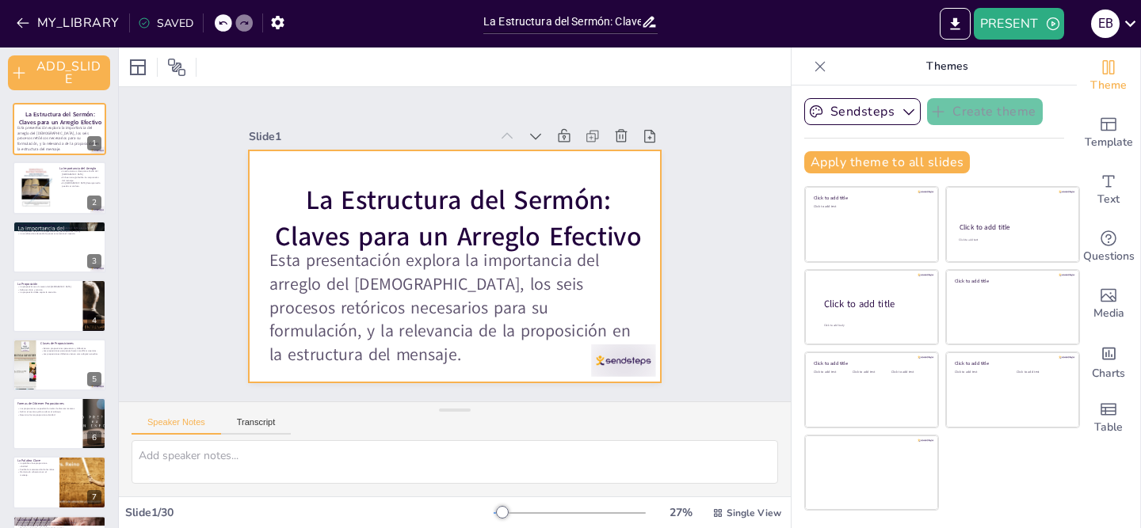
checkbox input "true"
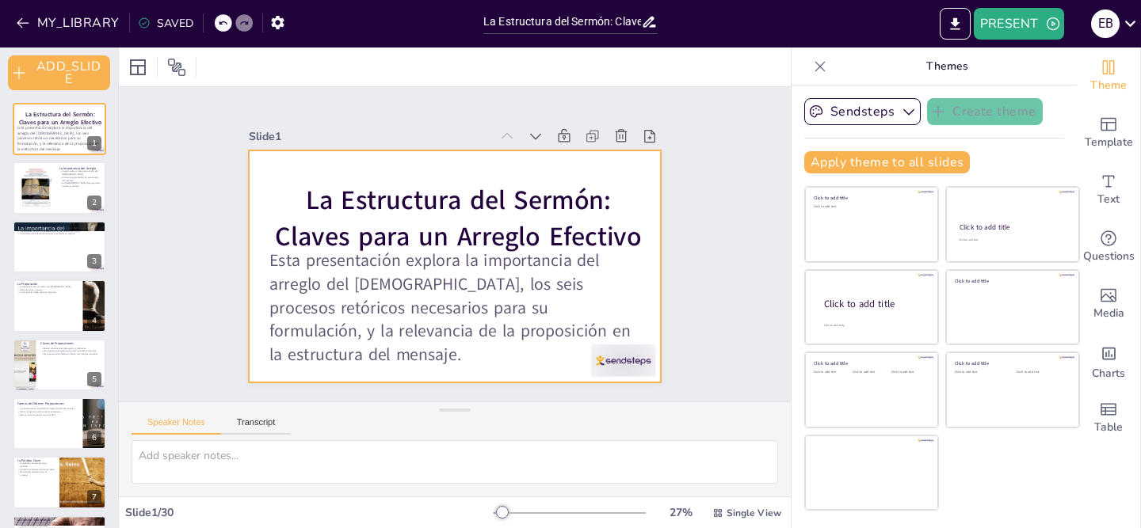
checkbox input "true"
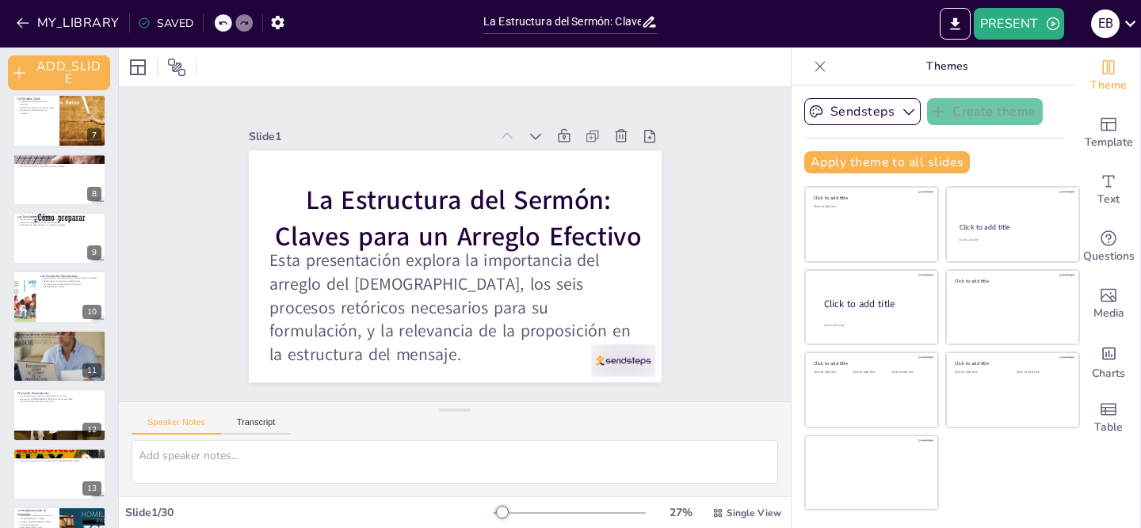
checkbox input "true"
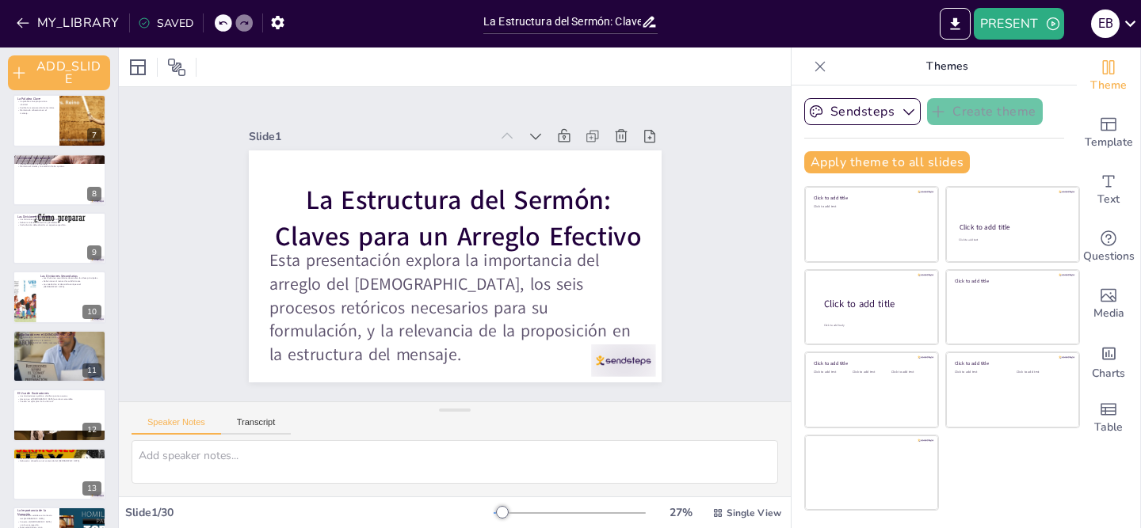
checkbox input "true"
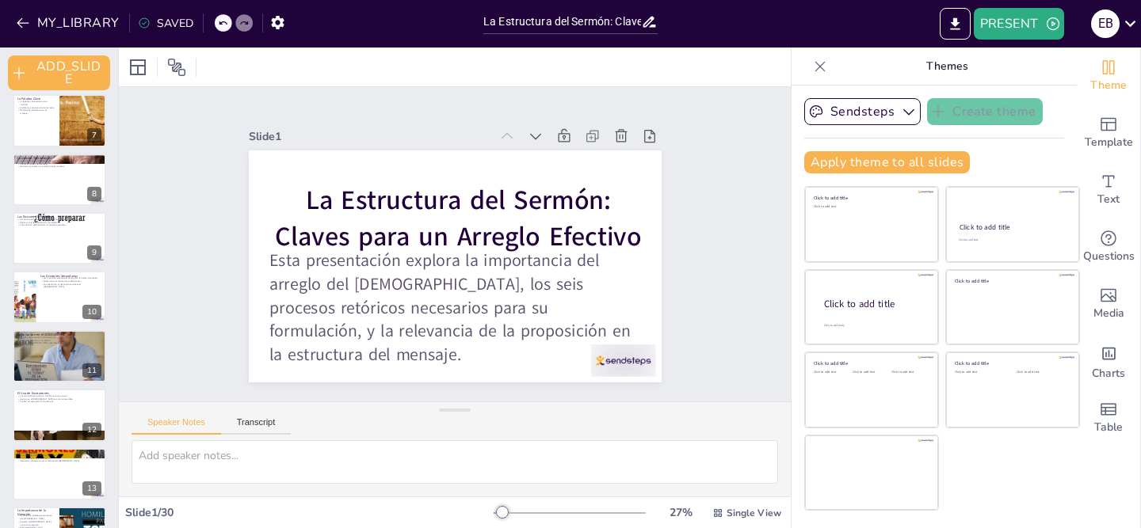
checkbox input "true"
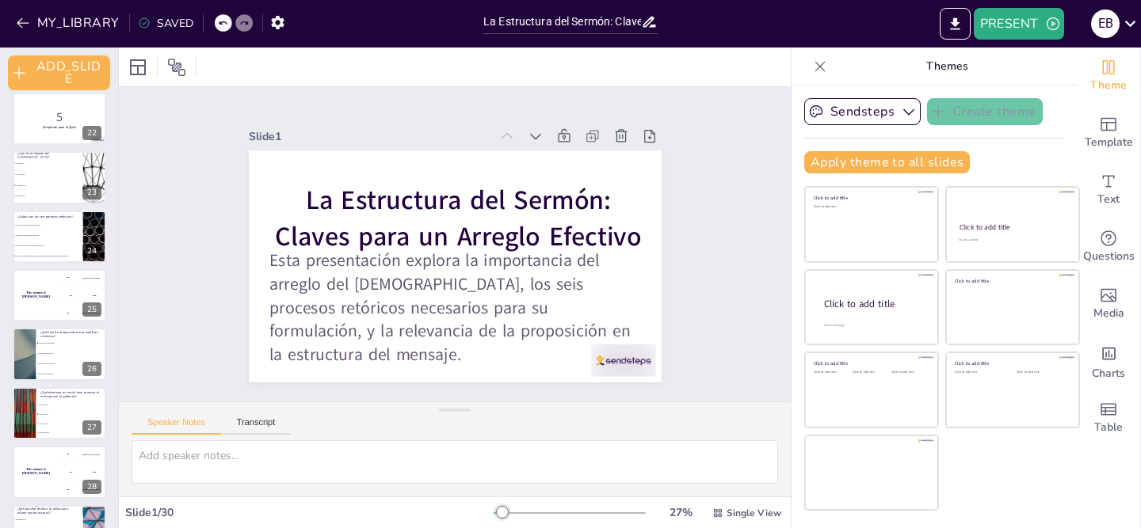
scroll to position [1348, 0]
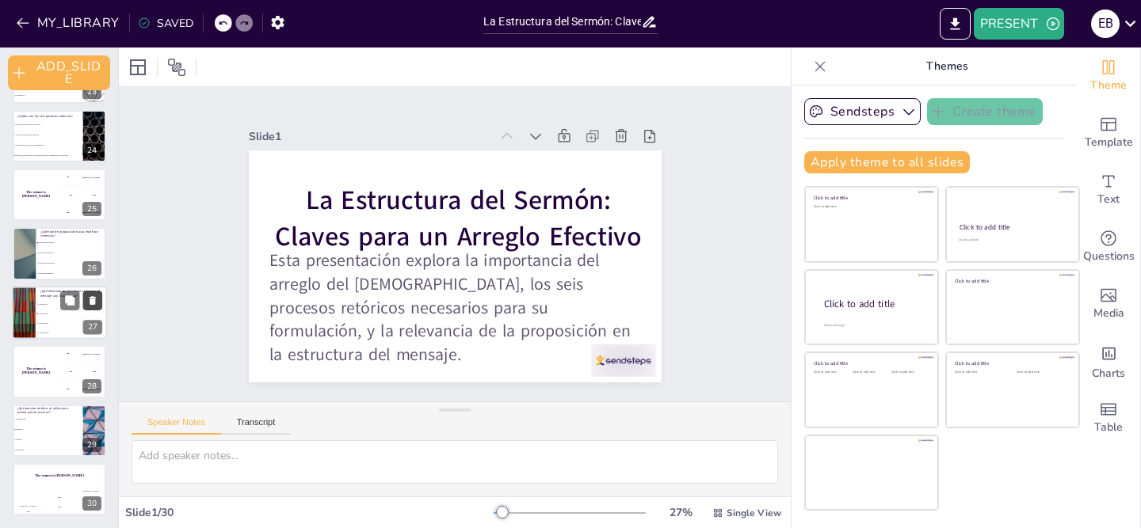
checkbox input "true"
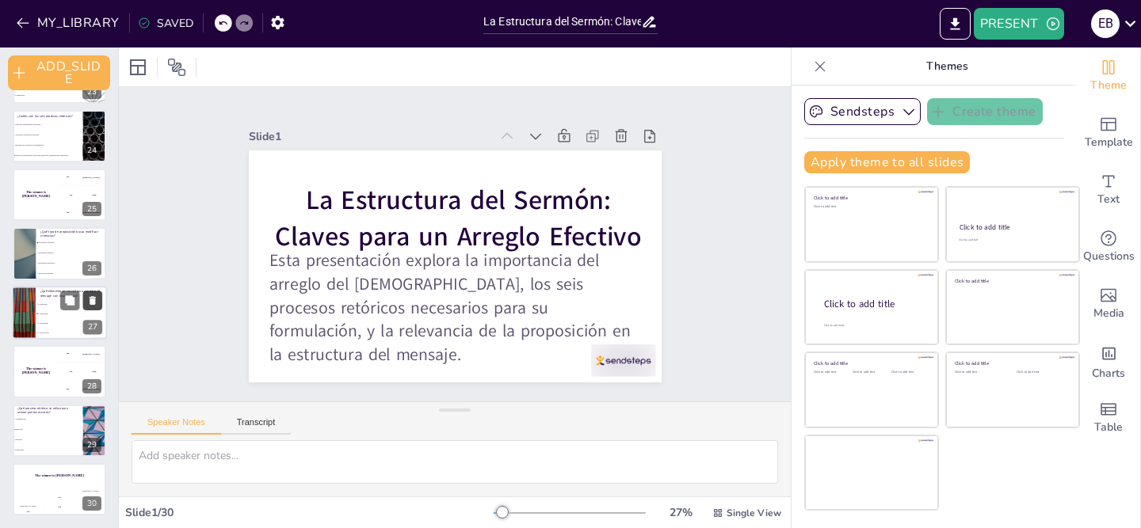
checkbox input "true"
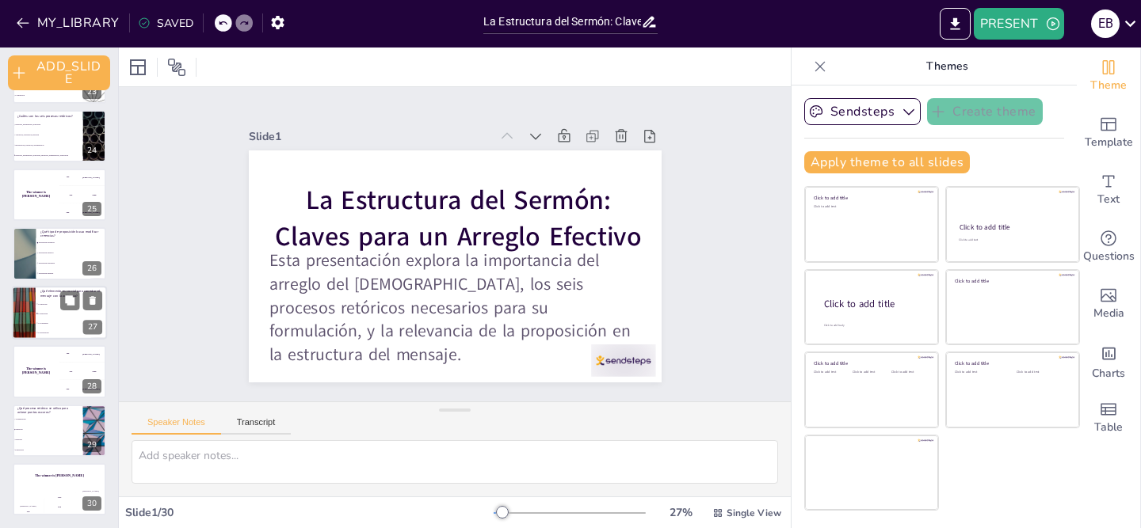
checkbox input "true"
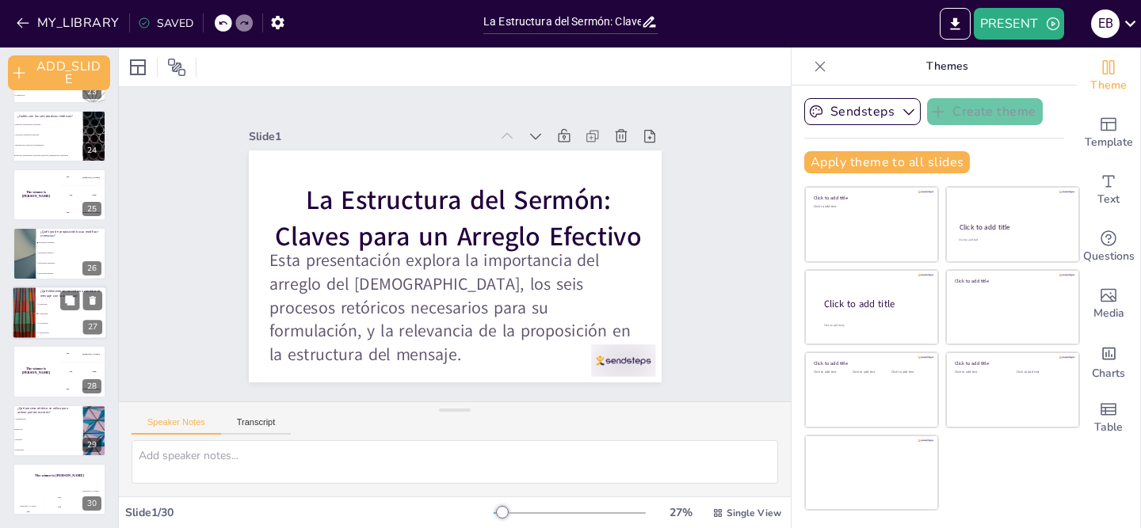
scroll to position [0, 0]
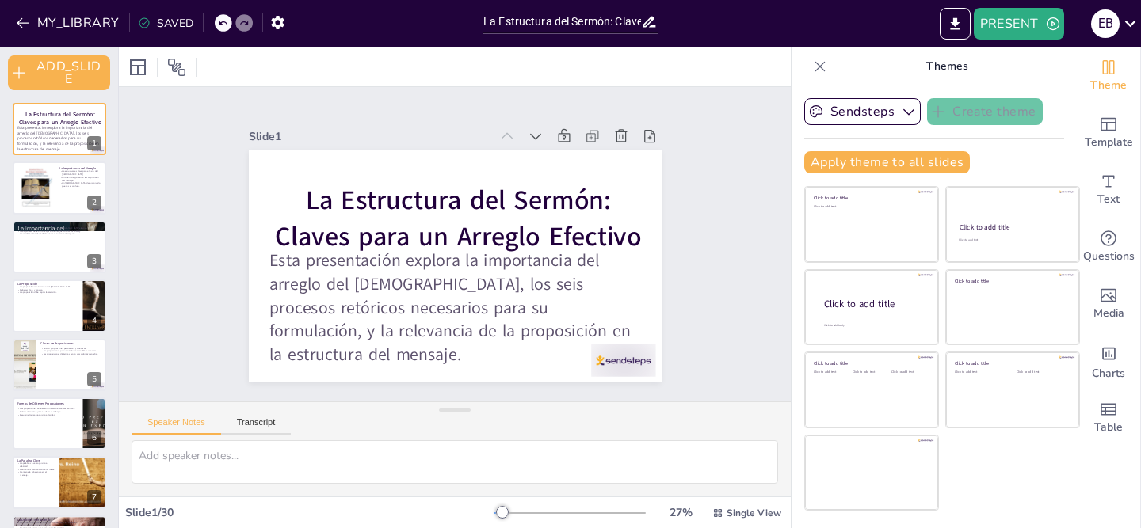
checkbox input "true"
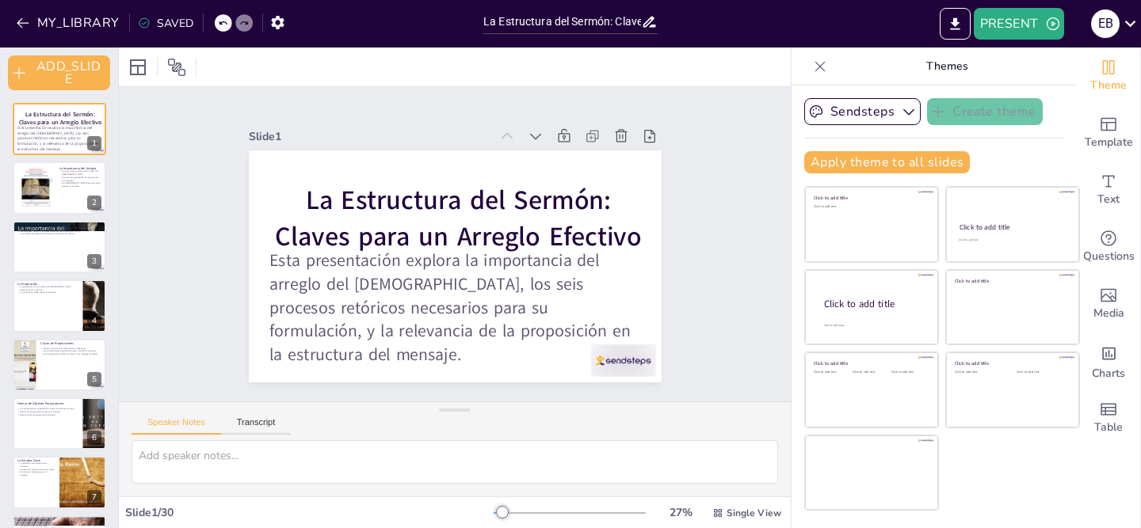
checkbox input "true"
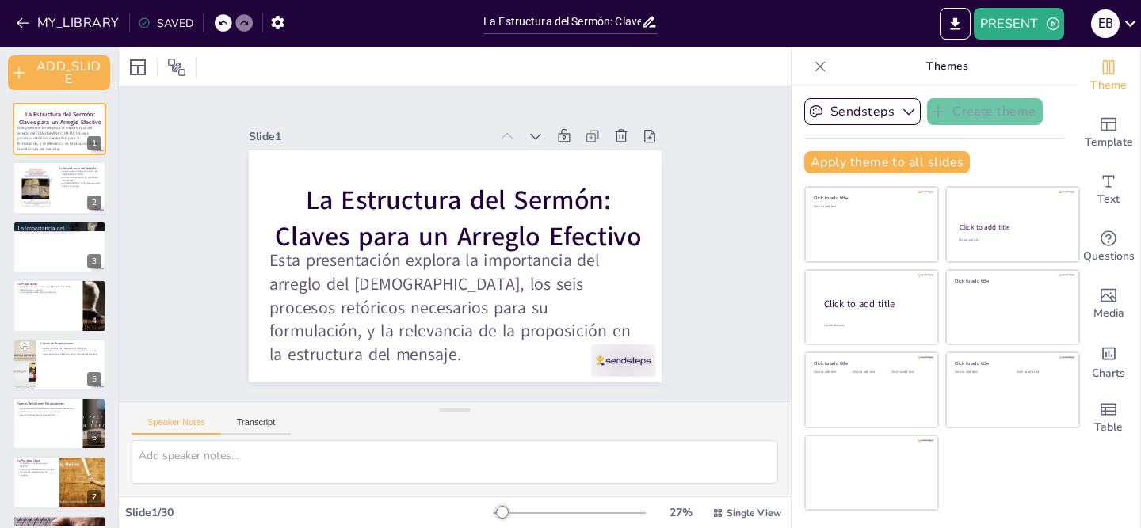
checkbox input "true"
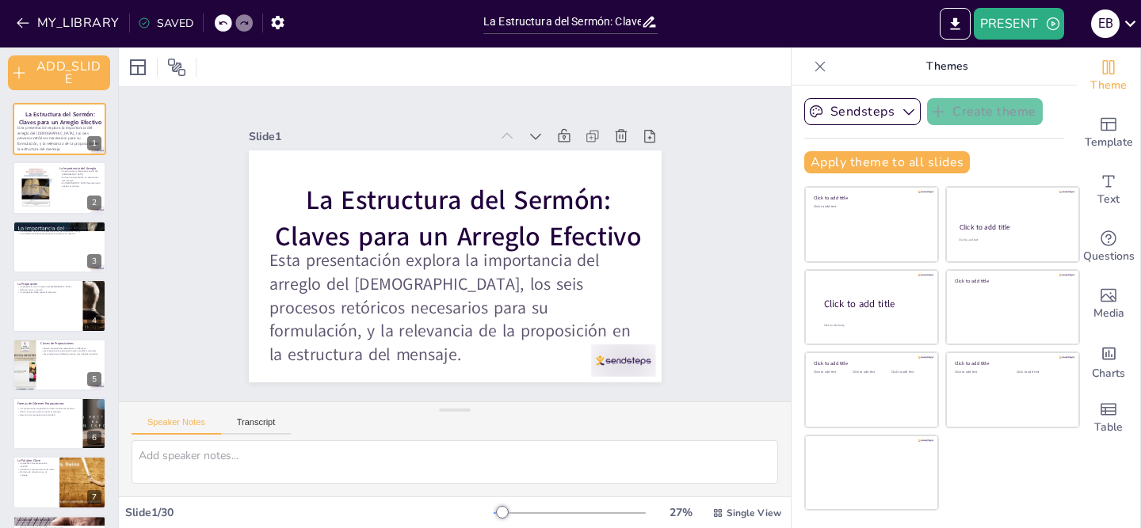
checkbox input "true"
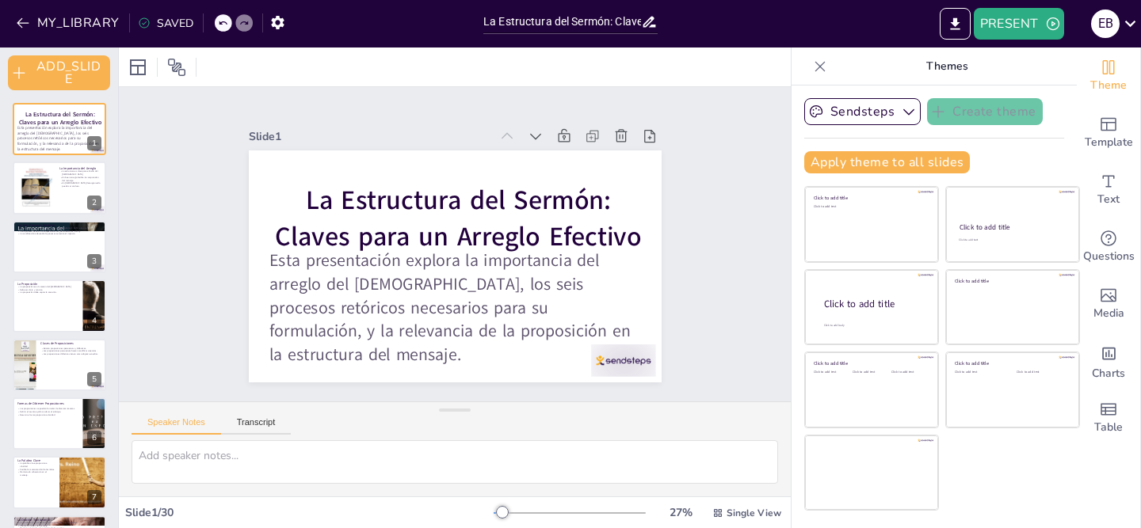
checkbox input "true"
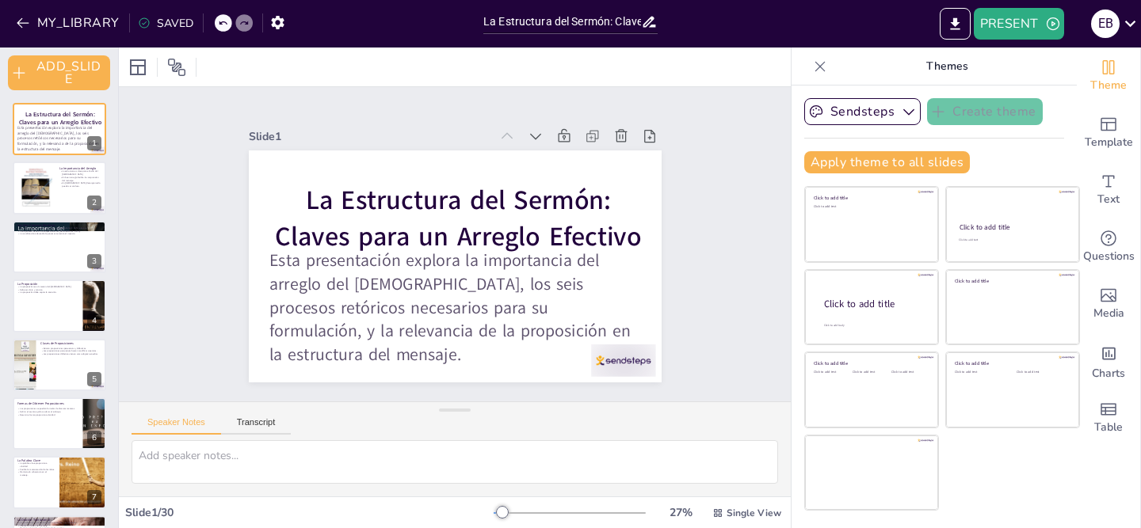
checkbox input "true"
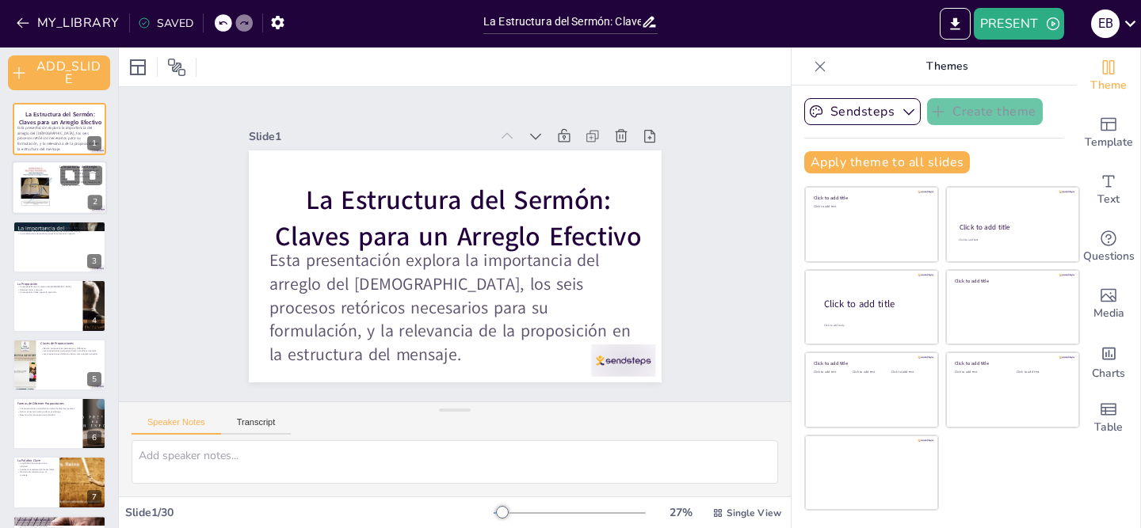
checkbox input "true"
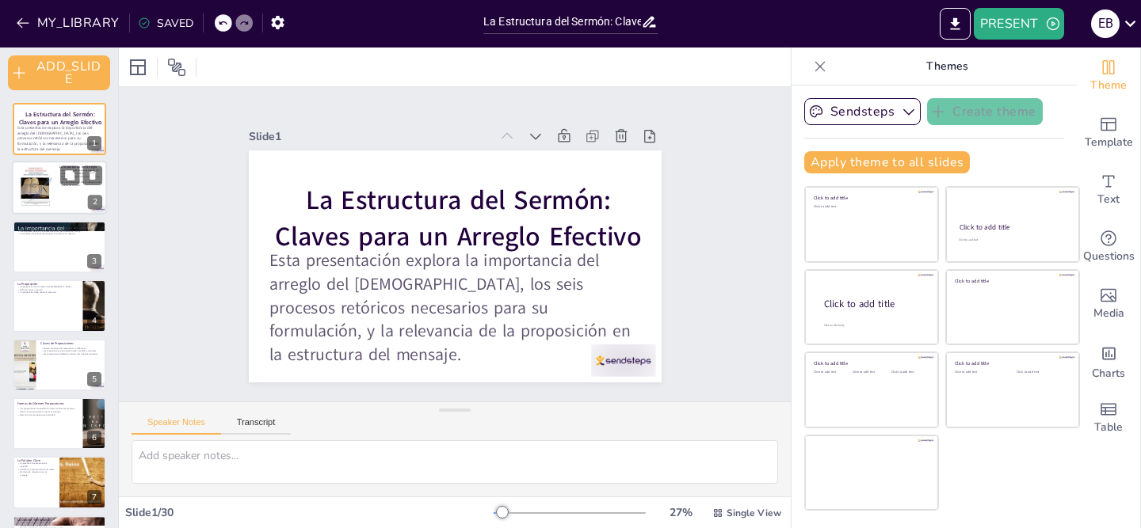
checkbox input "true"
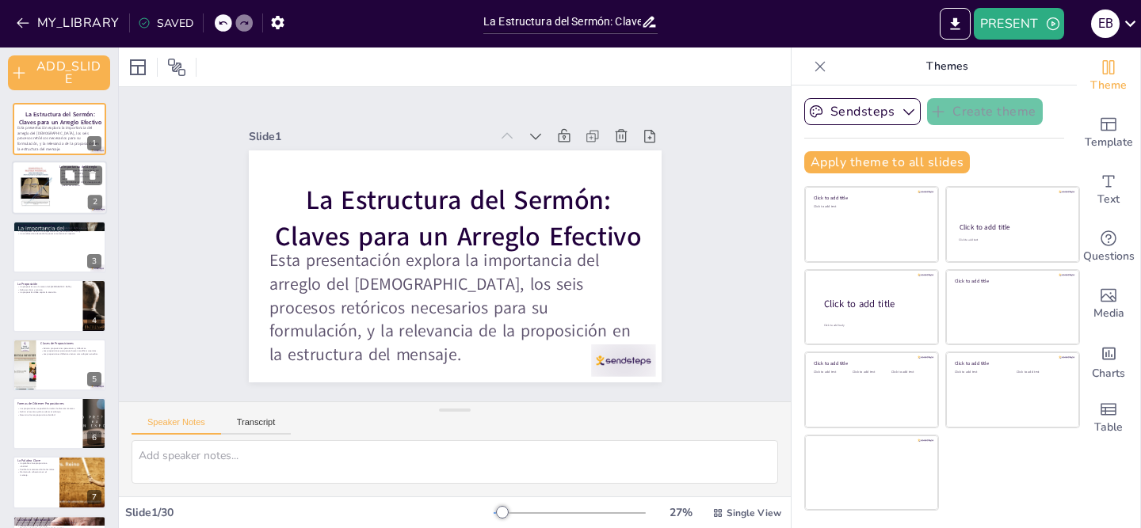
click at [44, 199] on div at bounding box center [36, 187] width 38 height 51
type textarea "La estructura del sermón es esencial porque proporciona un marco que guía tanto…"
checkbox input "true"
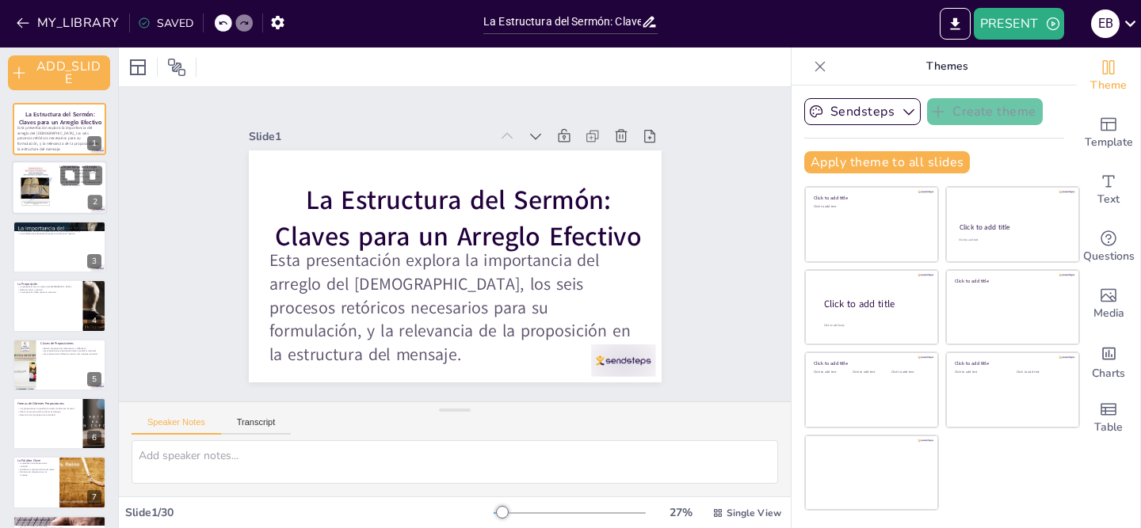
checkbox input "true"
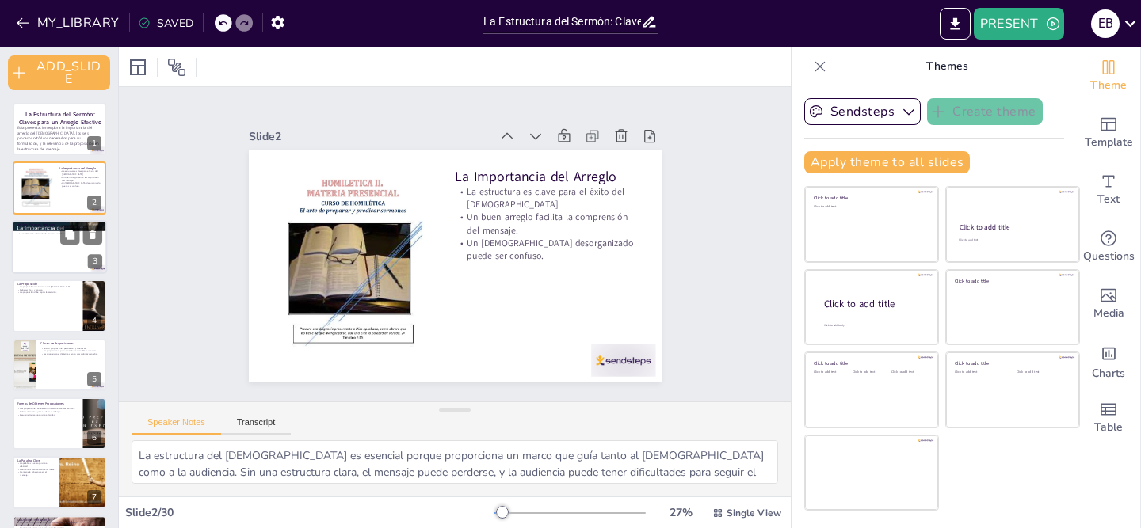
checkbox input "true"
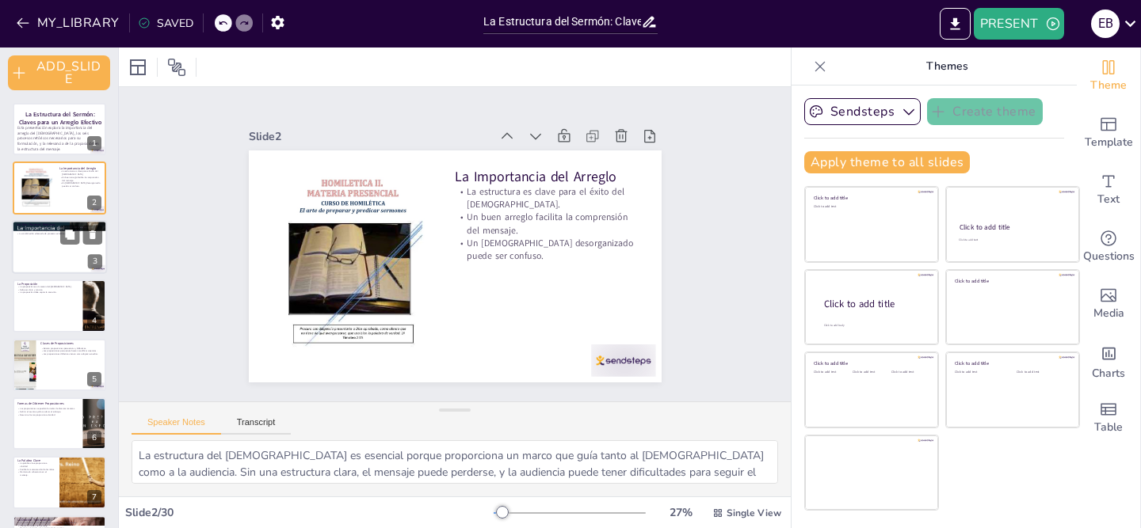
checkbox input "true"
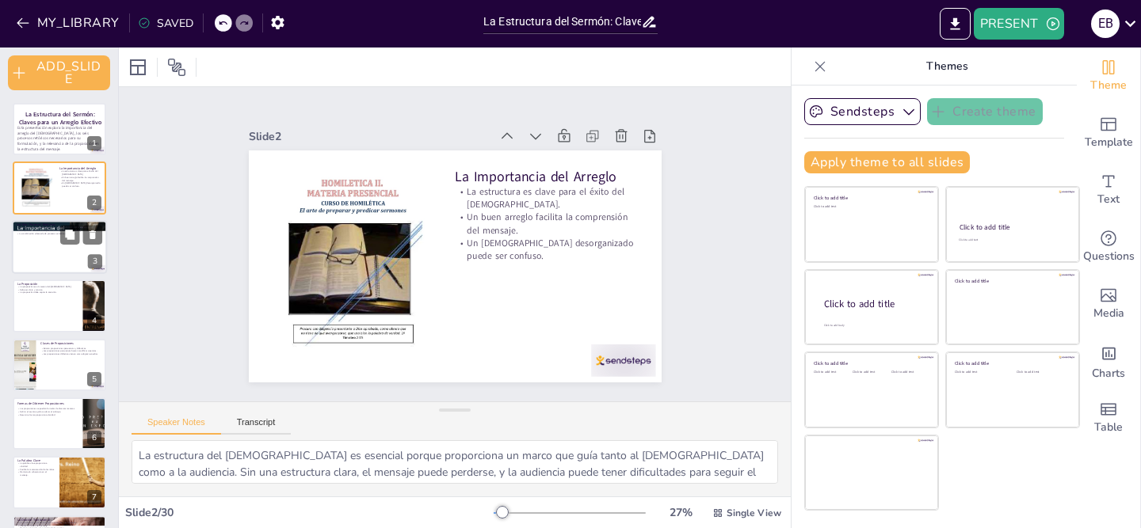
checkbox input "true"
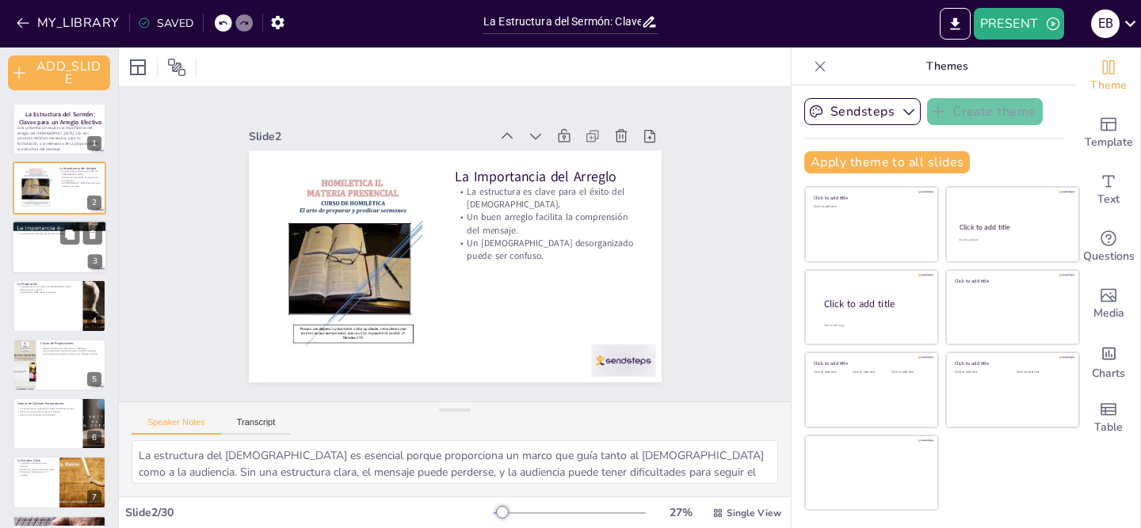
click at [49, 271] on div at bounding box center [59, 247] width 95 height 54
type textarea "La combinación de estos seis procesos es lo que da vida al sermón. Cada uno apo…"
checkbox input "true"
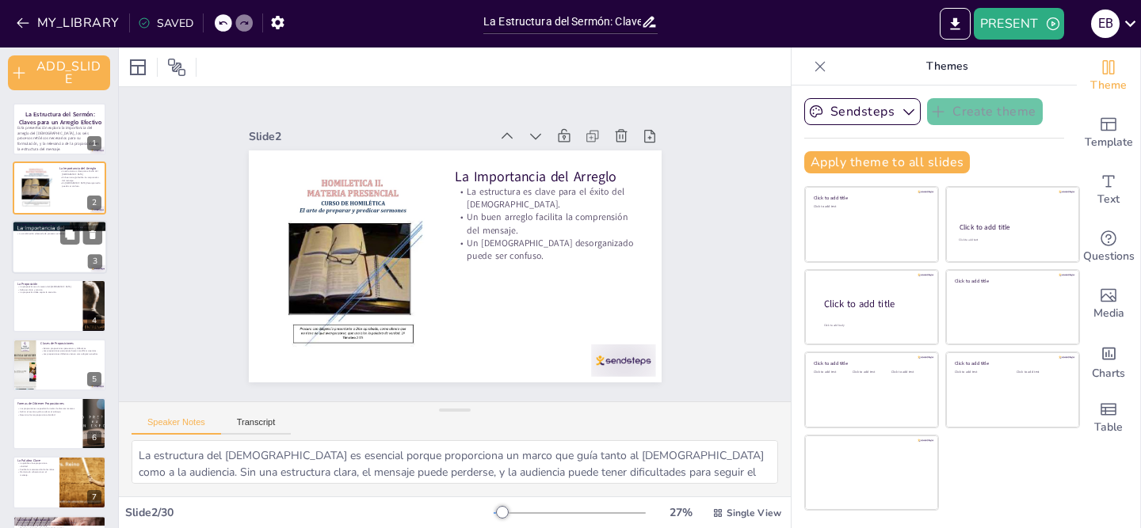
checkbox input "true"
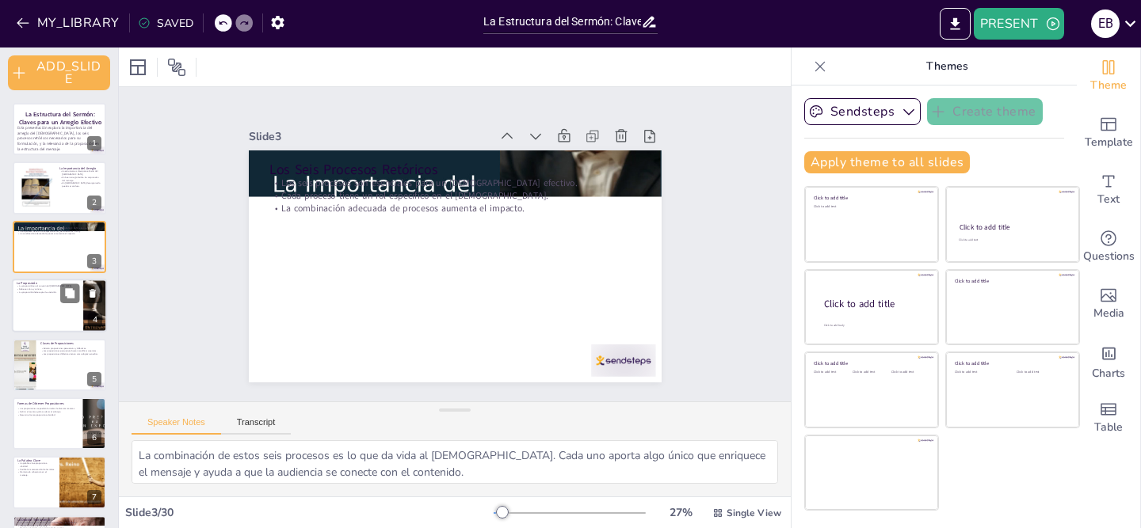
checkbox input "true"
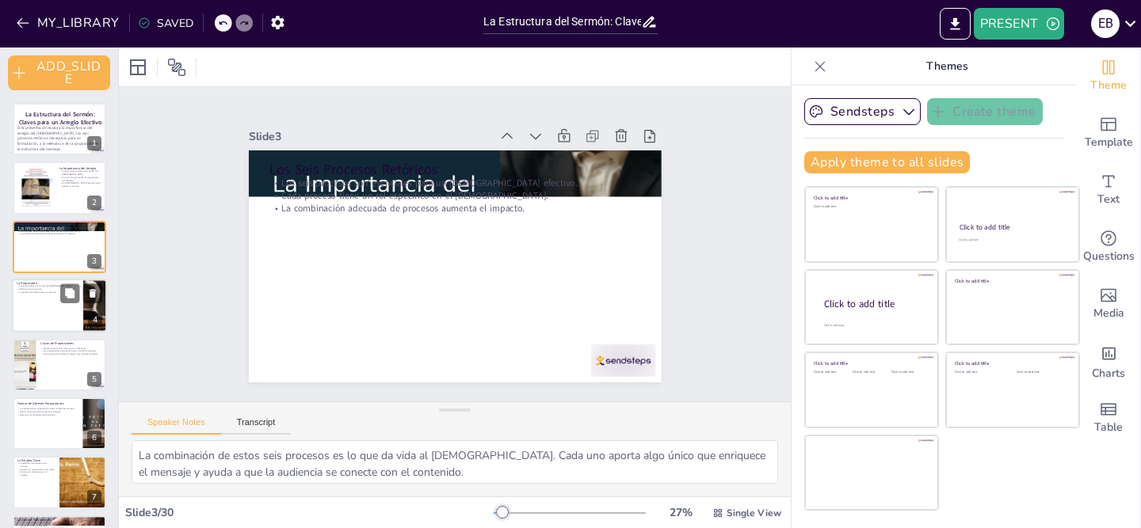
checkbox input "true"
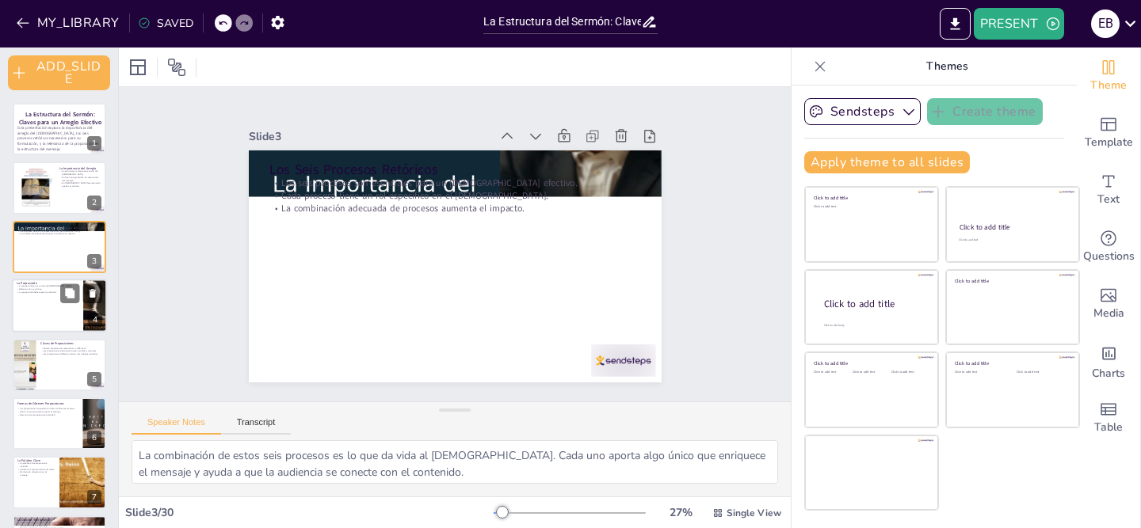
checkbox input "true"
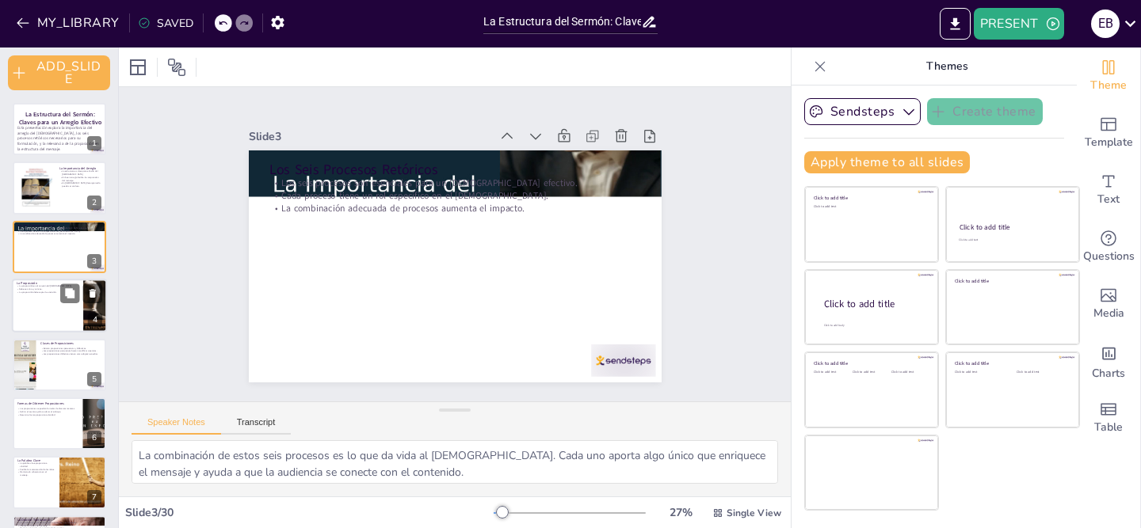
click at [49, 292] on p "La proposición debe captar la atención." at bounding box center [48, 292] width 62 height 3
type textarea "La proposición actúa como el núcleo del mensaje. Sin ella, el sermón carece de …"
checkbox input "true"
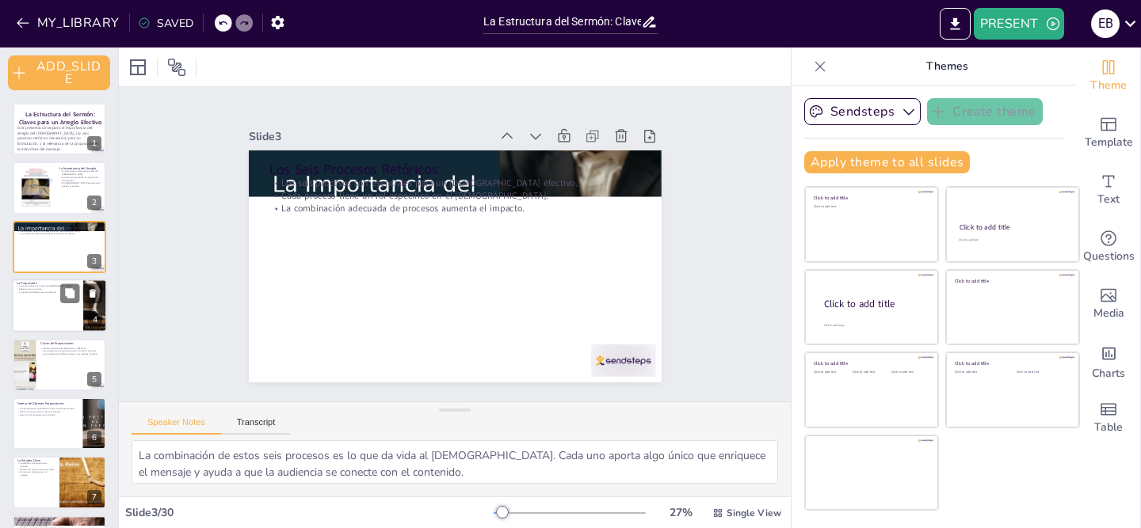
checkbox input "true"
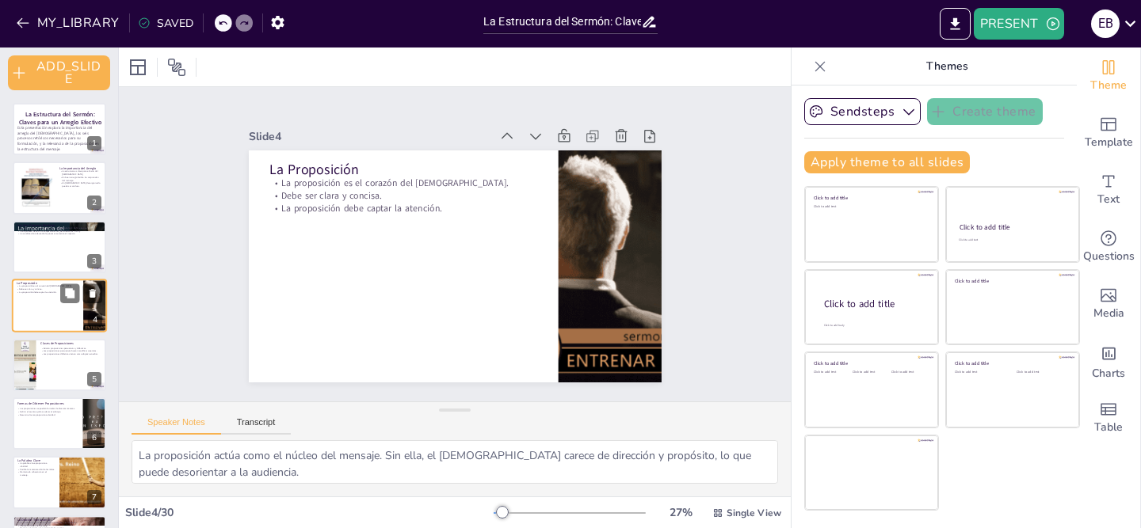
checkbox input "true"
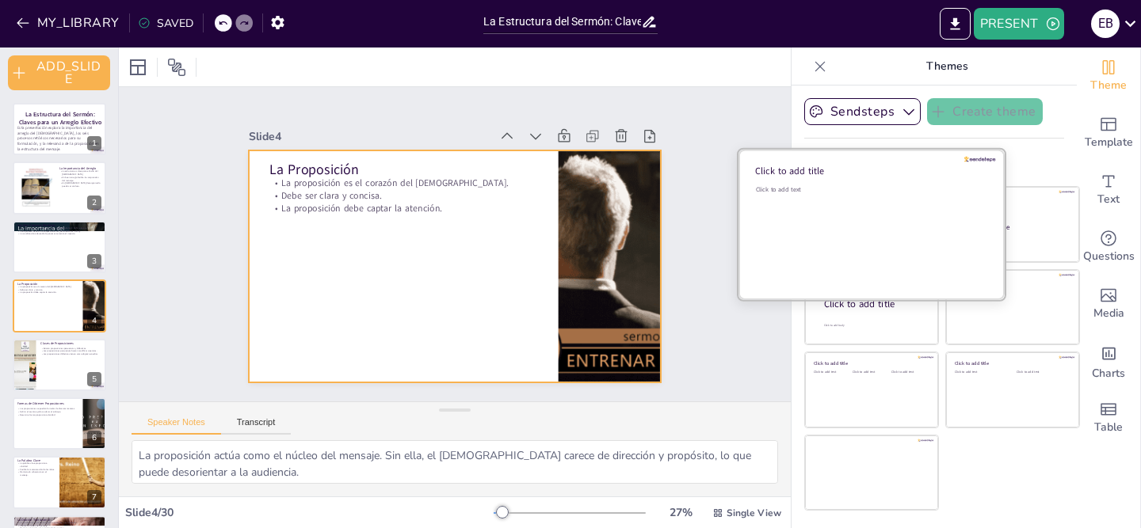
checkbox input "true"
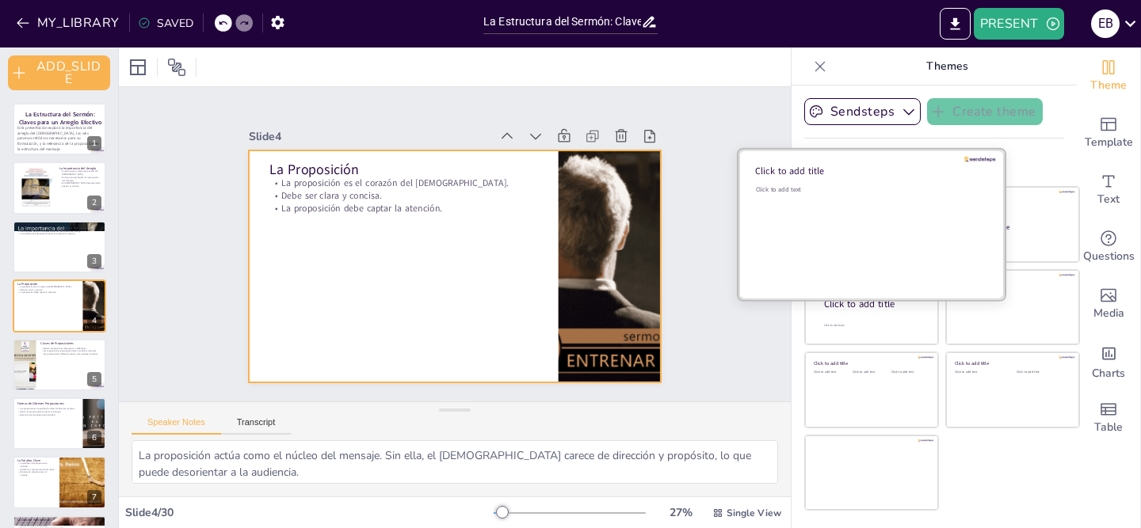
checkbox input "true"
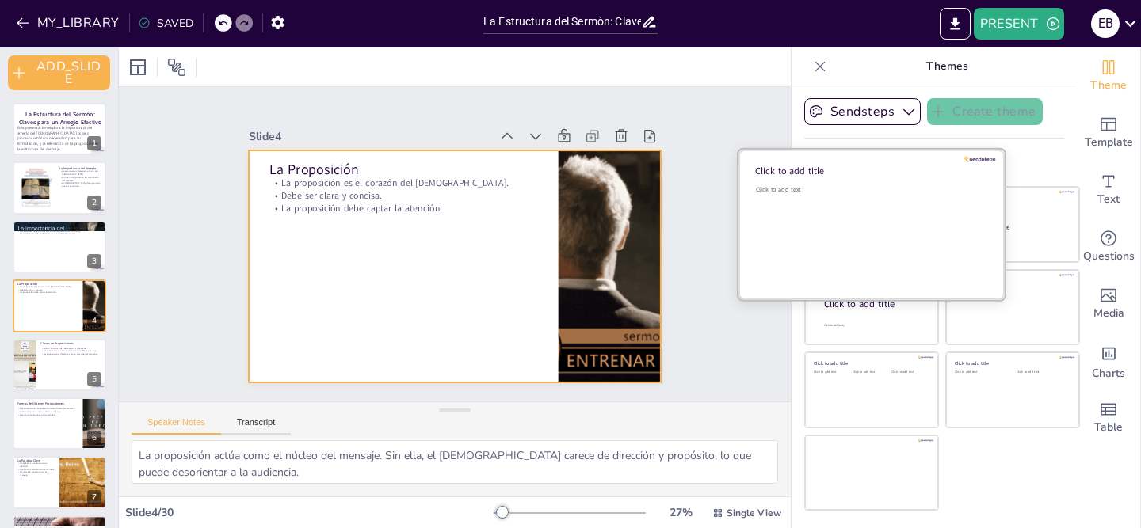
checkbox input "true"
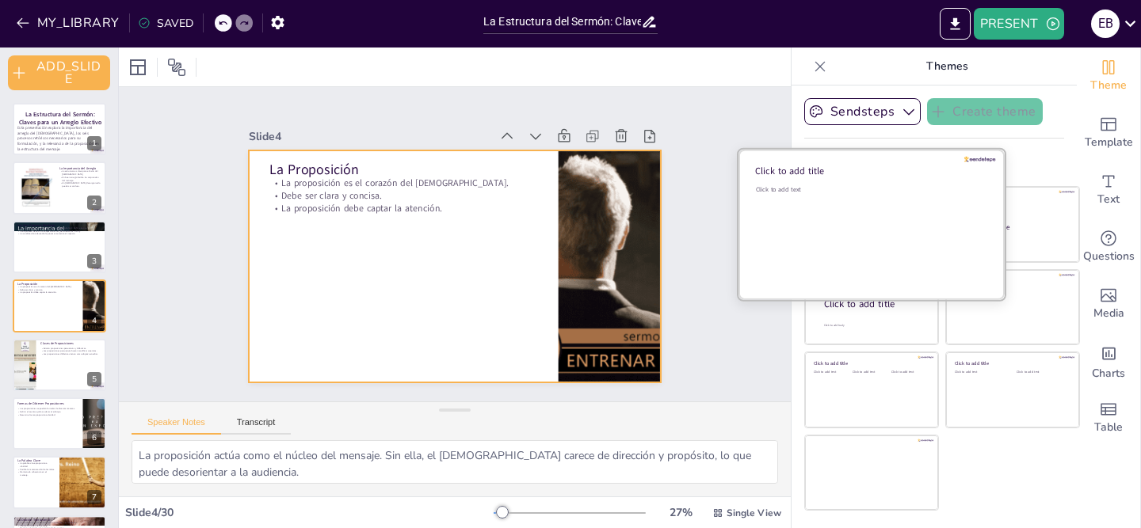
checkbox input "true"
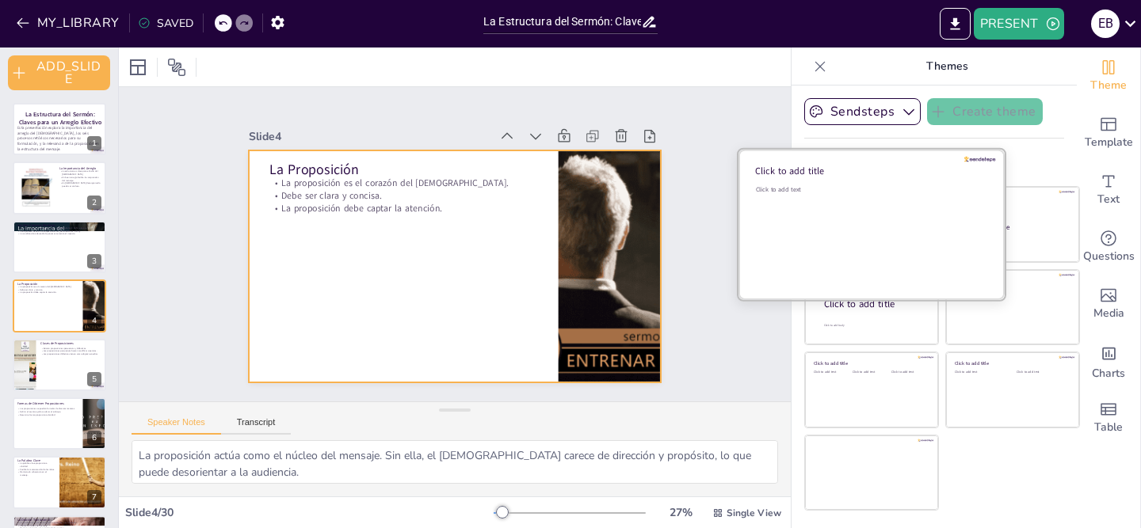
checkbox input "true"
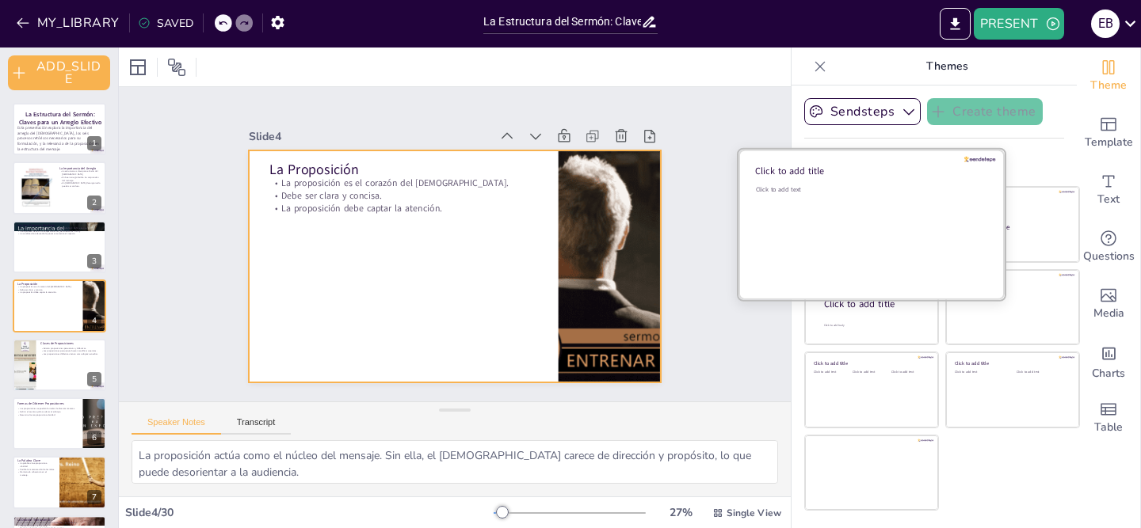
checkbox input "true"
